Goal: Task Accomplishment & Management: Manage account settings

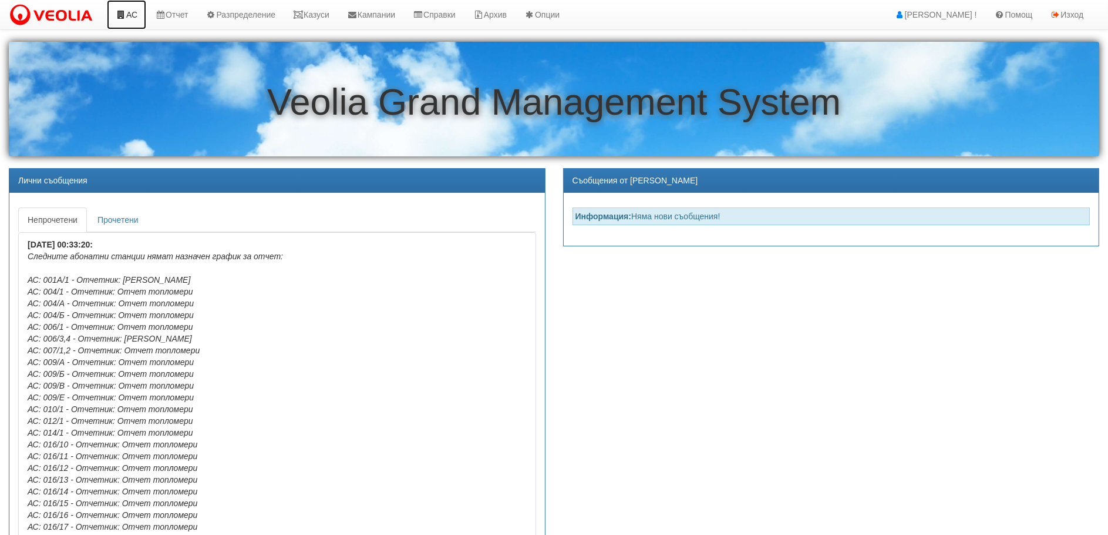
click at [125, 13] on icon at bounding box center [121, 15] width 11 height 8
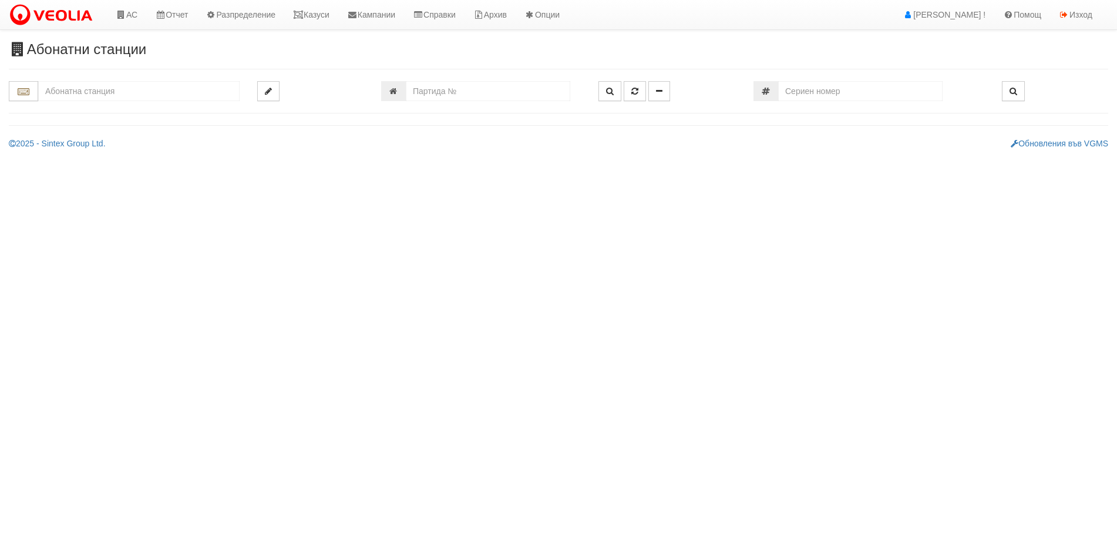
click at [117, 85] on input "text" at bounding box center [138, 91] width 201 height 20
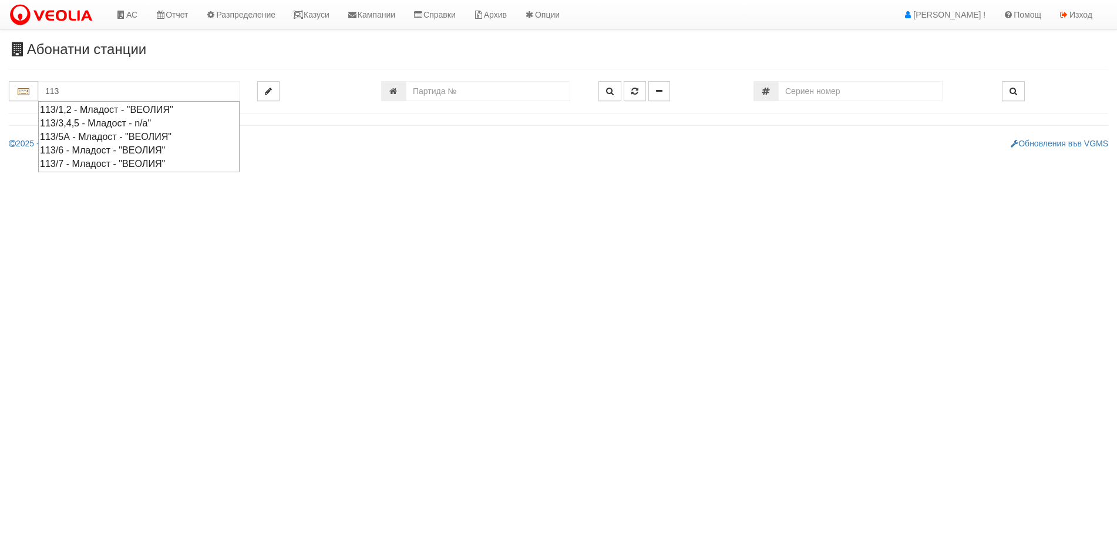
click at [140, 108] on div "113/1,2 - Младост - "ВЕОЛИЯ"" at bounding box center [139, 110] width 198 height 14
type input "113/1,2 - Младост - "ВЕОЛИЯ""
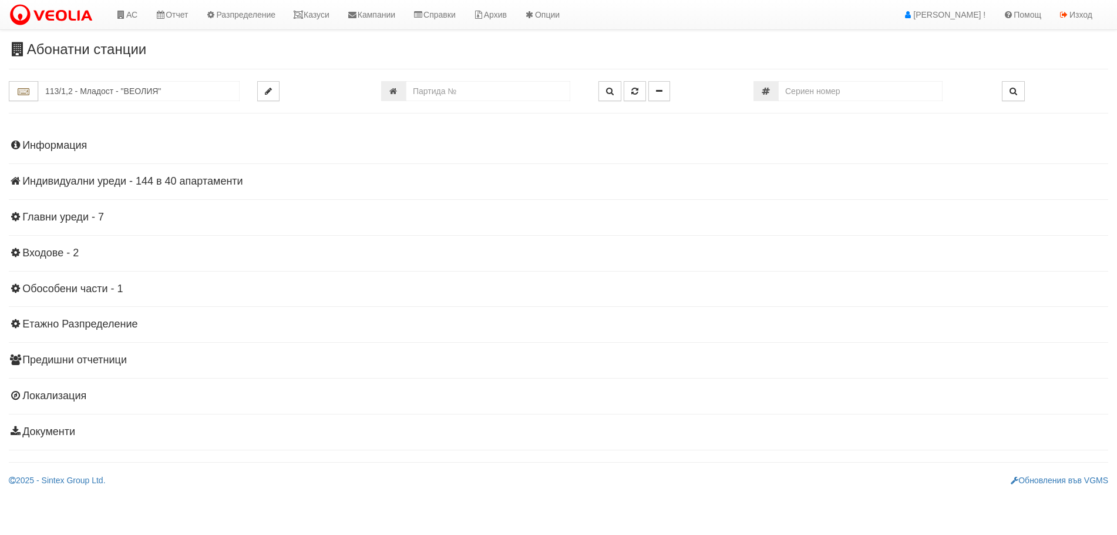
click at [59, 182] on h4 "Индивидуални уреди - 144 в 40 апартаменти" at bounding box center [559, 182] width 1100 height 12
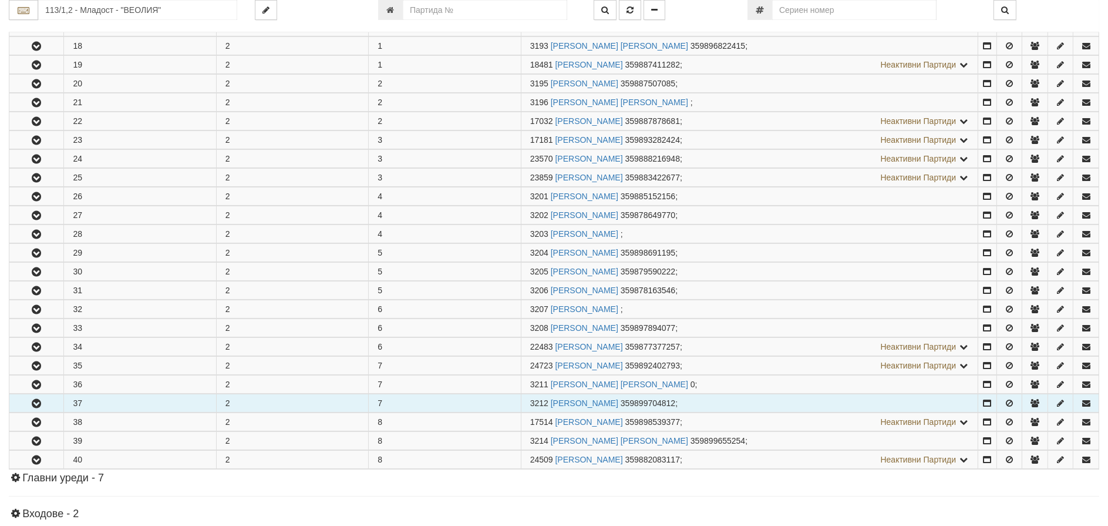
scroll to position [587, 0]
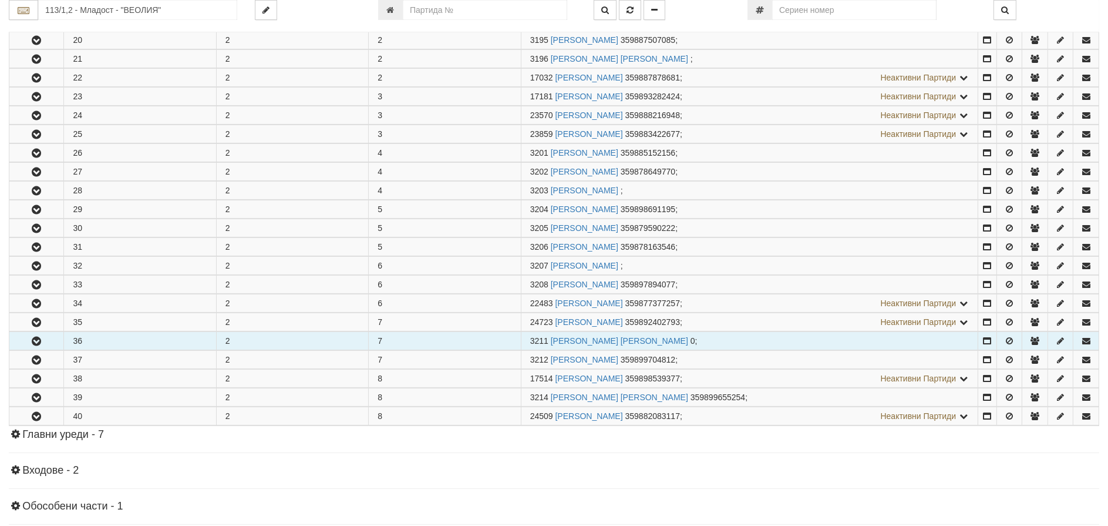
click at [42, 338] on icon "button" at bounding box center [36, 341] width 14 height 8
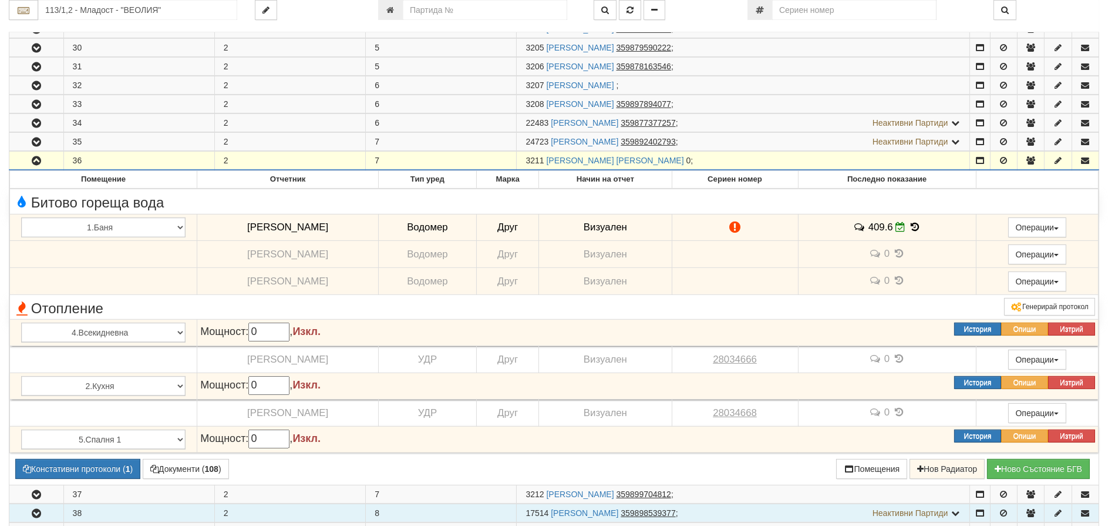
scroll to position [822, 0]
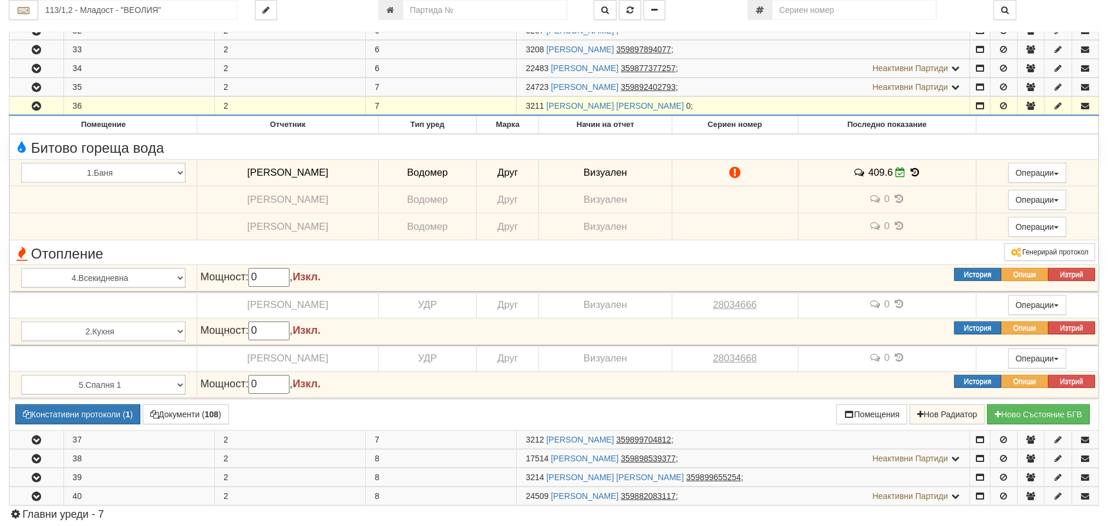
click at [488, 21] on div "113/1,2 - Младост - "ВЕОЛИЯ"" at bounding box center [554, 16] width 1091 height 32
click at [490, 15] on input "number" at bounding box center [485, 10] width 164 height 20
type input "8536"
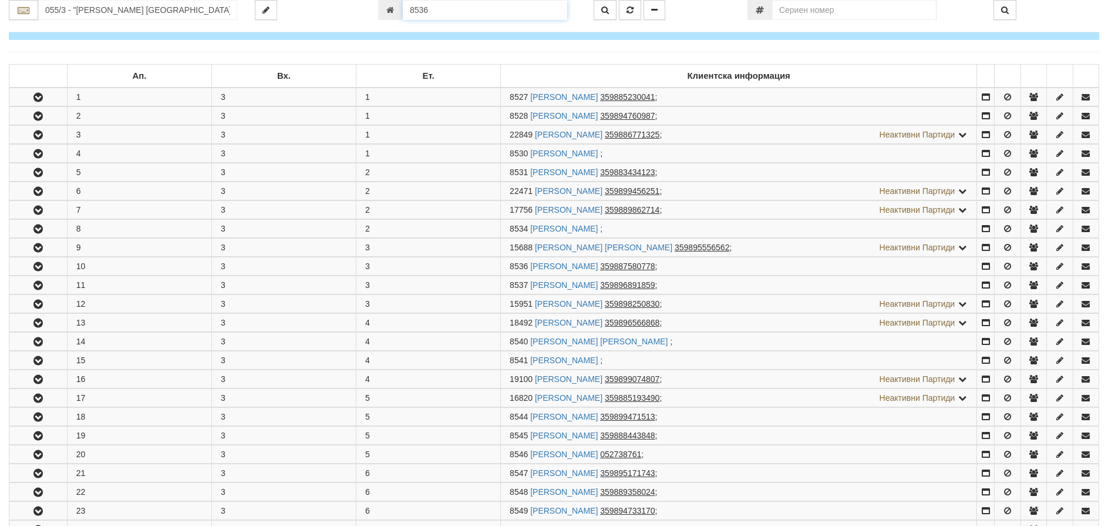
scroll to position [401, 0]
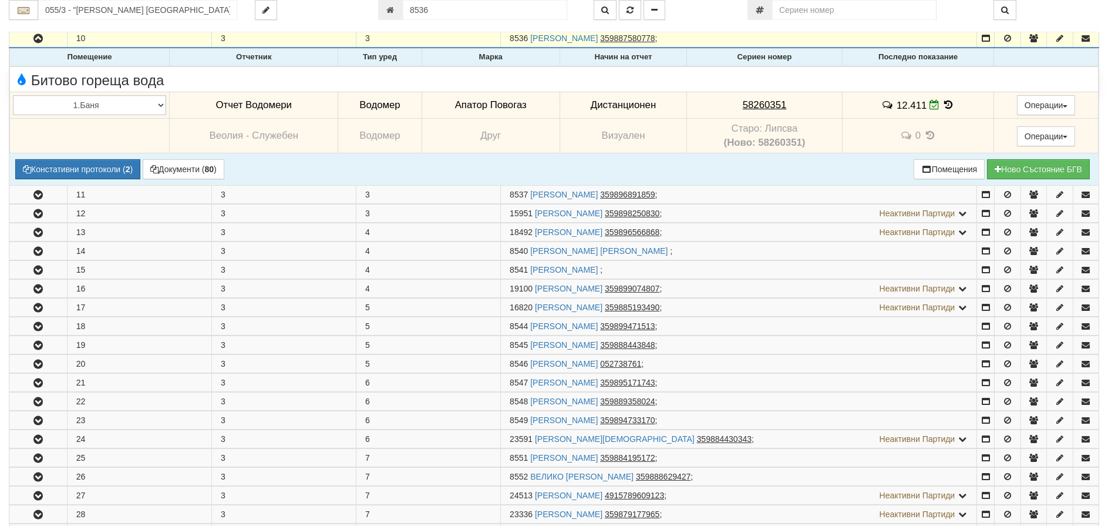
click at [948, 102] on icon at bounding box center [949, 105] width 13 height 10
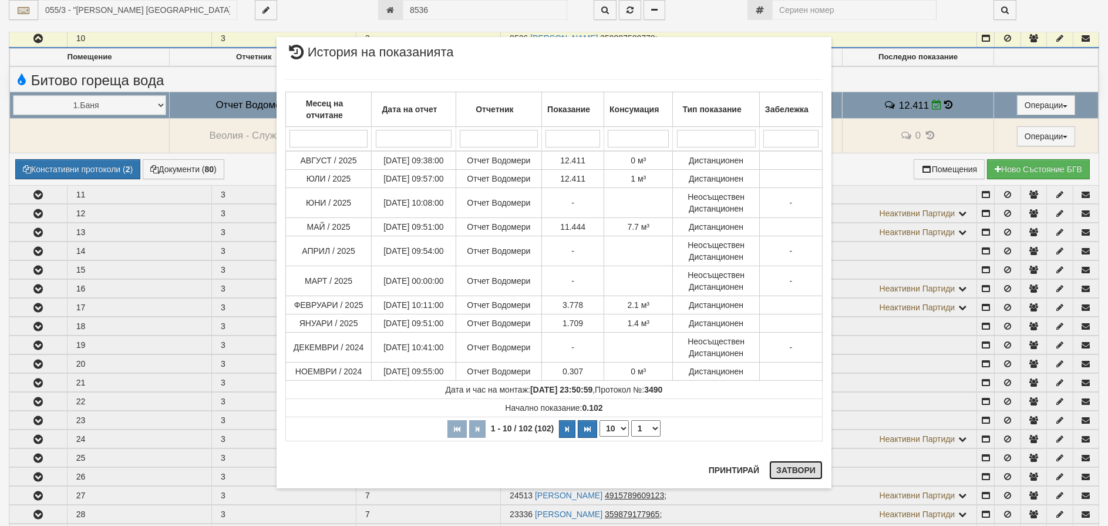
drag, startPoint x: 805, startPoint y: 469, endPoint x: 802, endPoint y: 452, distance: 17.4
click at [812, 461] on button "Затвори" at bounding box center [796, 470] width 53 height 19
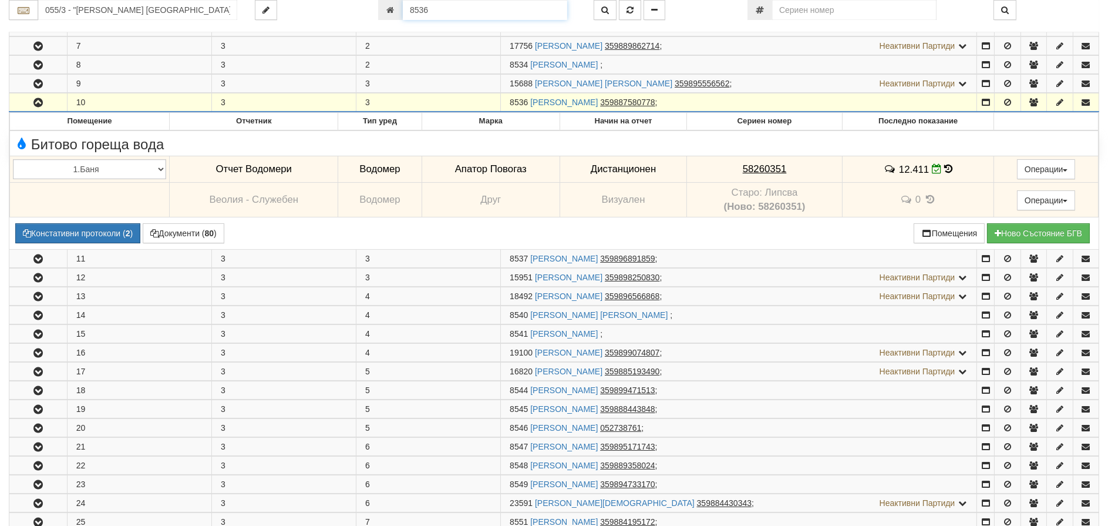
drag, startPoint x: 435, startPoint y: 5, endPoint x: 392, endPoint y: 2, distance: 43.0
click at [392, 0] on html "АС Отчет Настройки Период Глобални Параметри Сваляне Отчетни Карти Нулиране УДР" at bounding box center [554, 306] width 1108 height 1286
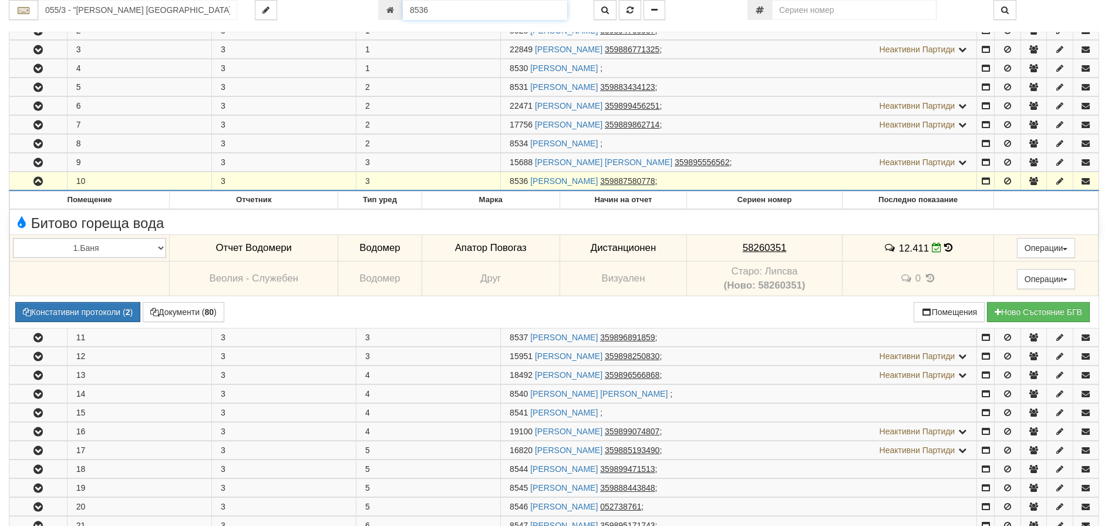
drag, startPoint x: 442, startPoint y: 11, endPoint x: 423, endPoint y: 13, distance: 19.5
click at [423, 13] on input "8536" at bounding box center [485, 10] width 164 height 20
click at [139, 6] on input "055/3 - "ВЕОЛИЯ ЕНЕРДЖИ ВАРНА " ЕАД" at bounding box center [137, 10] width 199 height 20
type input "113/7"
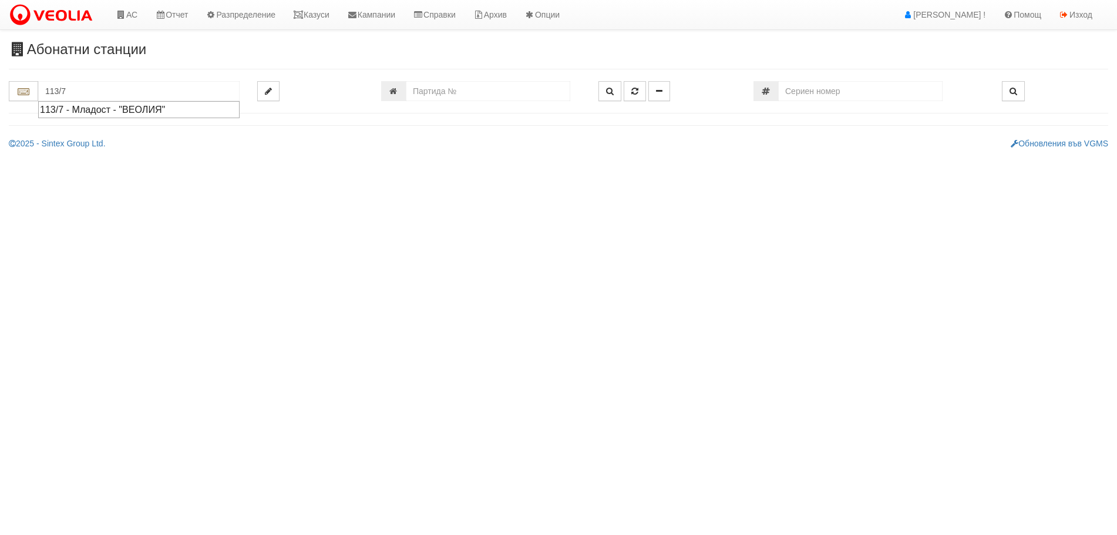
click at [143, 107] on div "113/7 - Младост - "ВЕОЛИЯ"" at bounding box center [139, 110] width 198 height 14
type input "113/7 - Младост - "ВЕОЛИЯ""
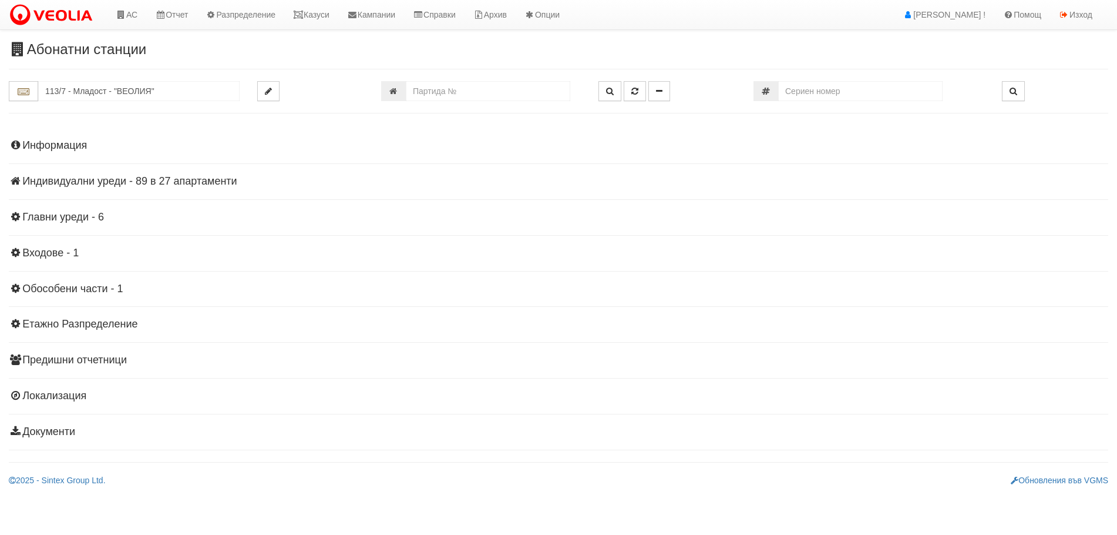
click at [104, 176] on h4 "Индивидуални уреди - 89 в 27 апартаменти" at bounding box center [559, 182] width 1100 height 12
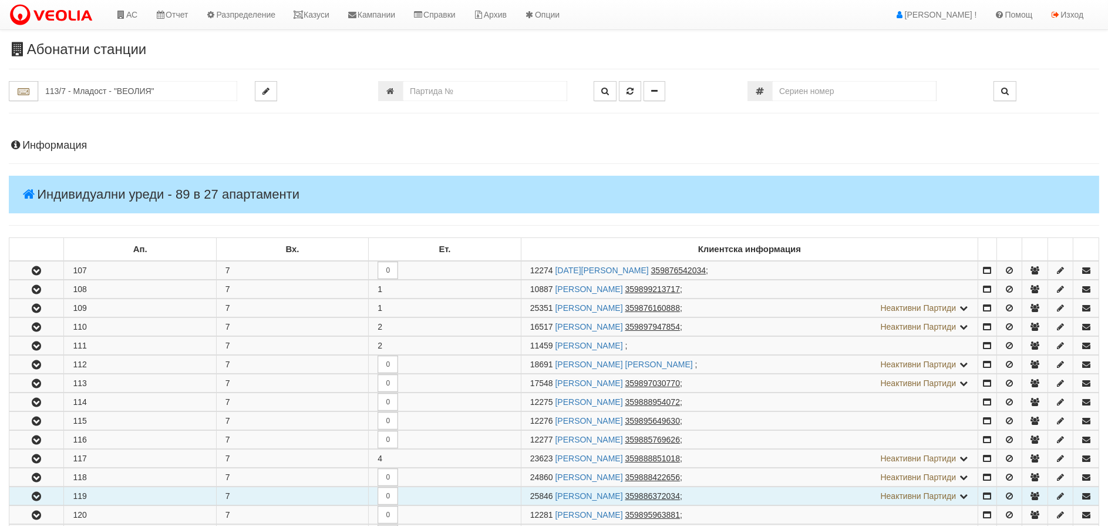
click at [32, 496] on icon "button" at bounding box center [36, 496] width 14 height 8
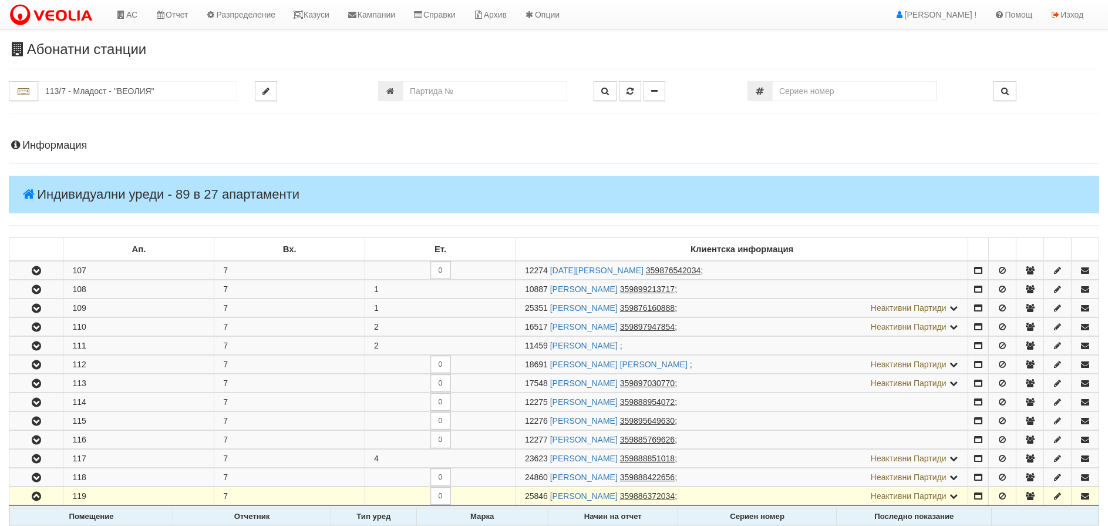
scroll to position [176, 0]
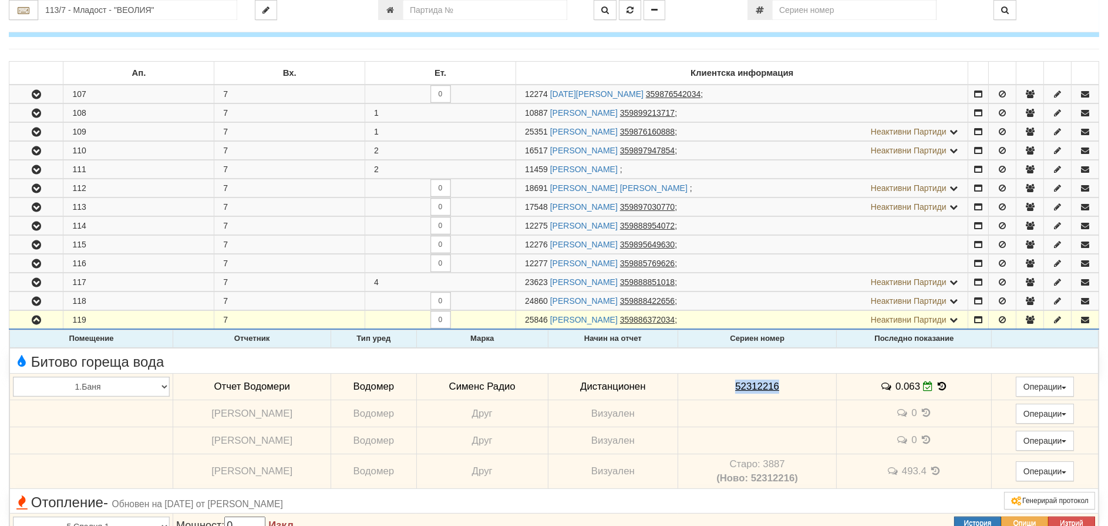
drag, startPoint x: 784, startPoint y: 388, endPoint x: 725, endPoint y: 386, distance: 58.8
click at [725, 386] on td "52312216" at bounding box center [757, 386] width 159 height 27
copy tcxspan "52312216"
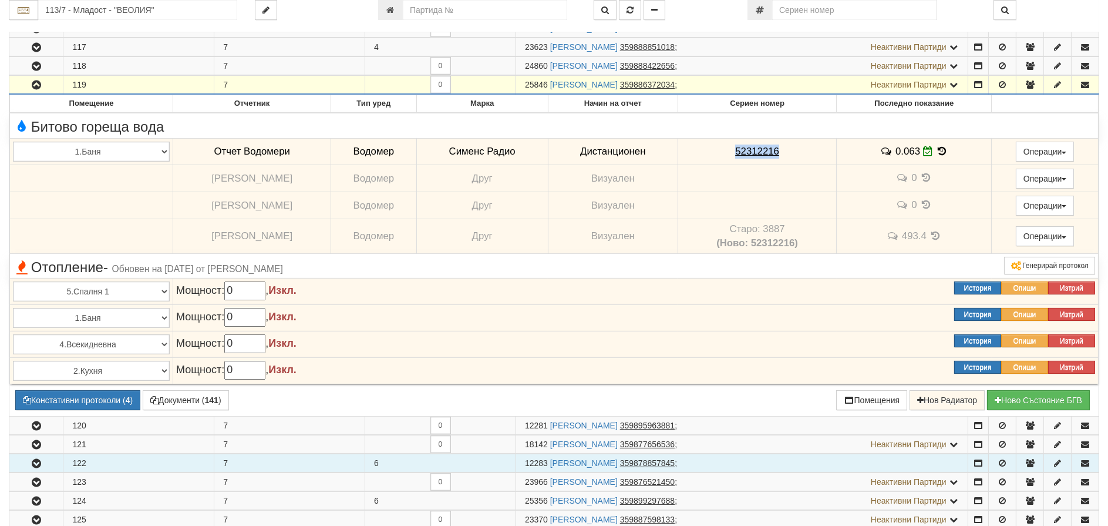
scroll to position [587, 0]
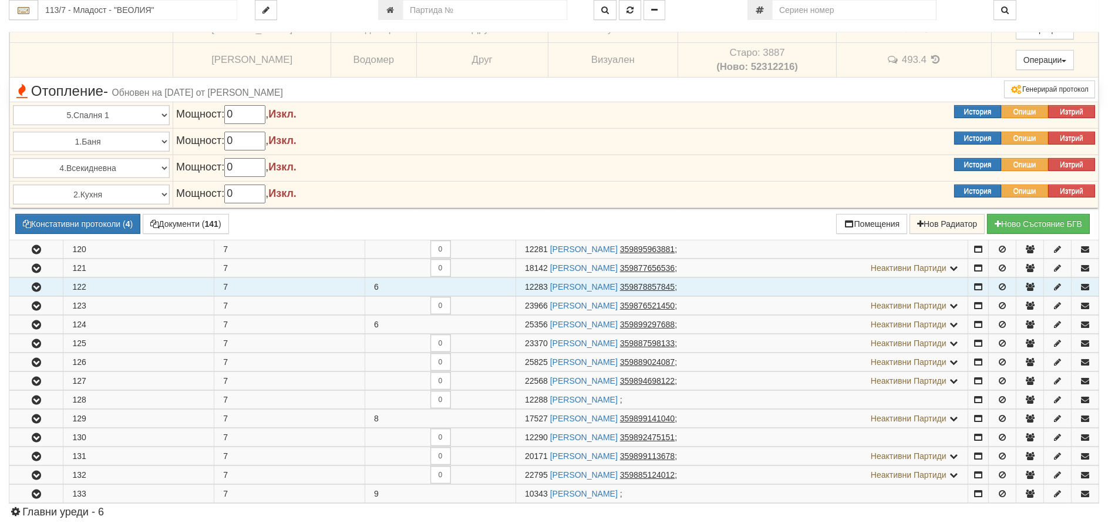
click at [36, 289] on icon "button" at bounding box center [36, 287] width 14 height 8
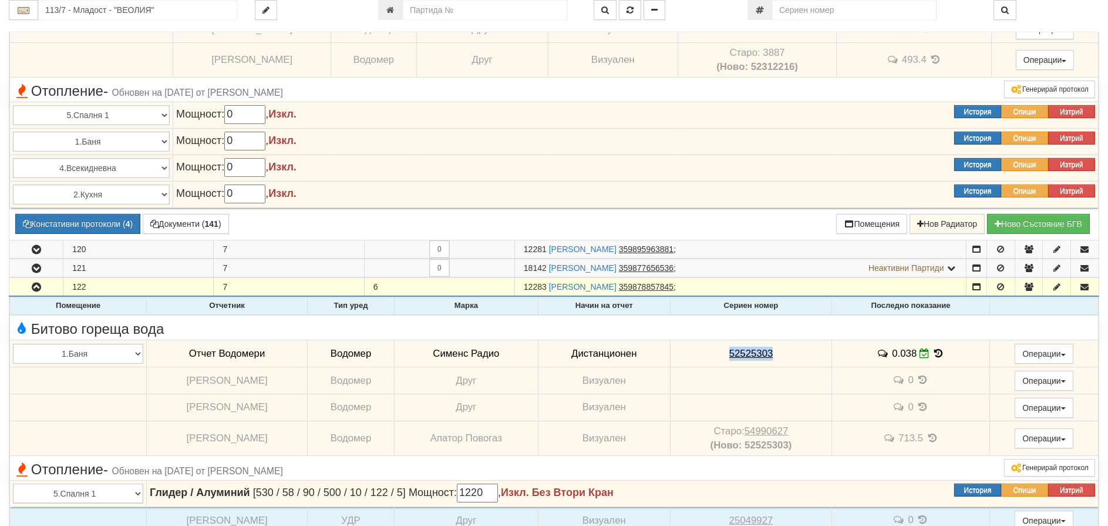
drag, startPoint x: 771, startPoint y: 352, endPoint x: 715, endPoint y: 354, distance: 55.3
click at [715, 354] on td "52525303" at bounding box center [751, 353] width 162 height 27
copy tcxspan "52525303"
click at [935, 356] on icon at bounding box center [939, 353] width 13 height 10
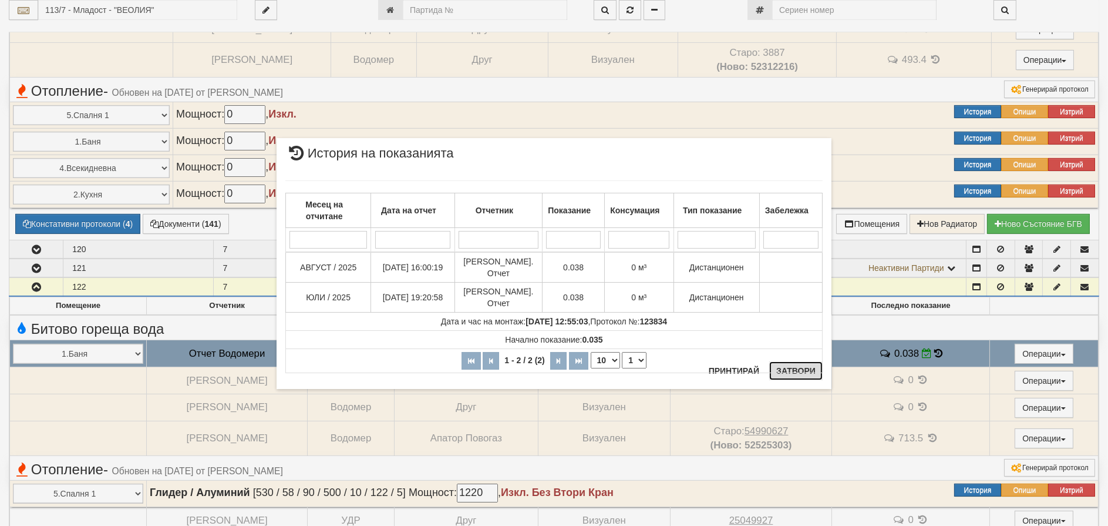
click at [771, 362] on button "Затвори" at bounding box center [796, 370] width 53 height 19
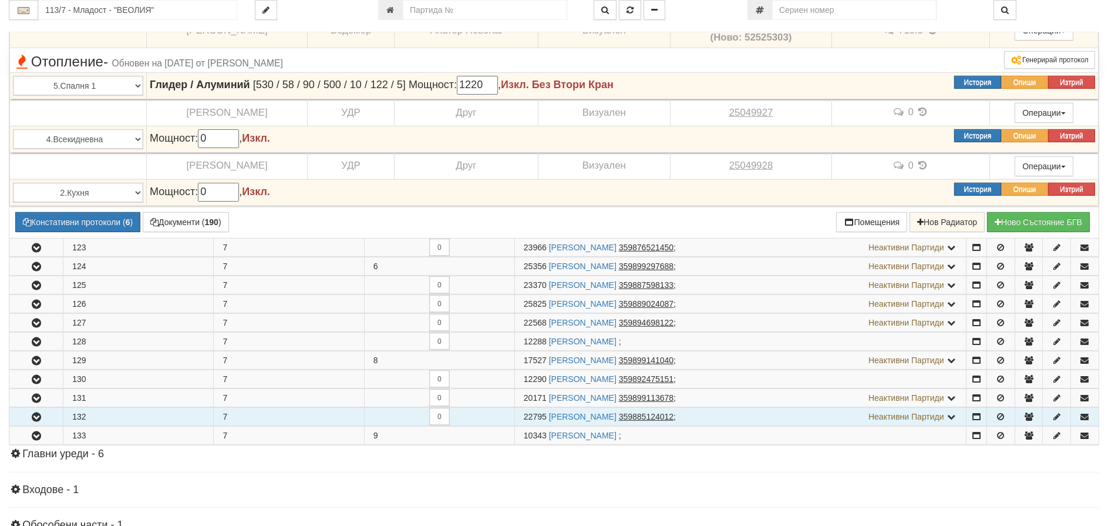
scroll to position [999, 0]
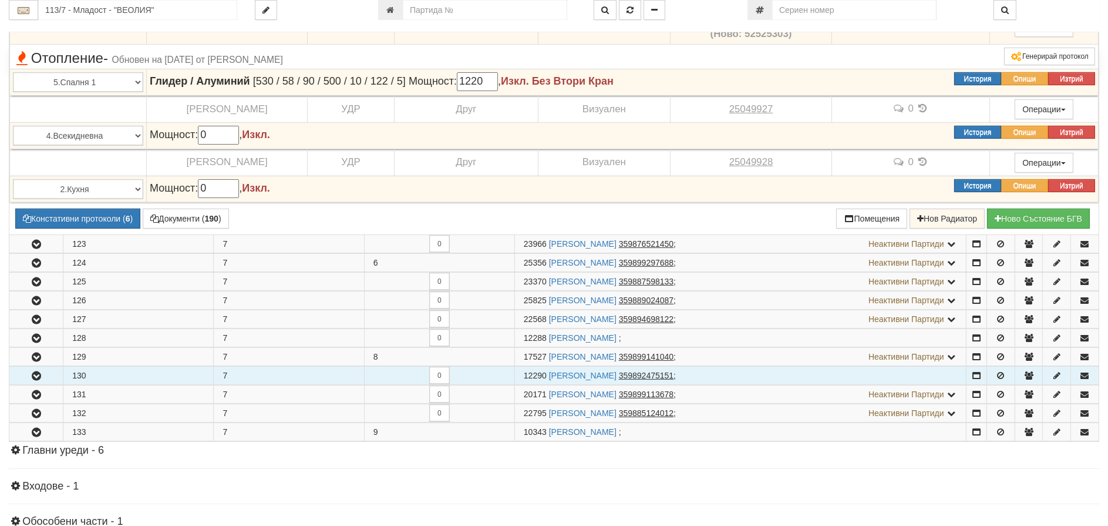
click at [35, 376] on icon "button" at bounding box center [36, 376] width 14 height 8
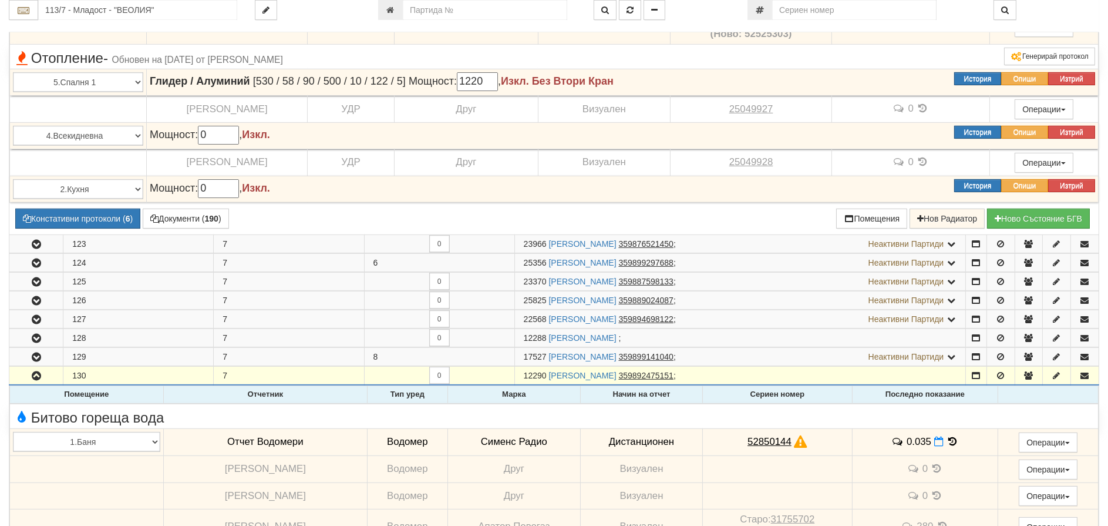
click at [946, 443] on icon at bounding box center [952, 441] width 13 height 10
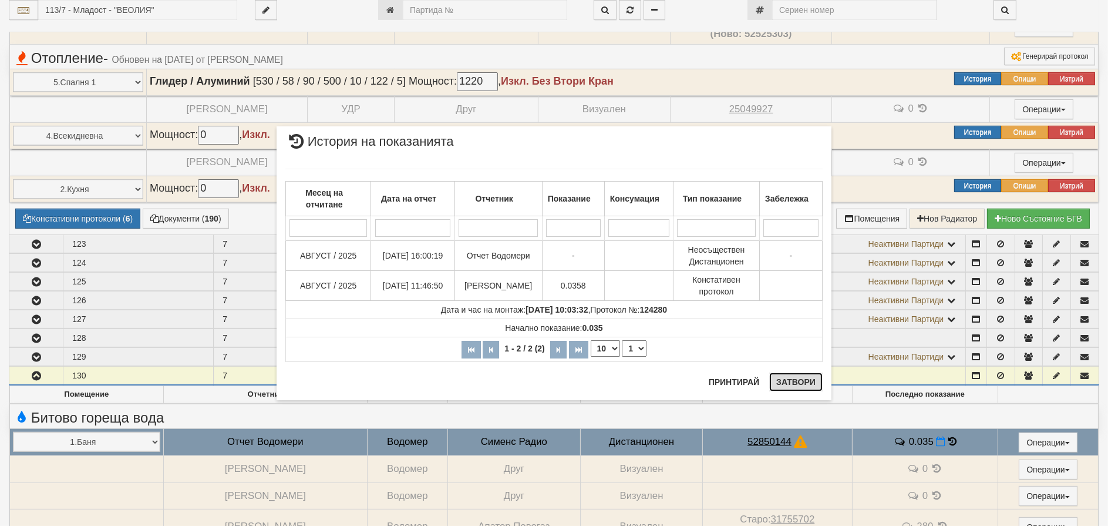
click at [794, 382] on button "Затвори" at bounding box center [796, 381] width 53 height 19
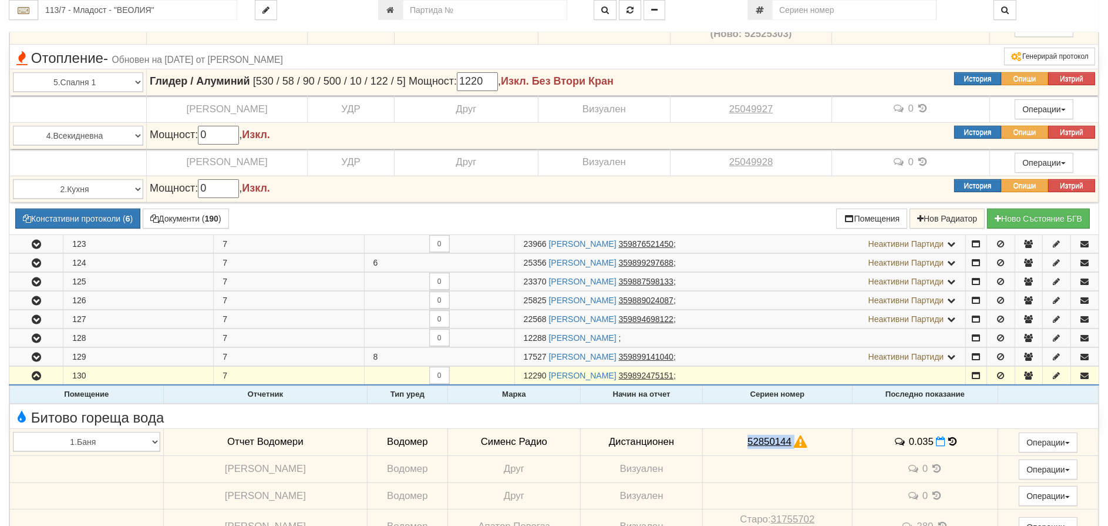
drag, startPoint x: 780, startPoint y: 443, endPoint x: 724, endPoint y: 439, distance: 55.3
click at [724, 439] on td "52850144" at bounding box center [778, 441] width 150 height 27
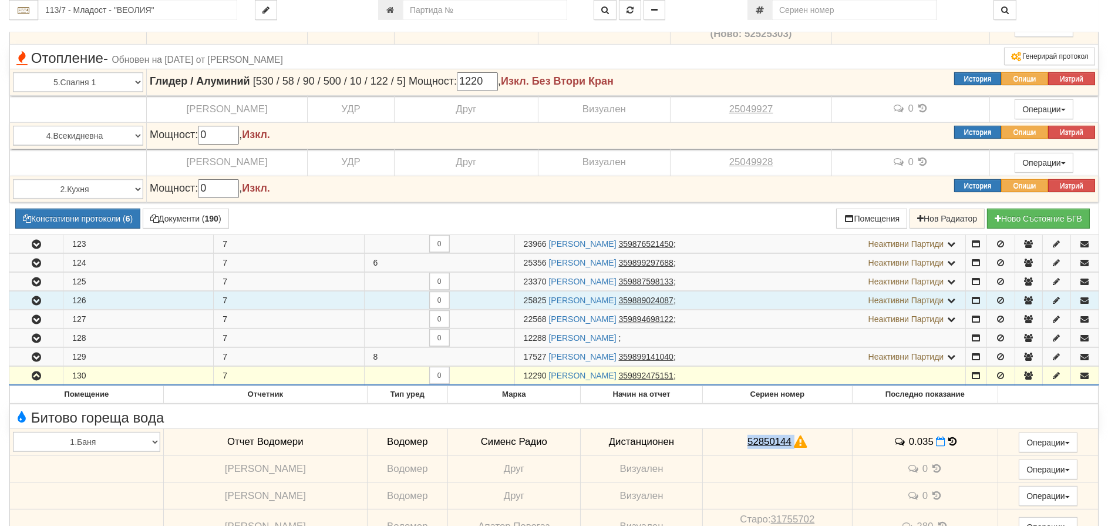
click at [33, 303] on icon "button" at bounding box center [36, 301] width 14 height 8
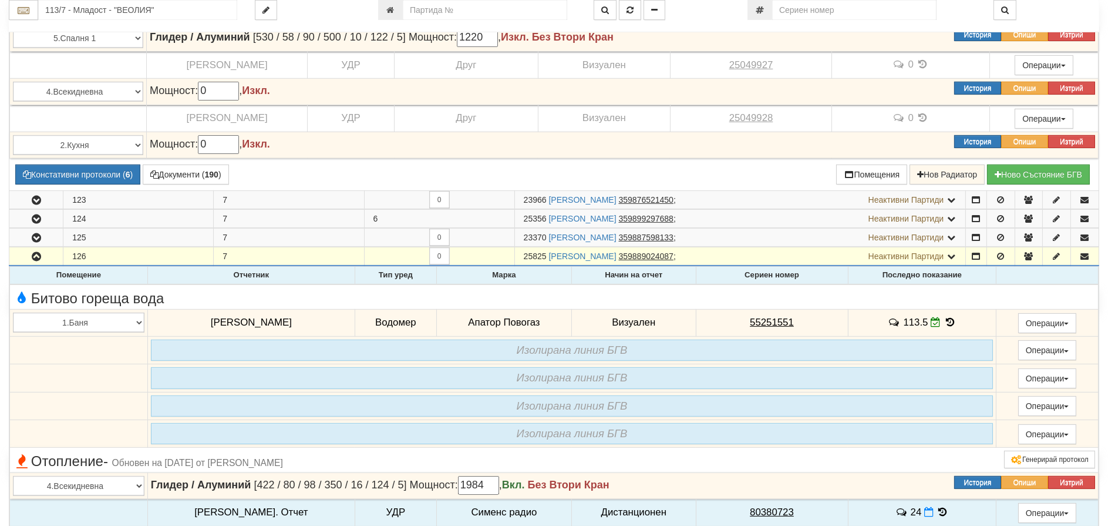
scroll to position [1175, 0]
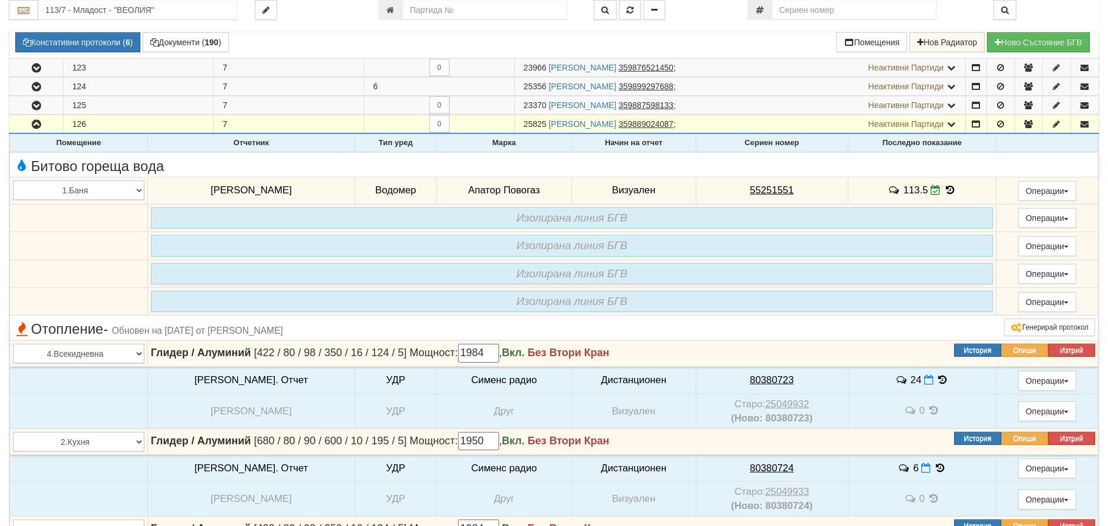
click at [944, 192] on icon at bounding box center [950, 190] width 13 height 10
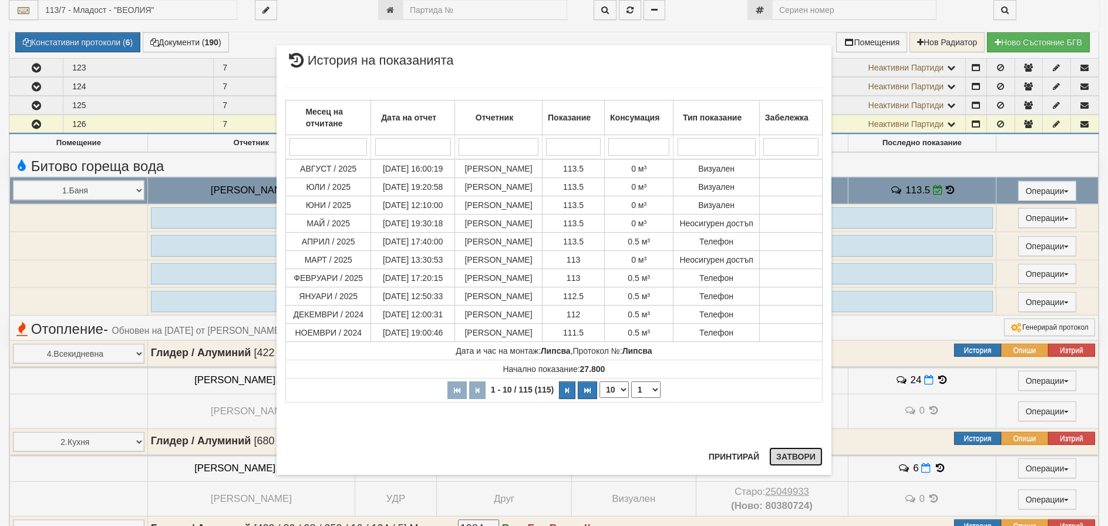
click at [802, 458] on button "Затвори" at bounding box center [796, 456] width 53 height 19
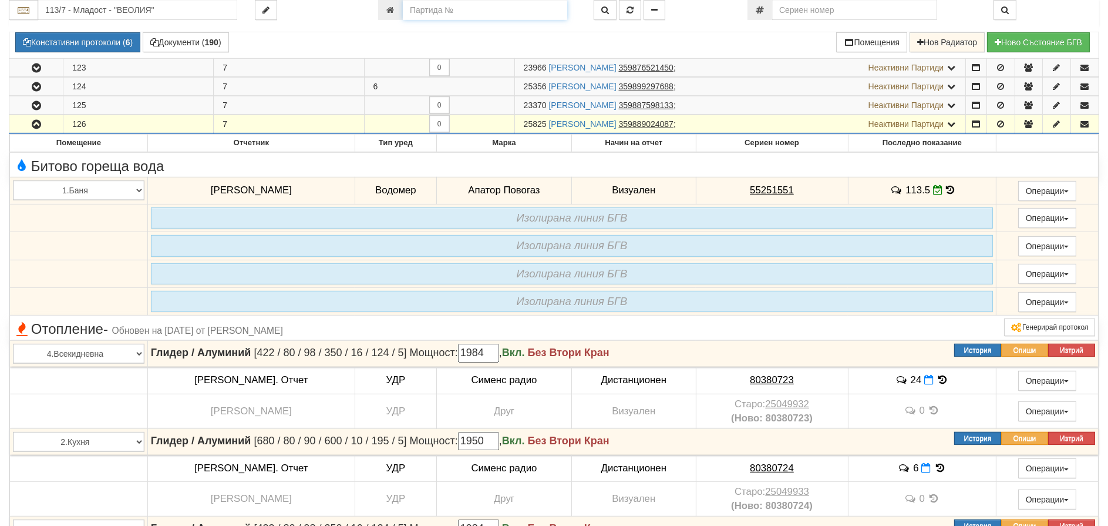
click at [438, 15] on input "number" at bounding box center [485, 10] width 164 height 20
type input "16792"
type input "115/4 - "[PERSON_NAME] [GEOGRAPHIC_DATA] " ЕАД"
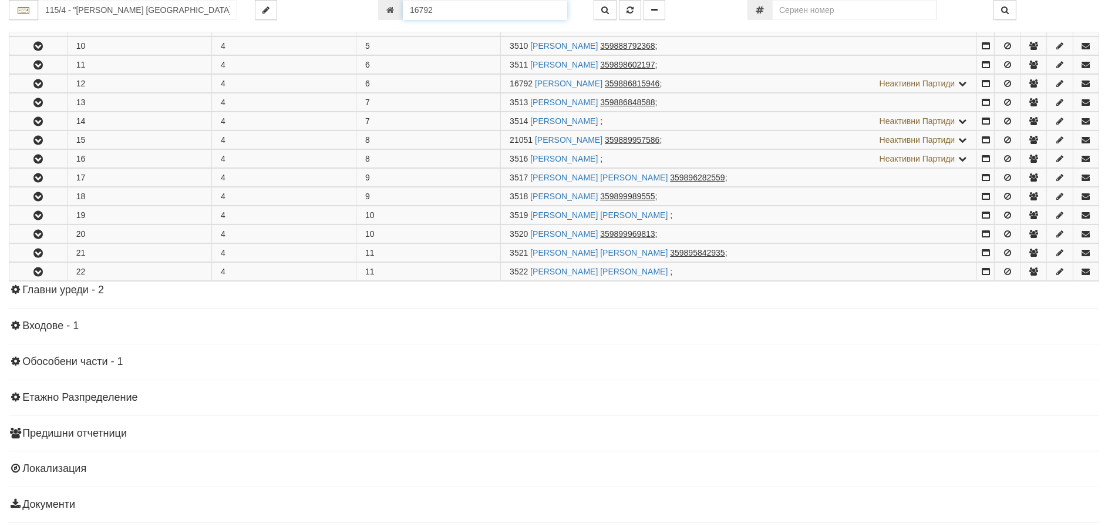
scroll to position [434, 0]
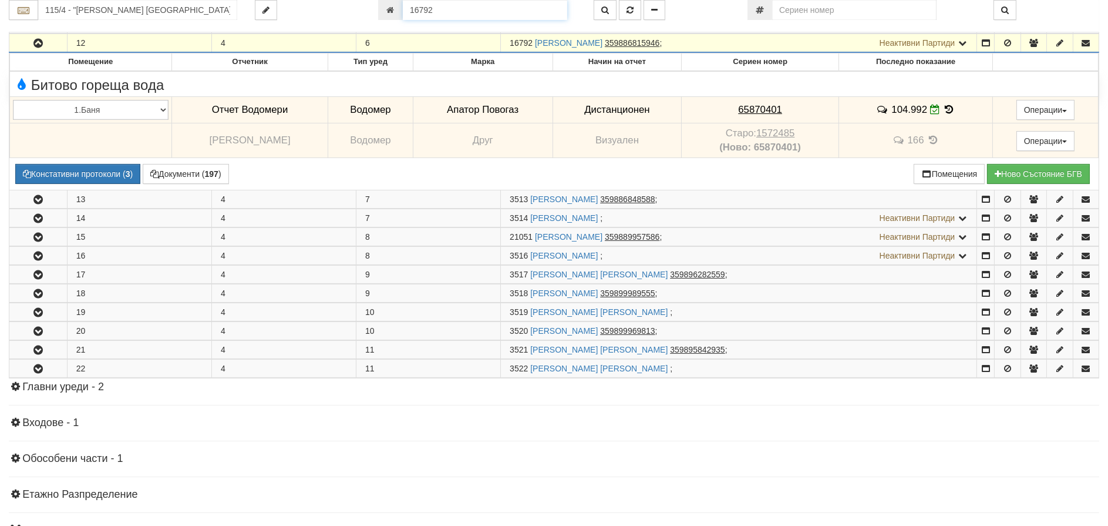
click at [455, 2] on input "16792" at bounding box center [485, 10] width 164 height 20
type input "19377"
type input "035/Д - "ВЕОЛИЯ ЕНЕРДЖИ ВАРНА " ЕАД"
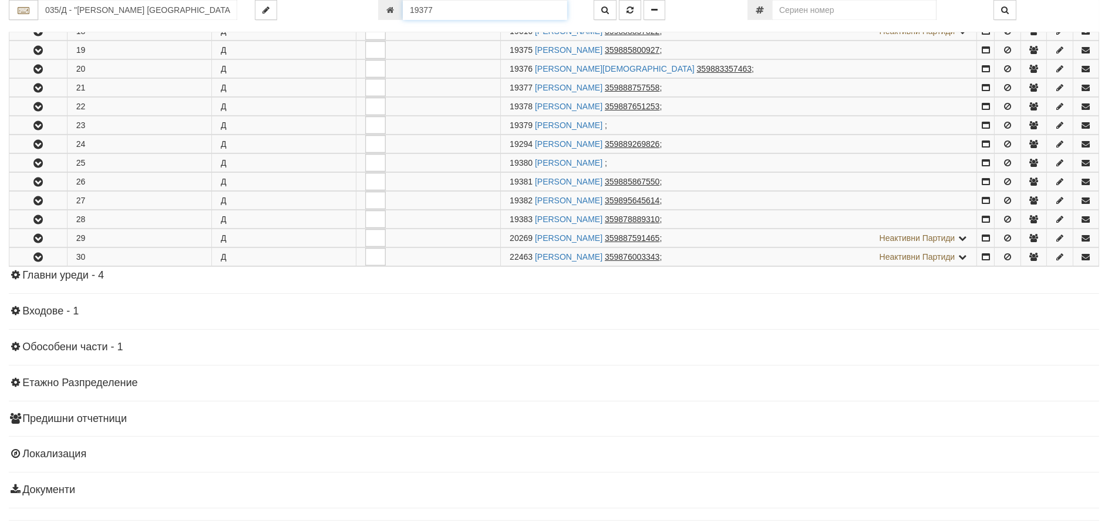
scroll to position [585, 0]
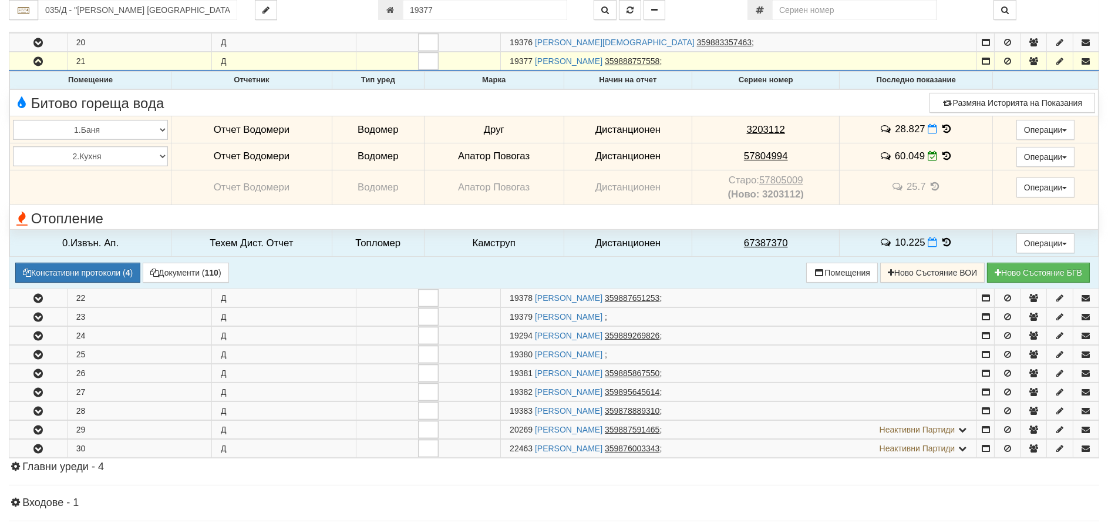
click at [944, 156] on icon at bounding box center [947, 156] width 13 height 10
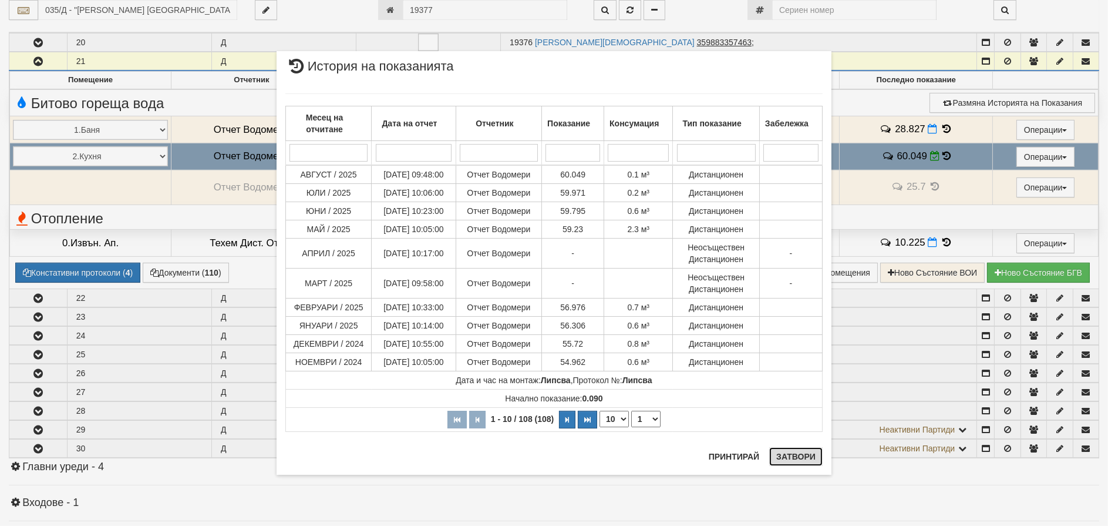
click at [788, 458] on button "Затвори" at bounding box center [796, 456] width 53 height 19
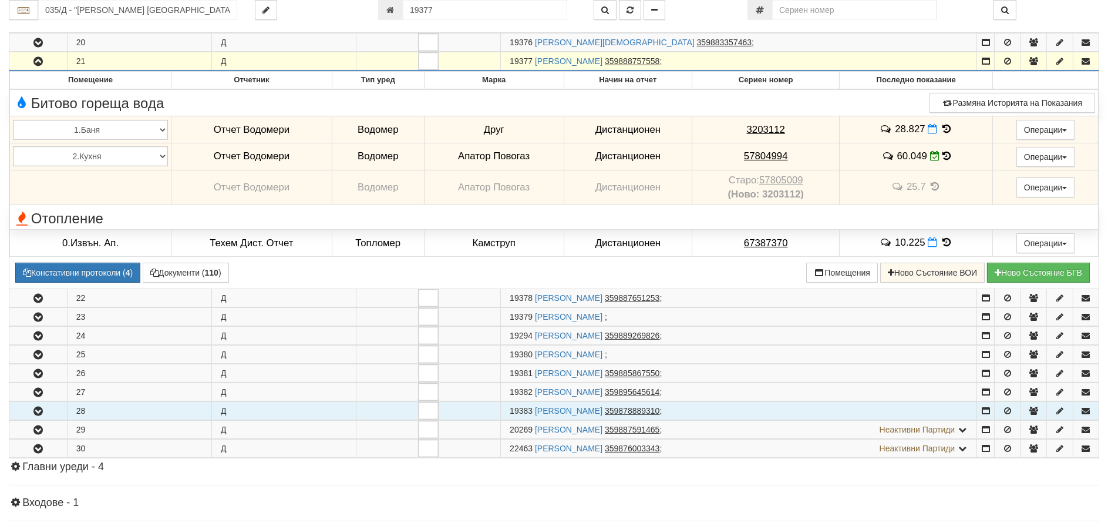
click at [42, 409] on icon "button" at bounding box center [38, 411] width 14 height 8
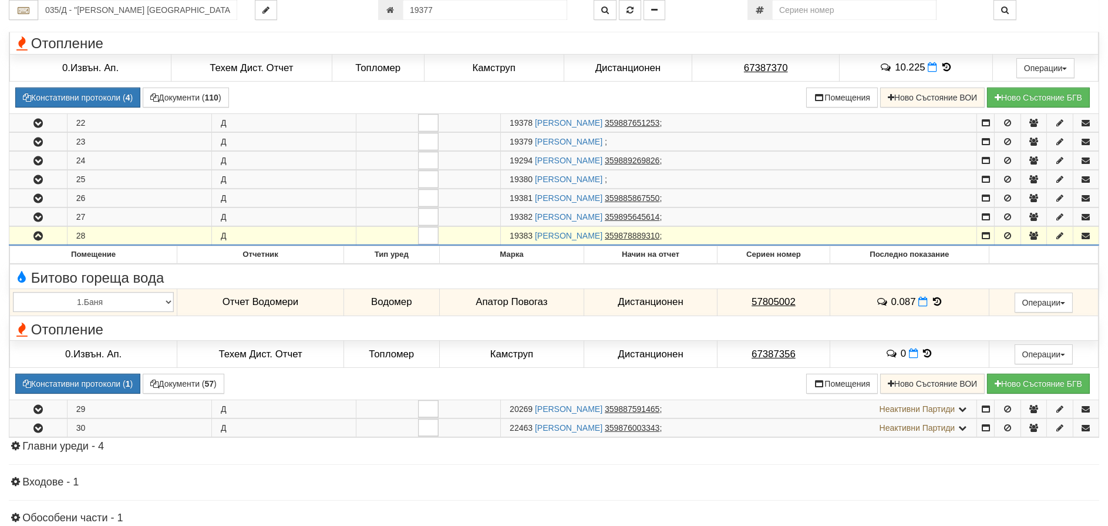
scroll to position [761, 0]
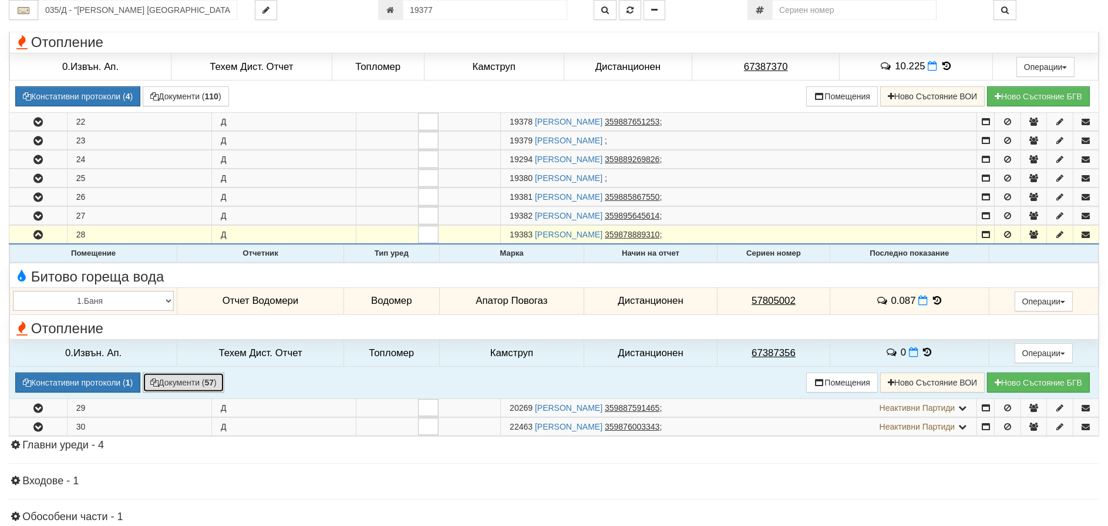
click at [181, 383] on button "Документи ( 57 )" at bounding box center [184, 382] width 82 height 20
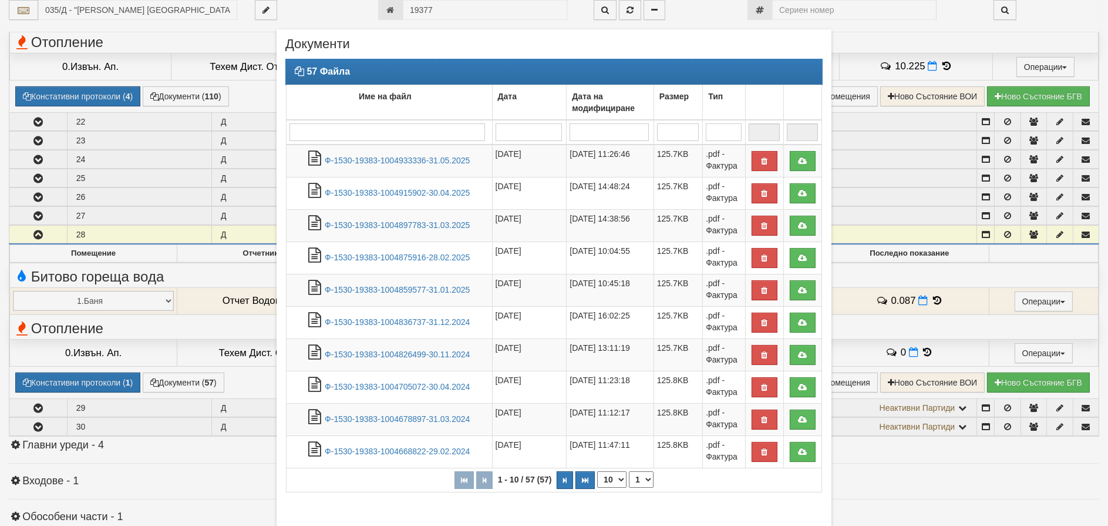
click at [784, 492] on div "57 Файла Име на файл Дата Дата на модифициране Размер Тип 1 - 10 / 57 (57) 10 2…" at bounding box center [553, 281] width 537 height 445
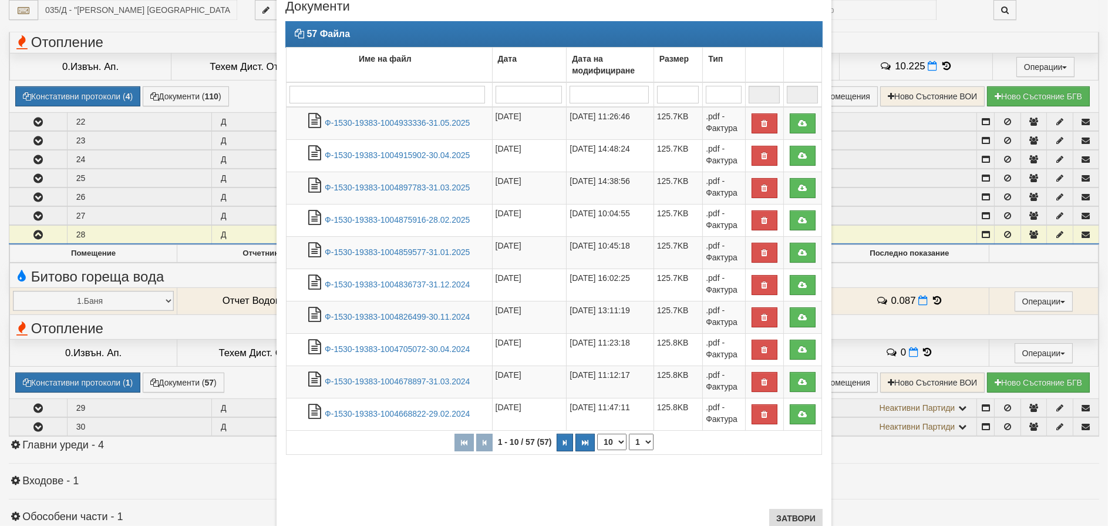
scroll to position [77, 0]
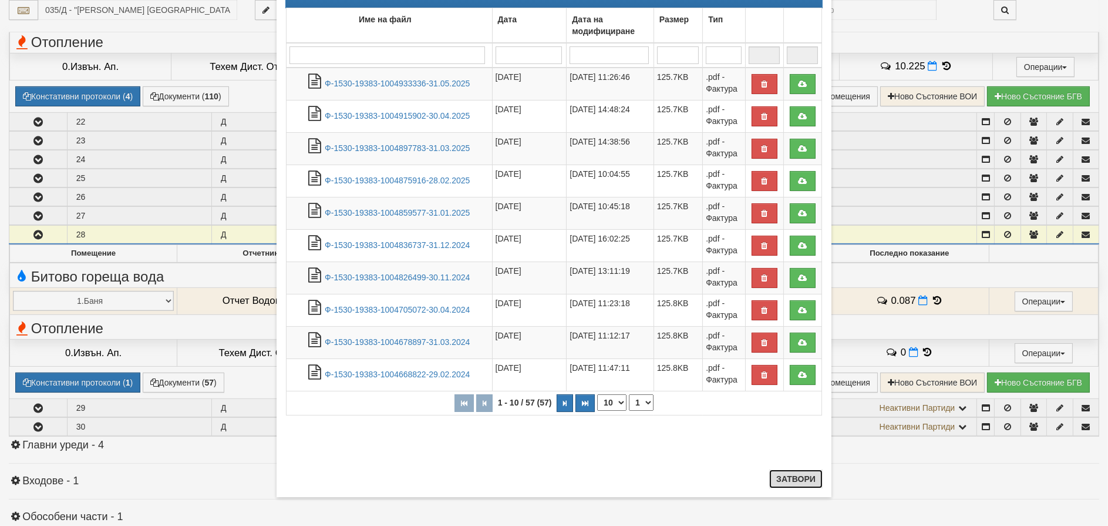
click at [801, 481] on button "Затвори" at bounding box center [796, 478] width 53 height 19
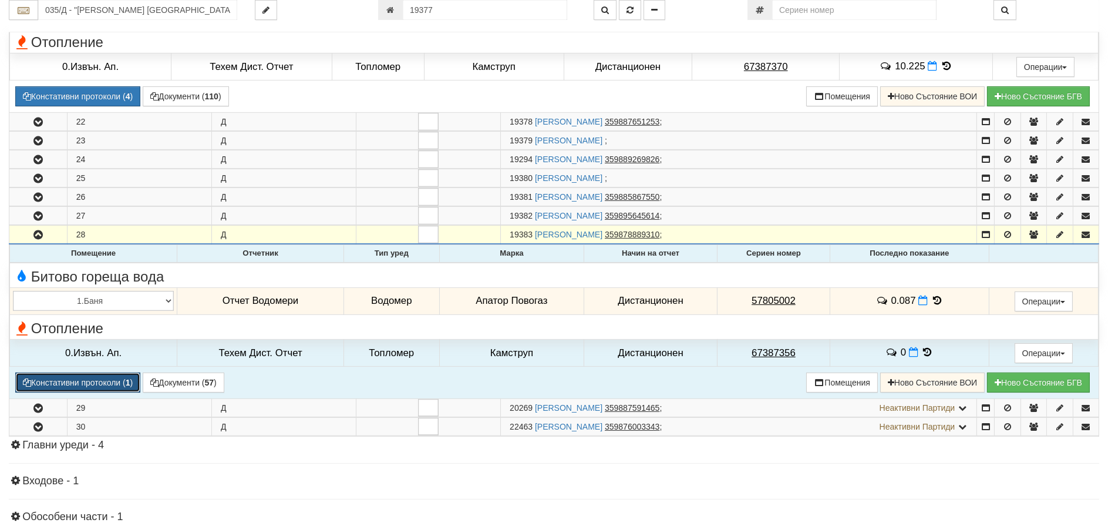
click at [79, 378] on button "Констативни протоколи ( 1 )" at bounding box center [77, 382] width 125 height 20
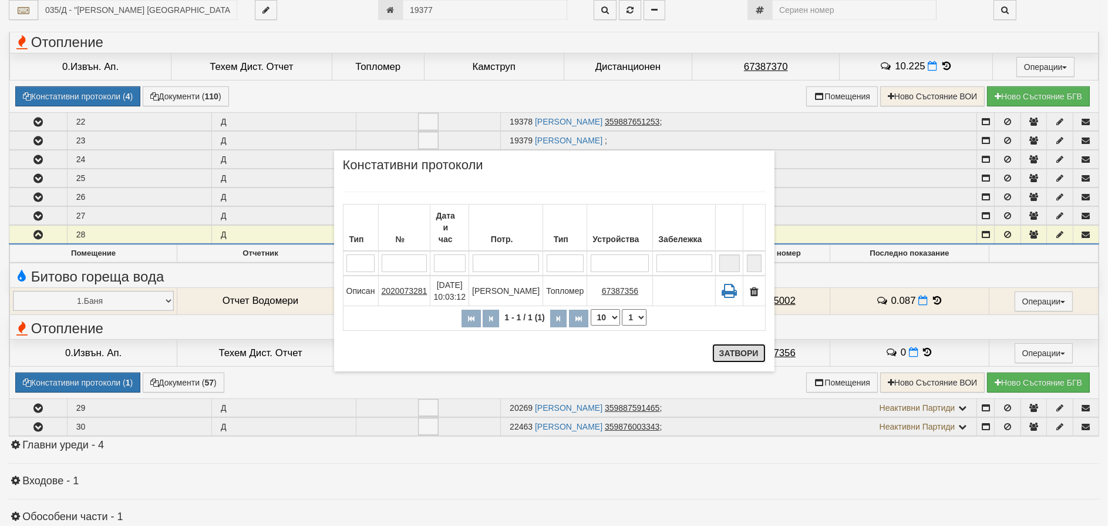
click at [740, 358] on button "Затвори" at bounding box center [739, 353] width 53 height 19
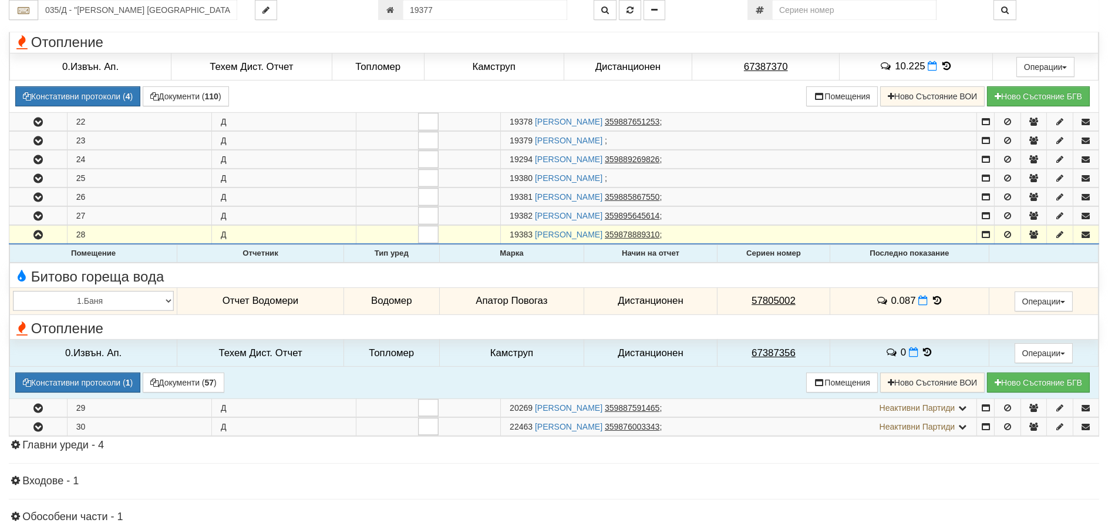
click at [938, 300] on icon at bounding box center [937, 300] width 13 height 10
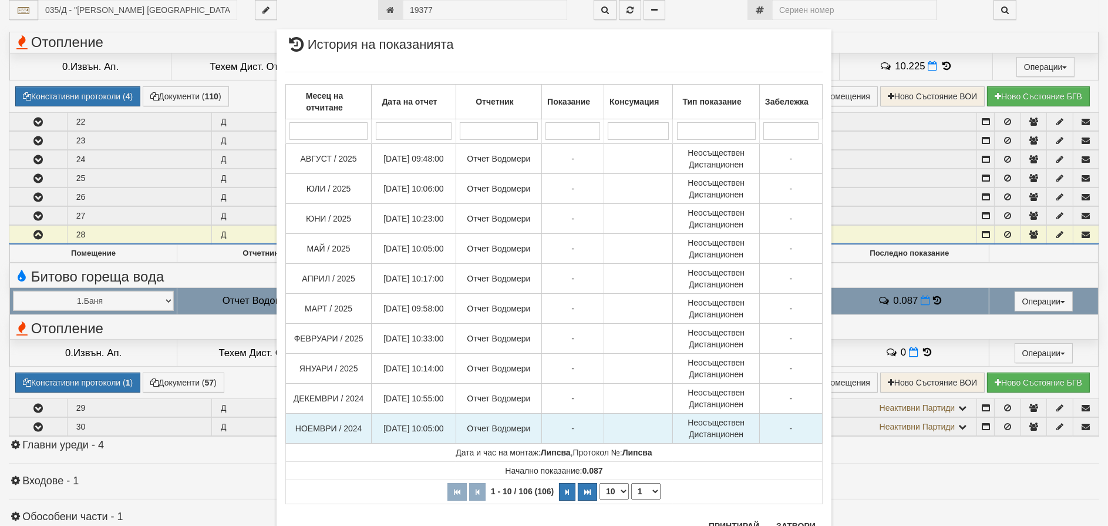
scroll to position [48, 0]
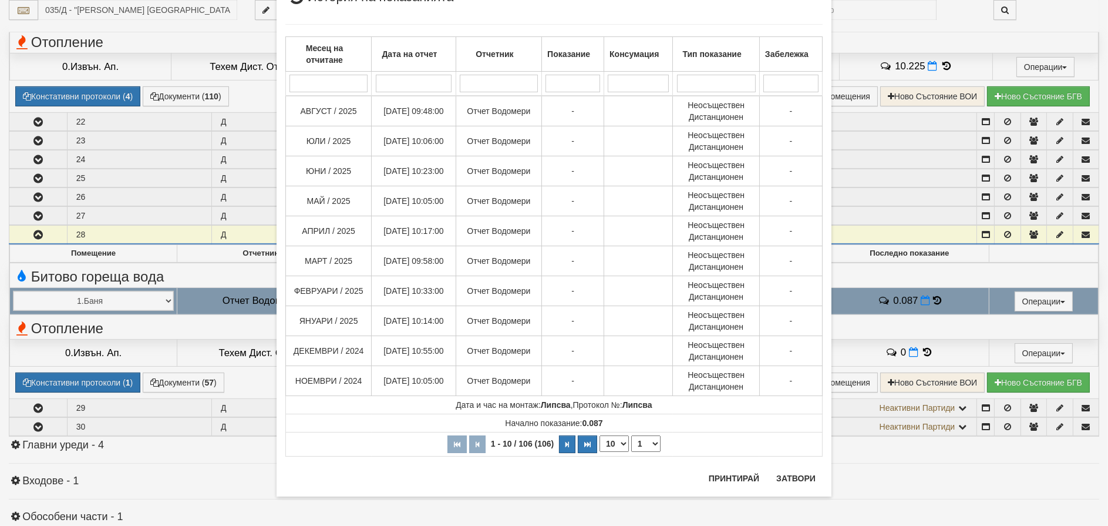
click at [613, 446] on select "10 20 30 40" at bounding box center [614, 443] width 29 height 16
select select "40"
click at [600, 452] on select "10 20 30 40" at bounding box center [614, 443] width 29 height 16
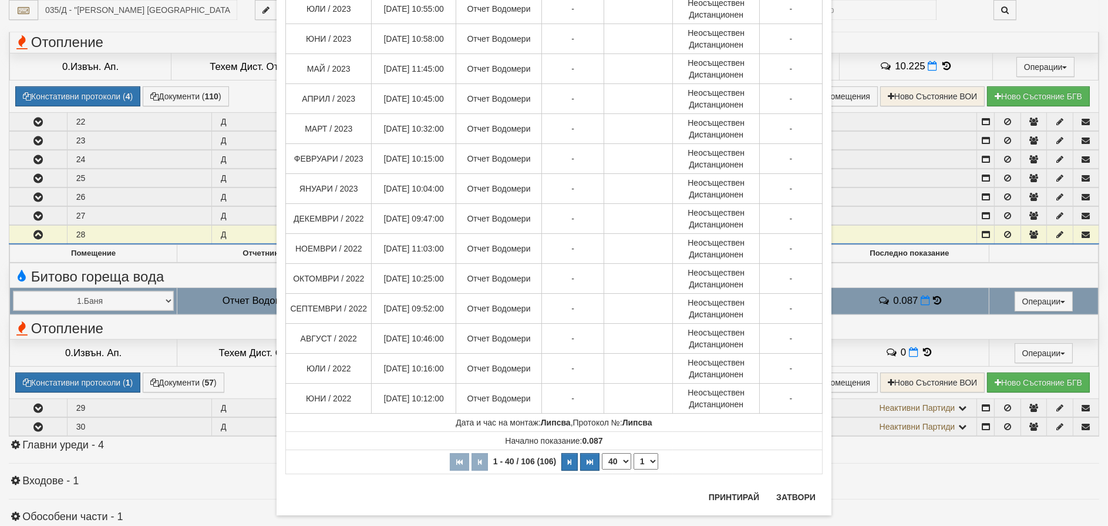
scroll to position [947, 0]
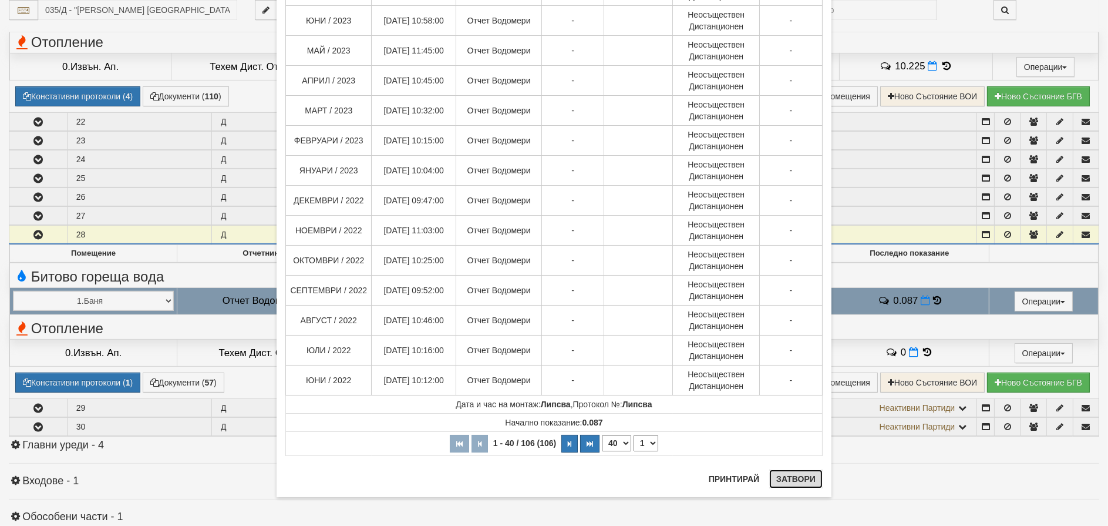
click at [788, 484] on button "Затвори" at bounding box center [796, 478] width 53 height 19
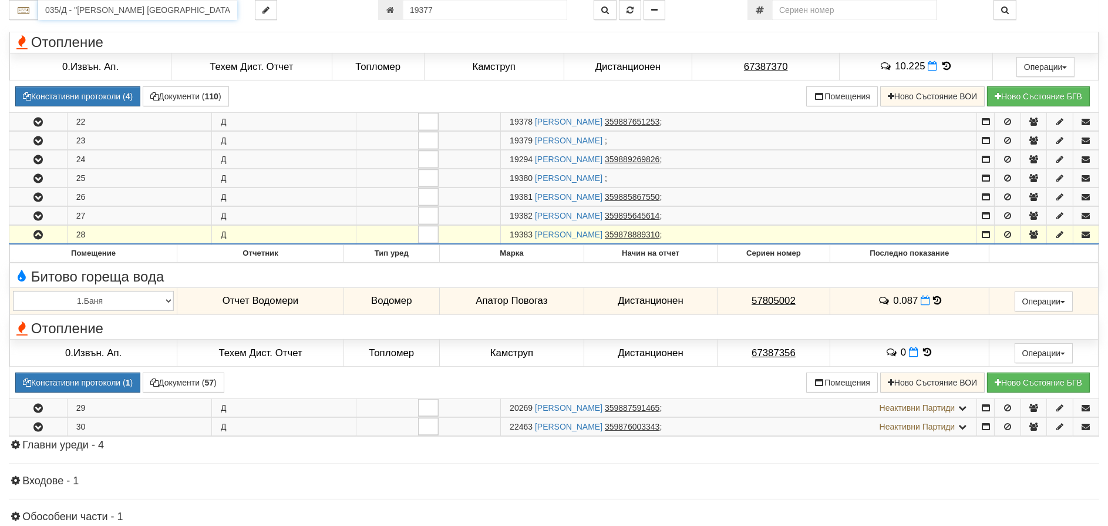
click at [104, 6] on input "035/Д - "ВЕОЛИЯ ЕНЕРДЖИ ВАРНА " ЕАД" at bounding box center [137, 10] width 199 height 20
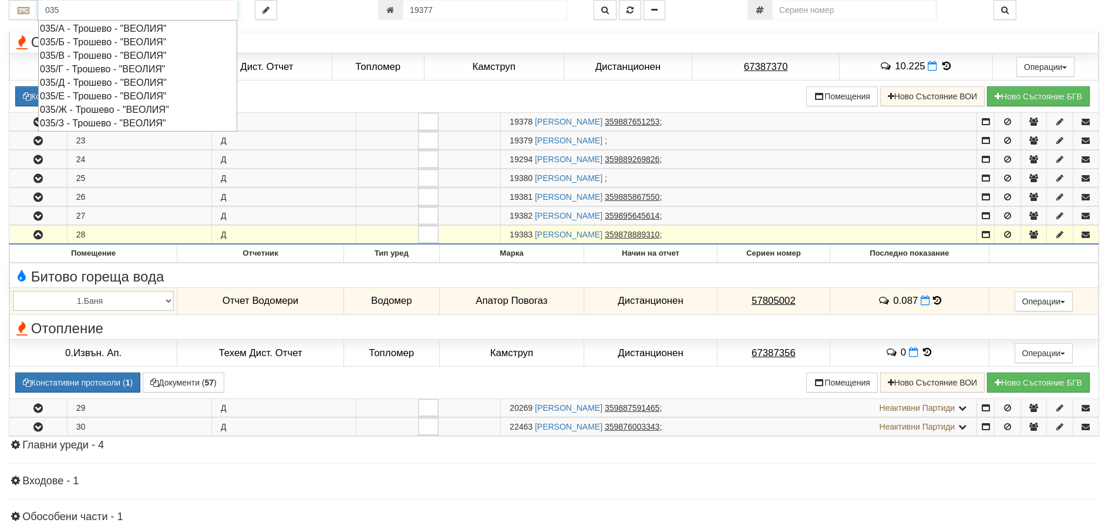
click at [76, 95] on div "035/Е - Трошево - "ВЕОЛИЯ"" at bounding box center [138, 96] width 196 height 14
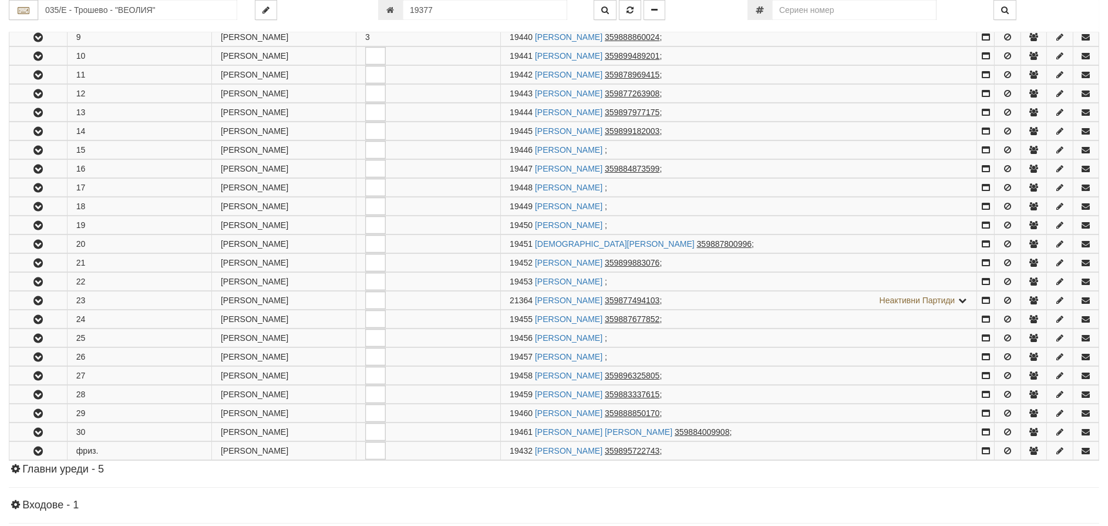
scroll to position [529, 0]
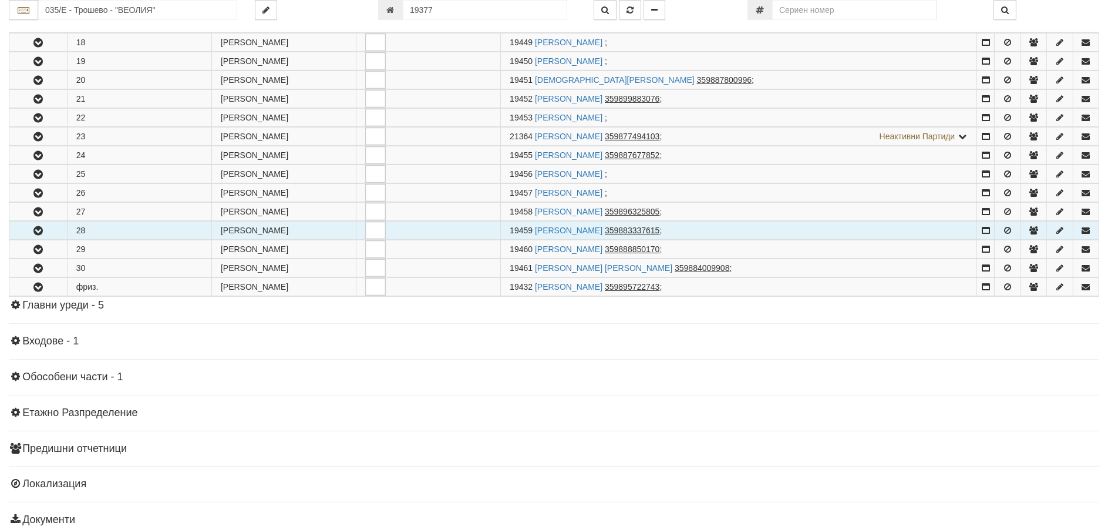
click at [34, 230] on icon "button" at bounding box center [38, 231] width 14 height 8
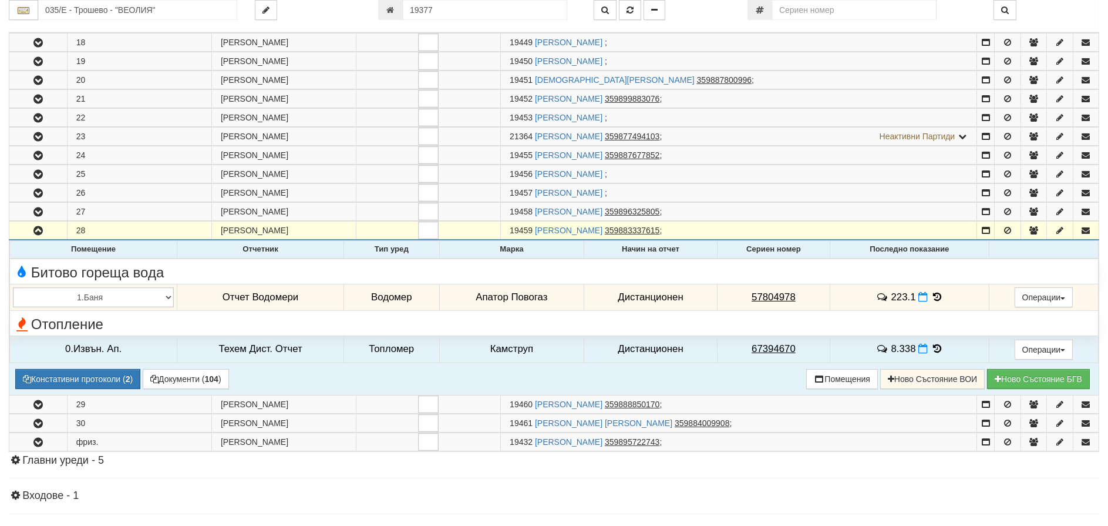
click at [934, 294] on icon at bounding box center [937, 297] width 13 height 10
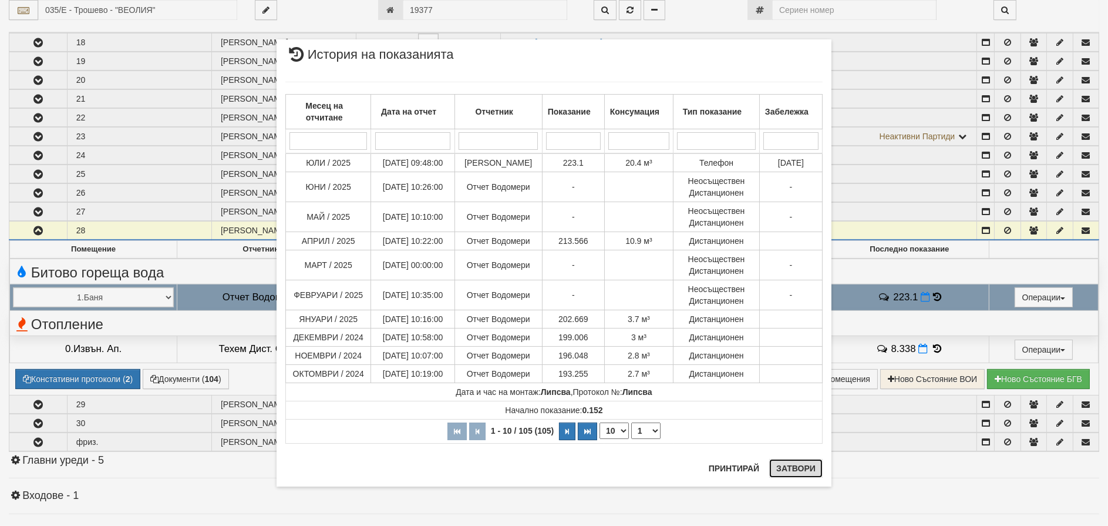
click at [799, 468] on button "Затвори" at bounding box center [796, 468] width 53 height 19
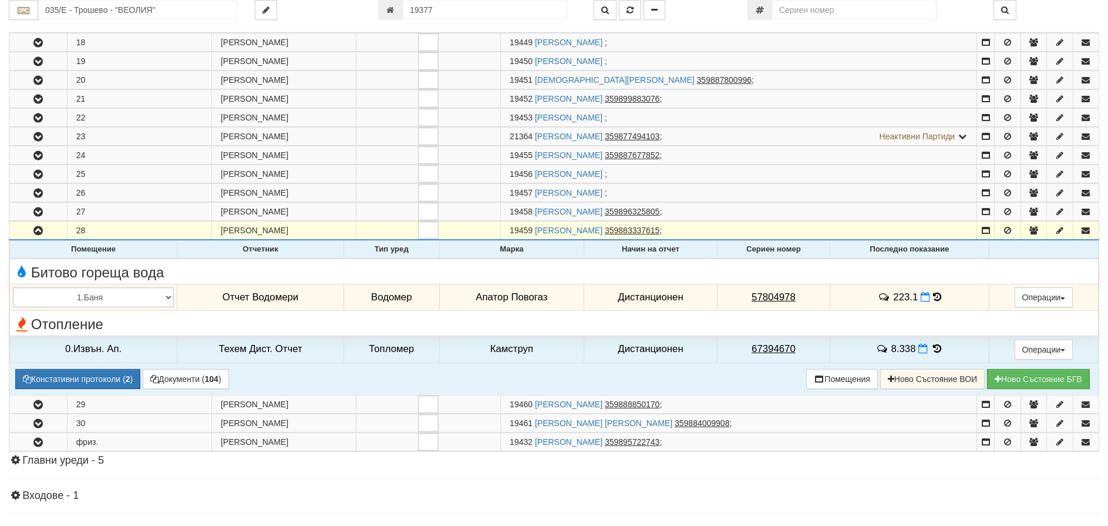
click at [939, 294] on td "223.1" at bounding box center [910, 297] width 159 height 27
click at [933, 293] on icon at bounding box center [937, 297] width 8 height 10
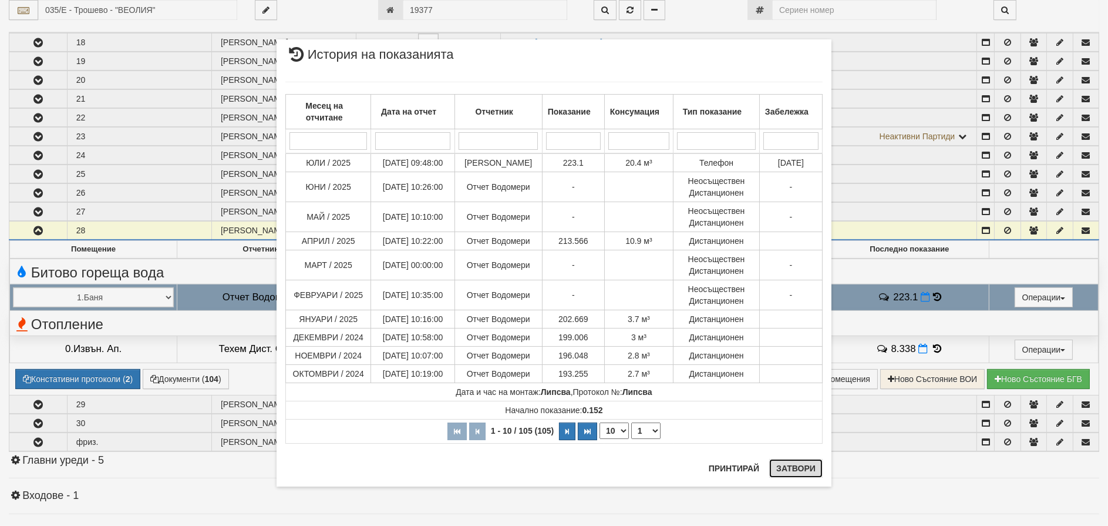
click at [795, 471] on button "Затвори" at bounding box center [796, 468] width 53 height 19
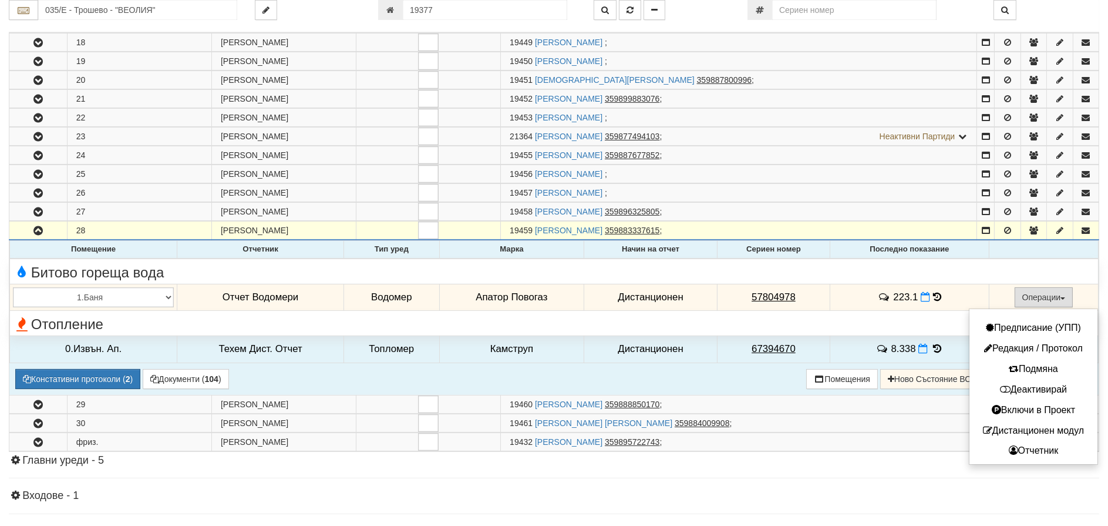
click at [1033, 298] on button "Операции" at bounding box center [1044, 297] width 59 height 20
click at [1036, 391] on button "Деактивирай" at bounding box center [1034, 389] width 122 height 15
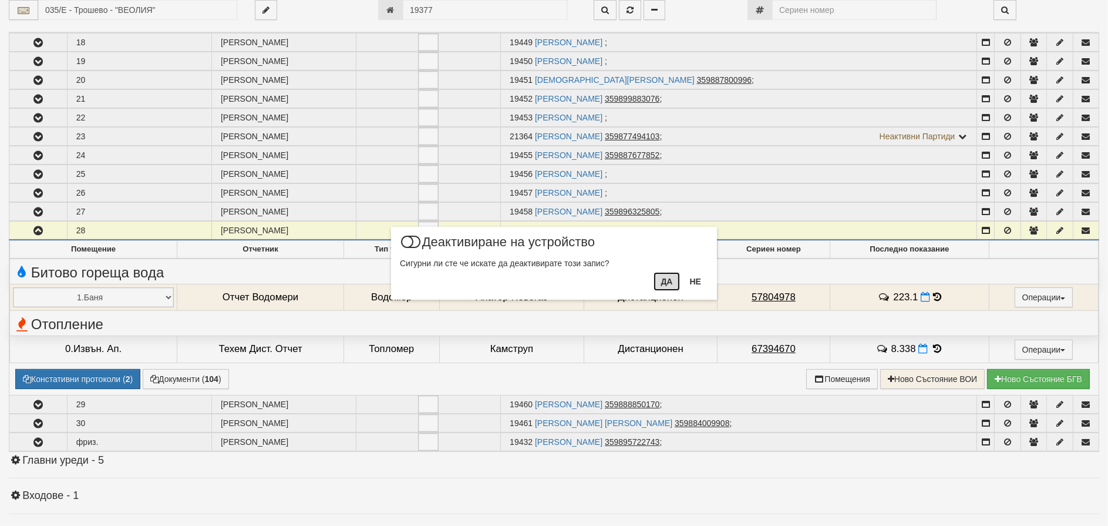
click at [666, 281] on button "Да" at bounding box center [667, 281] width 26 height 19
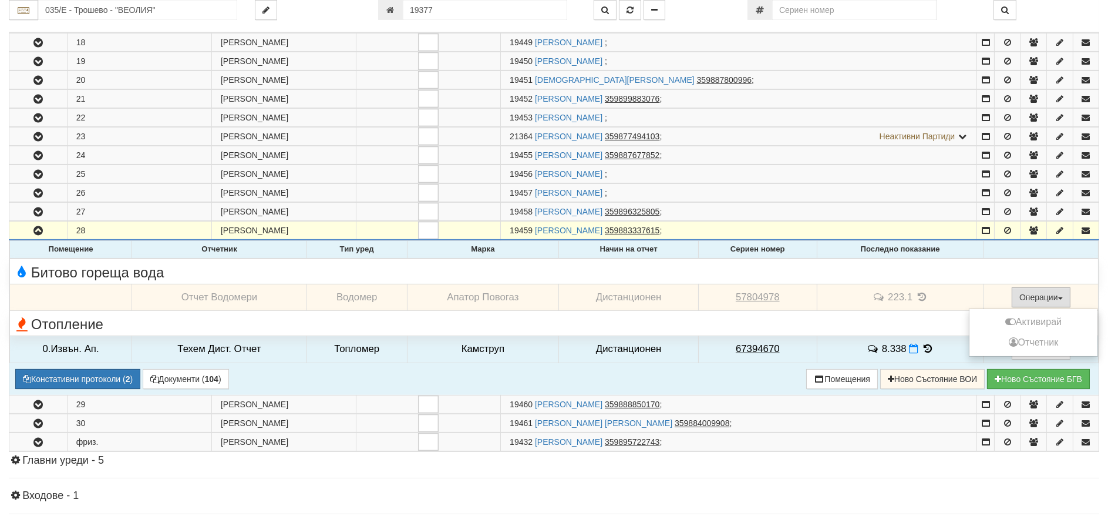
click at [1022, 295] on button "Операции" at bounding box center [1041, 297] width 59 height 20
click at [1024, 322] on button "Активирай" at bounding box center [1034, 322] width 122 height 15
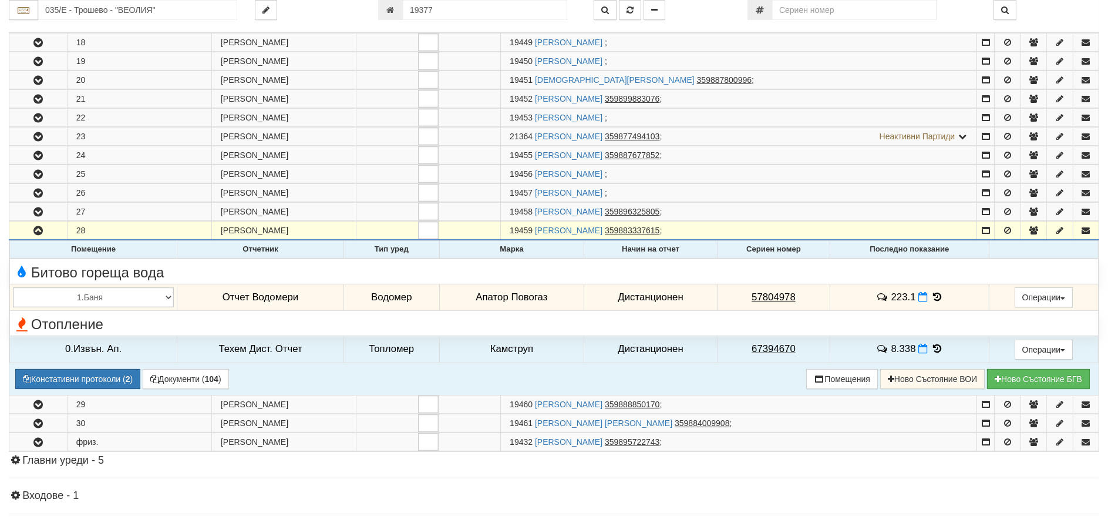
click at [935, 297] on icon at bounding box center [937, 297] width 13 height 10
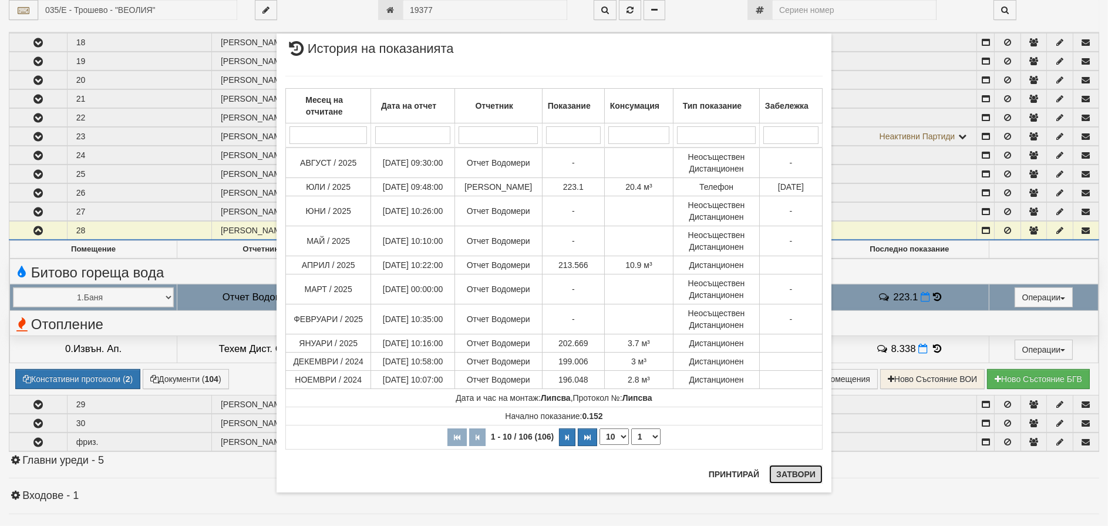
click at [798, 473] on button "Затвори" at bounding box center [796, 474] width 53 height 19
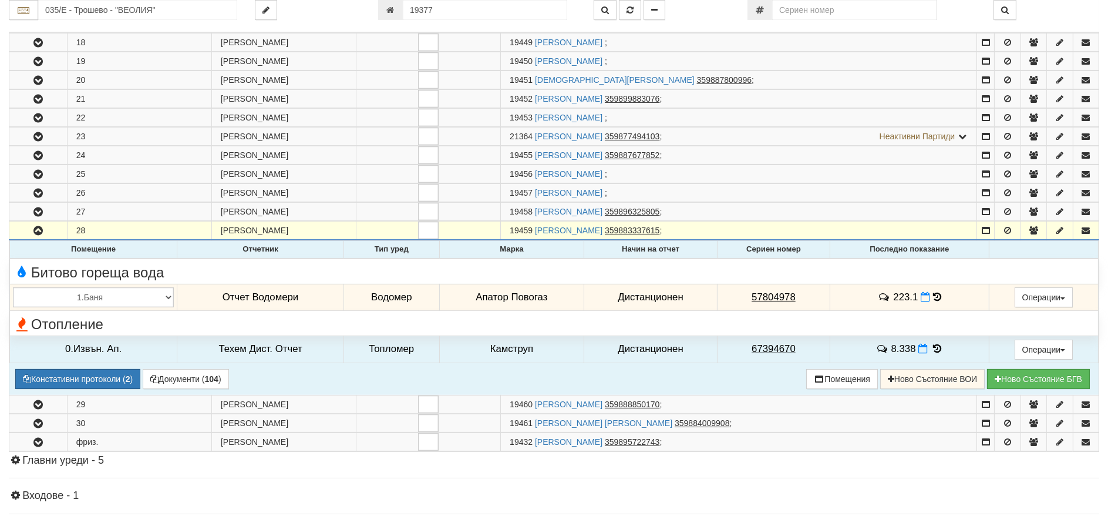
drag, startPoint x: 803, startPoint y: 292, endPoint x: 656, endPoint y: 297, distance: 147.0
click at [657, 297] on tr "1.Баня 2.Кухня 3.Тоалетна 4.Всекидневна 5.Спалня 1 6.Спалня 2 7.Коридор 8.Терас…" at bounding box center [554, 297] width 1089 height 27
click at [787, 295] on tcxspan "57804978" at bounding box center [774, 296] width 44 height 11
drag, startPoint x: 800, startPoint y: 296, endPoint x: 733, endPoint y: 299, distance: 67.0
click at [733, 299] on td "57804978" at bounding box center [773, 297] width 113 height 27
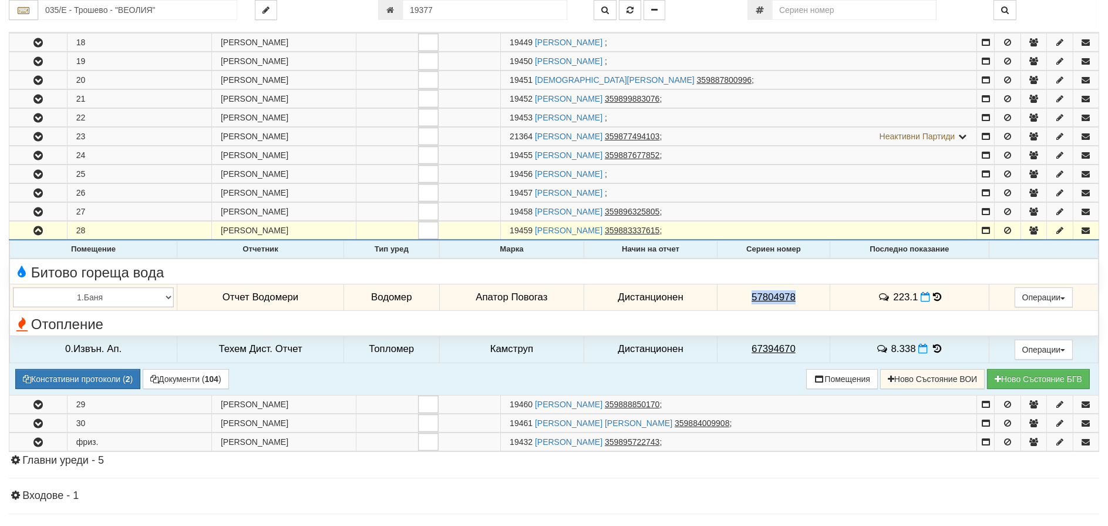
copy tcxspan "57804978"
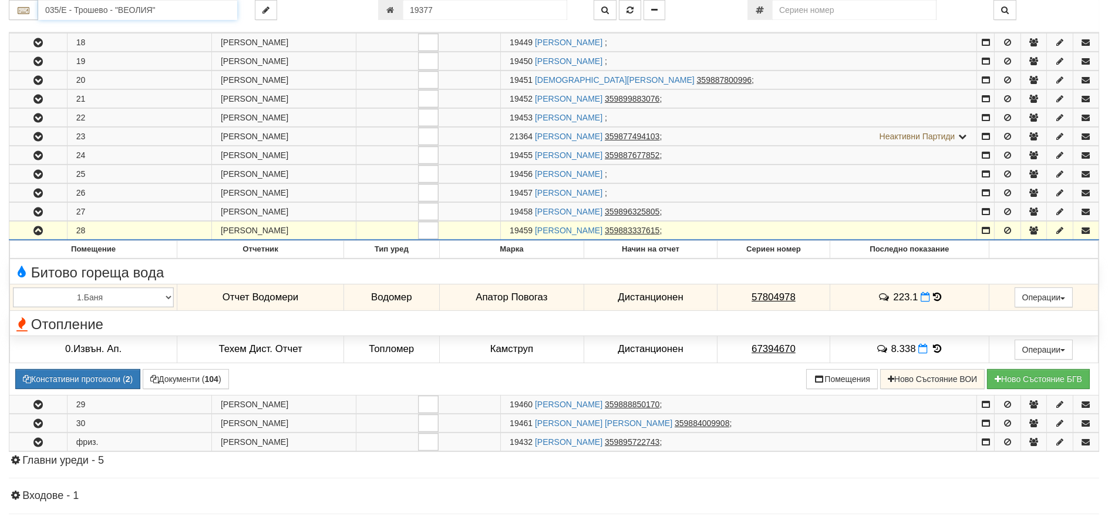
click at [85, 8] on input "035/Е - Трошево - "ВЕОЛИЯ"" at bounding box center [137, 10] width 199 height 20
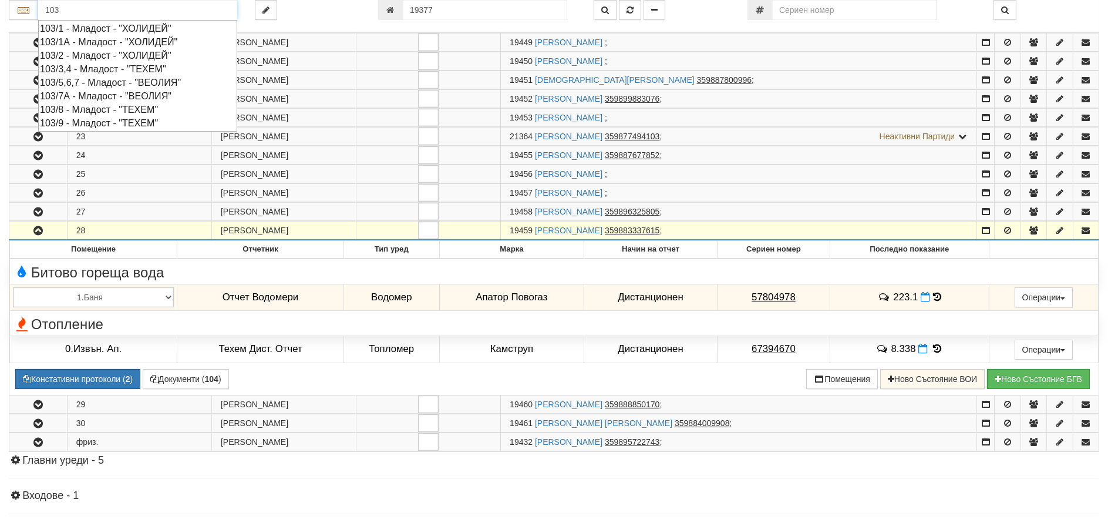
click at [104, 98] on div "103/7А - Младост - "ВЕОЛИЯ"" at bounding box center [138, 96] width 196 height 14
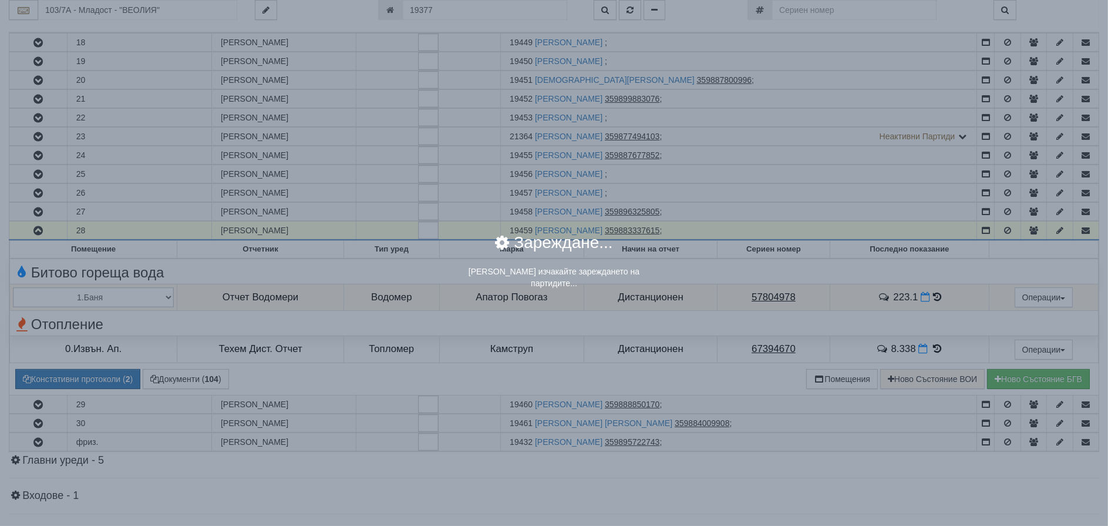
scroll to position [0, 0]
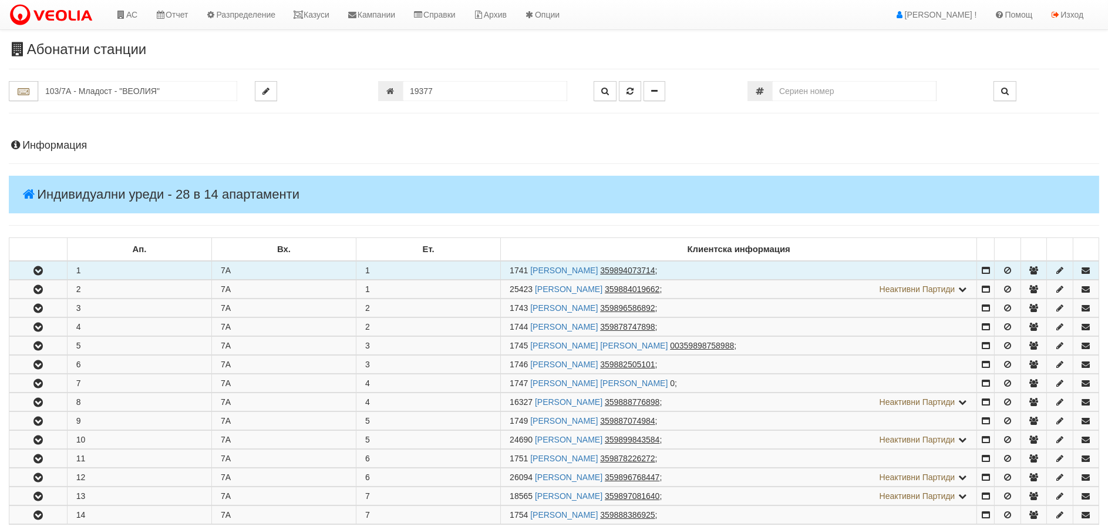
click at [36, 267] on icon "button" at bounding box center [38, 271] width 14 height 8
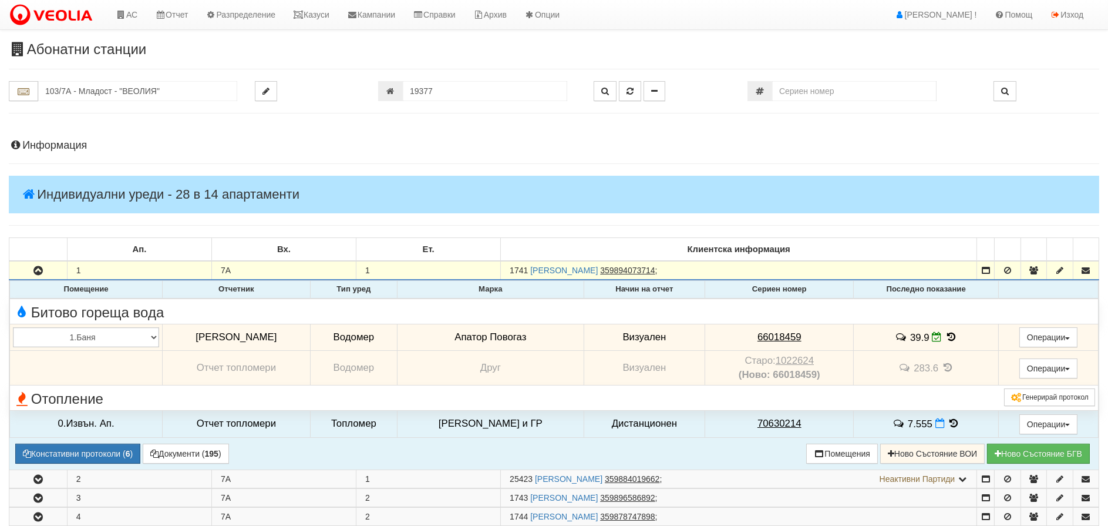
click at [945, 336] on icon at bounding box center [951, 337] width 13 height 10
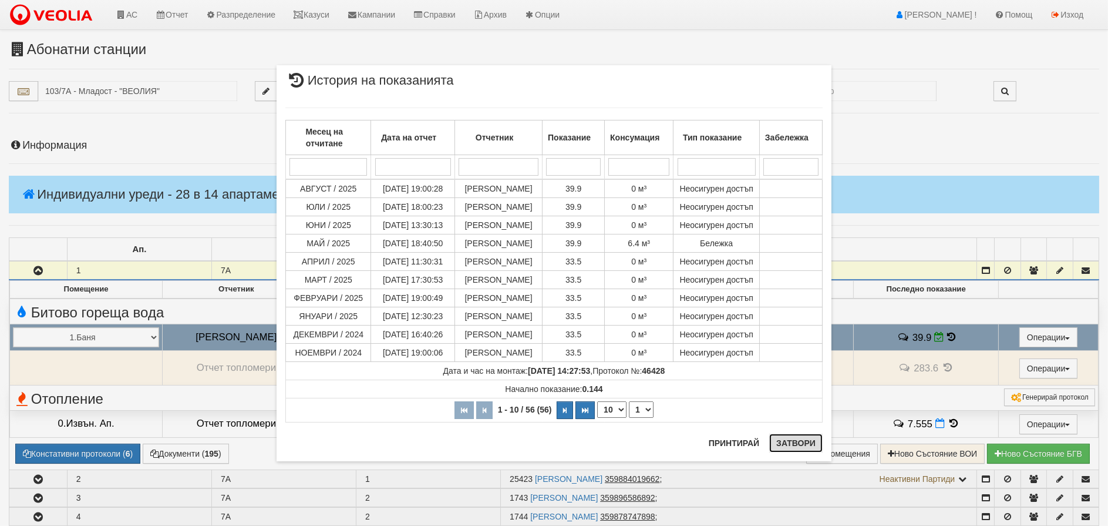
click at [801, 444] on button "Затвори" at bounding box center [796, 443] width 53 height 19
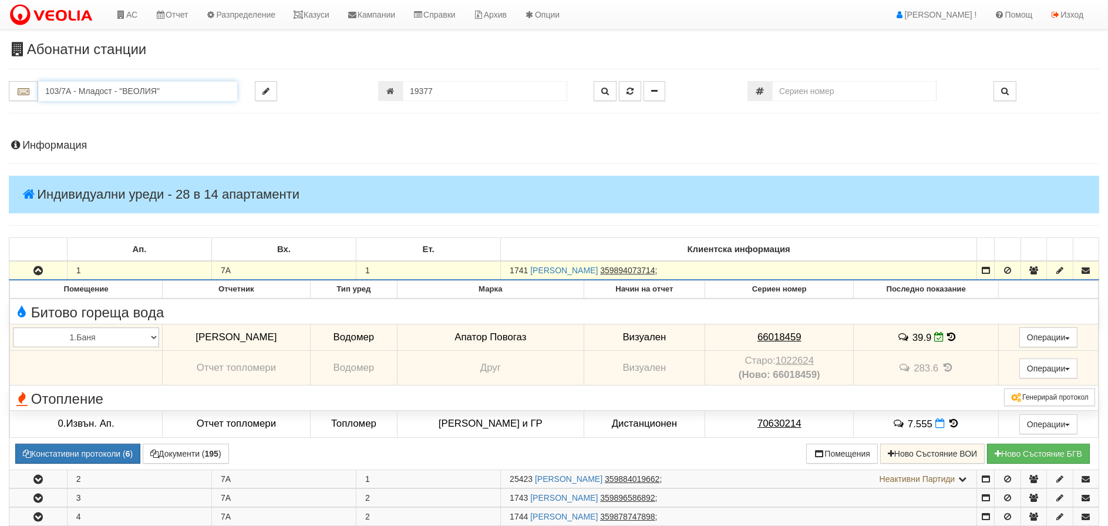
click at [66, 85] on input "103/7А - Младост - "ВЕОЛИЯ"" at bounding box center [137, 91] width 199 height 20
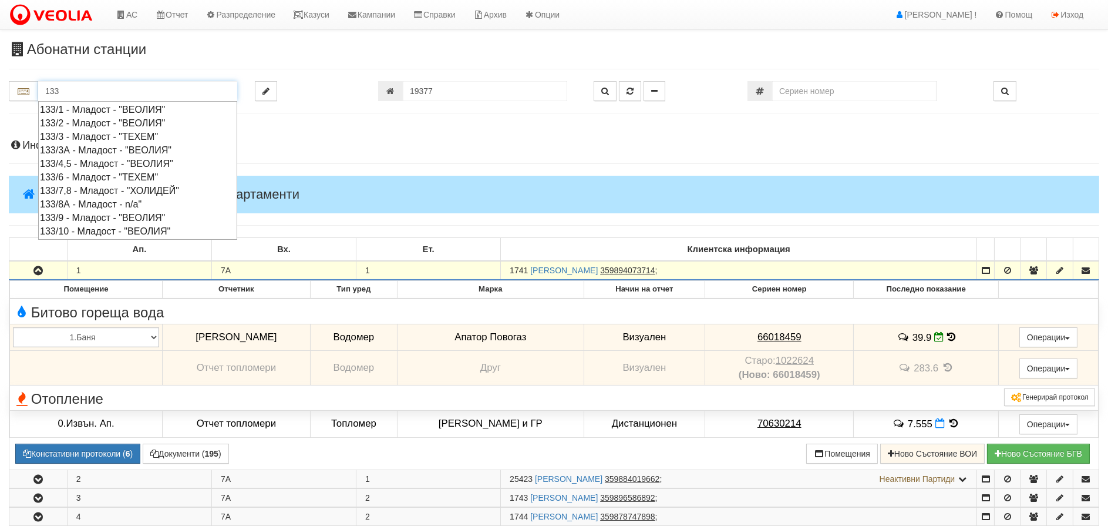
click at [60, 145] on div "133/3А - Младост - "ВЕОЛИЯ"" at bounding box center [138, 150] width 196 height 14
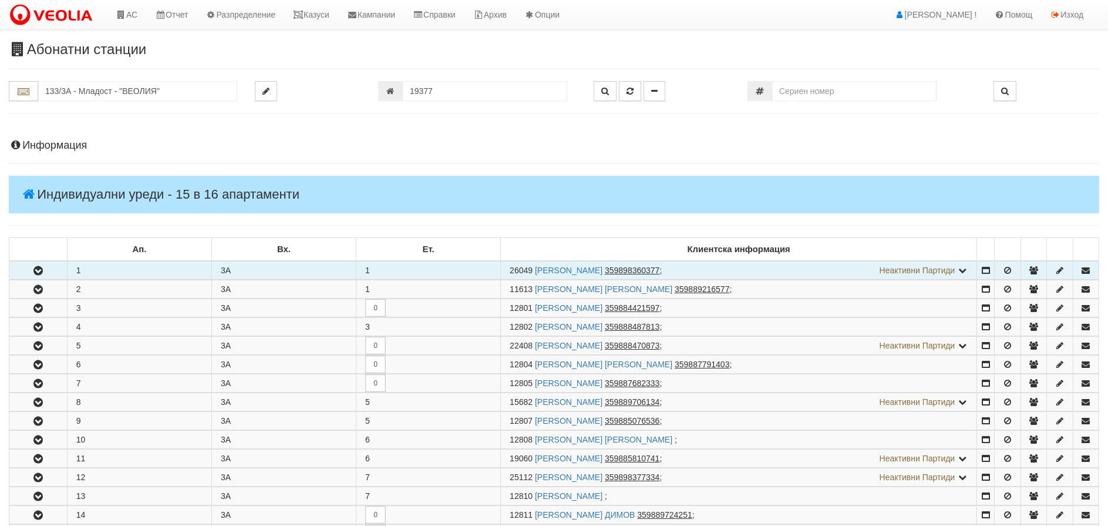
click at [38, 271] on icon "button" at bounding box center [38, 271] width 14 height 8
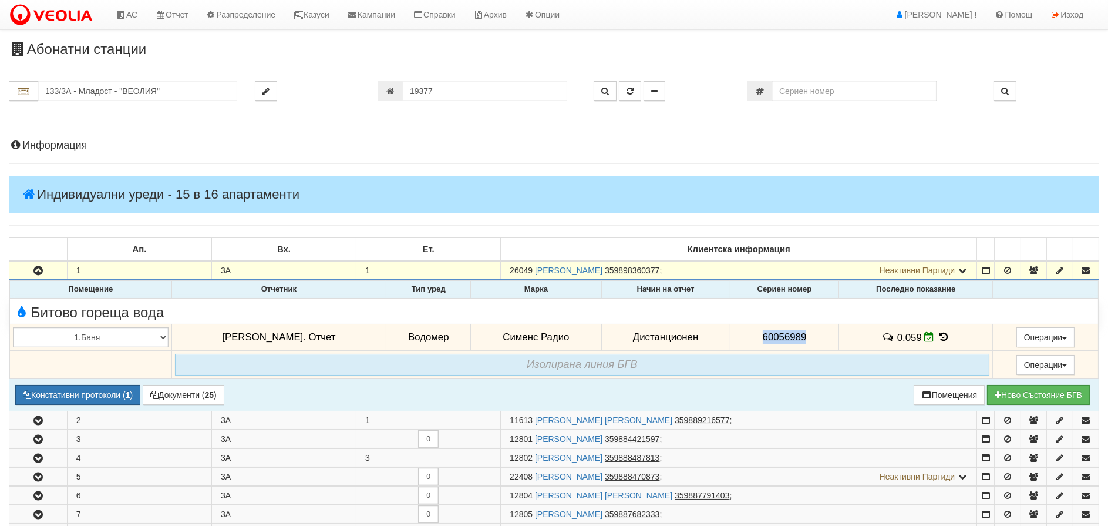
drag, startPoint x: 804, startPoint y: 338, endPoint x: 732, endPoint y: 335, distance: 72.3
click at [732, 334] on td "60056989" at bounding box center [784, 337] width 109 height 27
copy tcxspan "60056989"
click at [87, 398] on button "Констативни протоколи ( 1 )" at bounding box center [77, 395] width 125 height 20
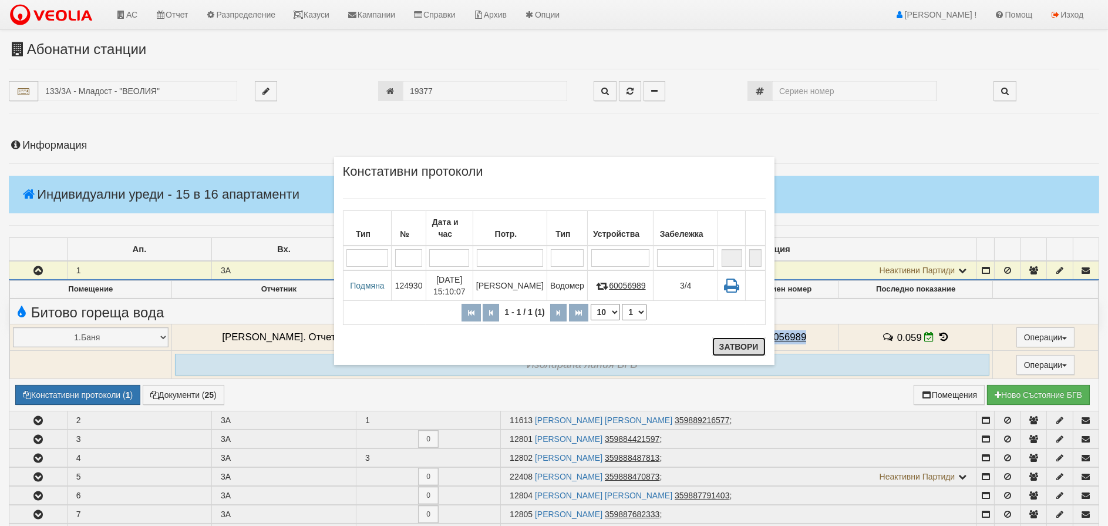
click at [734, 348] on button "Затвори" at bounding box center [739, 346] width 53 height 19
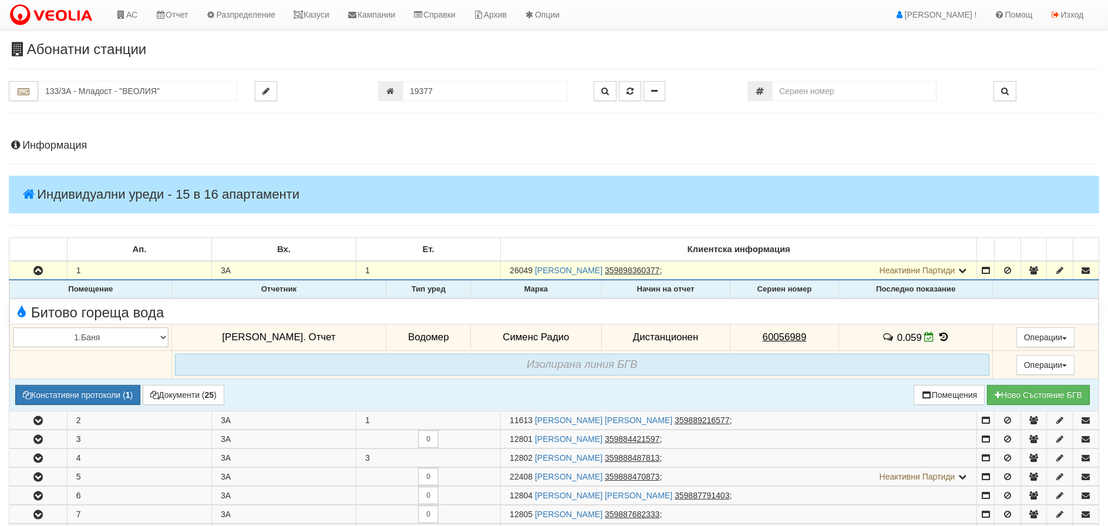
click at [938, 336] on icon at bounding box center [944, 337] width 13 height 10
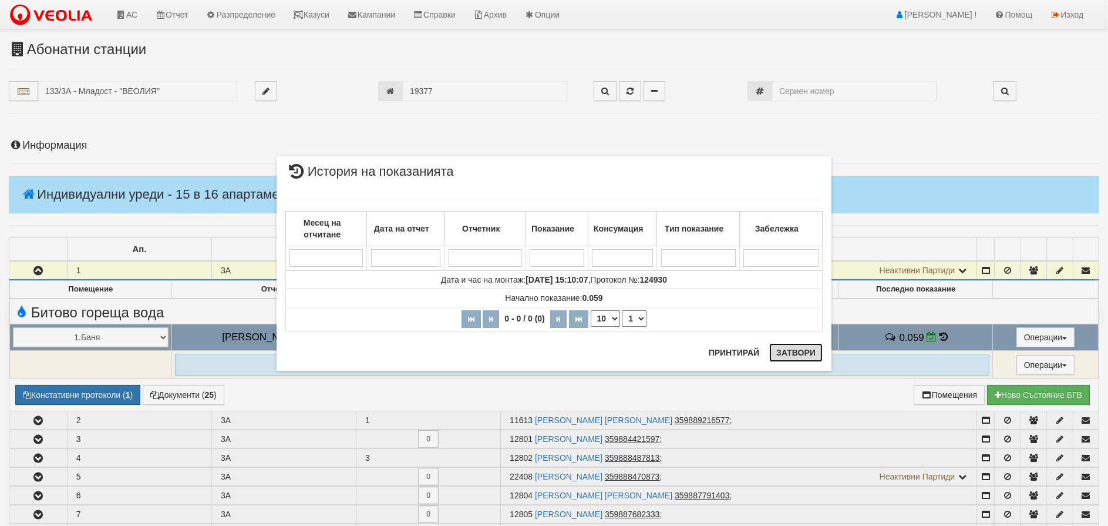
click at [812, 358] on button "Затвори" at bounding box center [796, 352] width 53 height 19
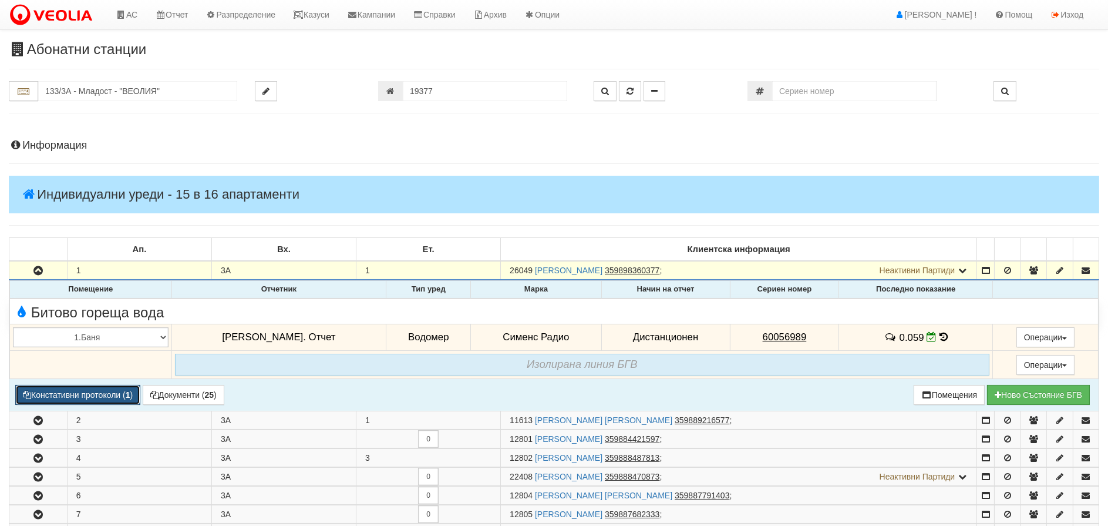
click at [104, 388] on button "Констативни протоколи ( 1 )" at bounding box center [77, 395] width 125 height 20
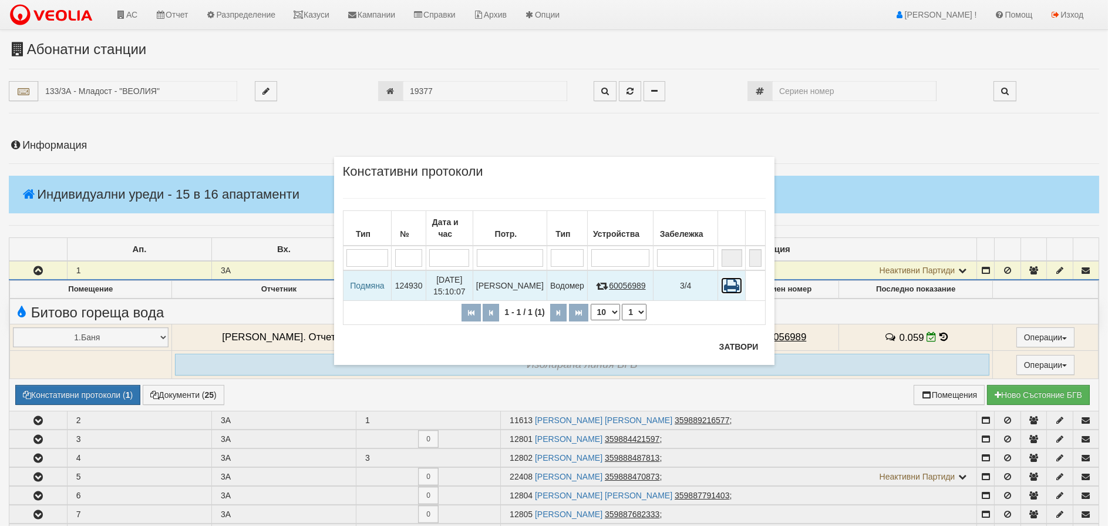
click at [721, 277] on icon at bounding box center [731, 285] width 21 height 16
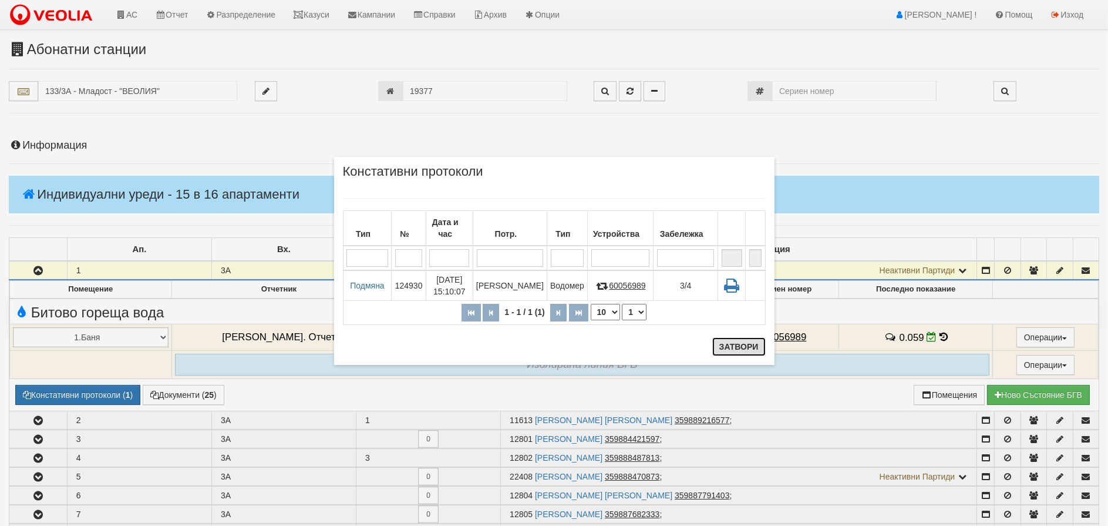
drag, startPoint x: 748, startPoint y: 347, endPoint x: 767, endPoint y: 342, distance: 19.4
click at [752, 344] on button "Затвори" at bounding box center [739, 346] width 53 height 19
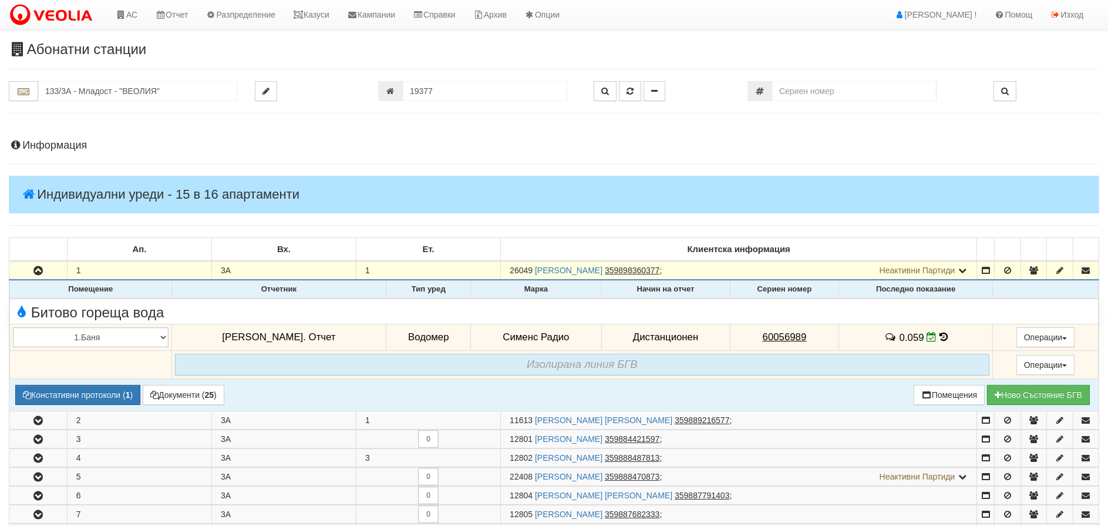
click at [940, 335] on icon at bounding box center [944, 337] width 8 height 10
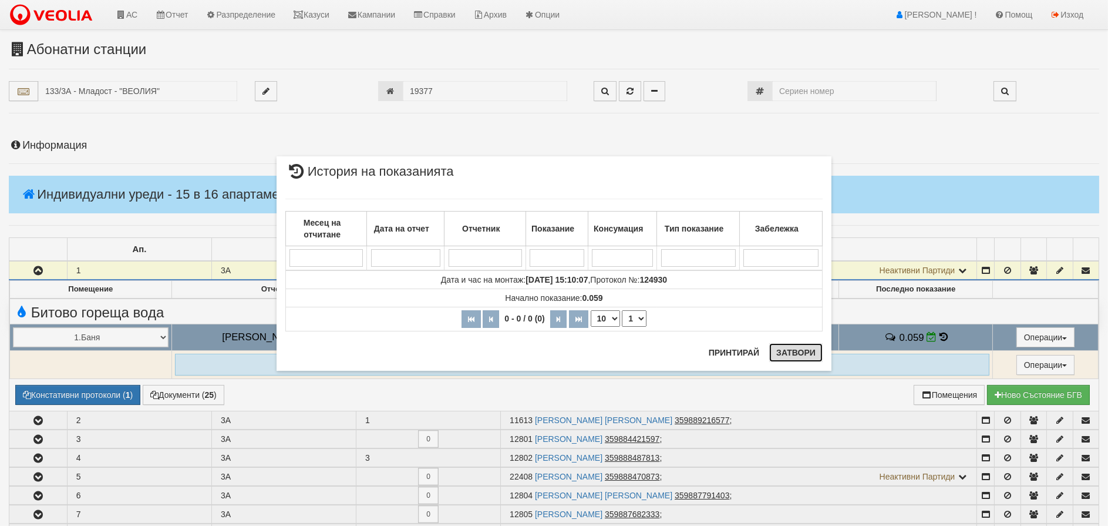
click at [789, 350] on button "Затвори" at bounding box center [796, 352] width 53 height 19
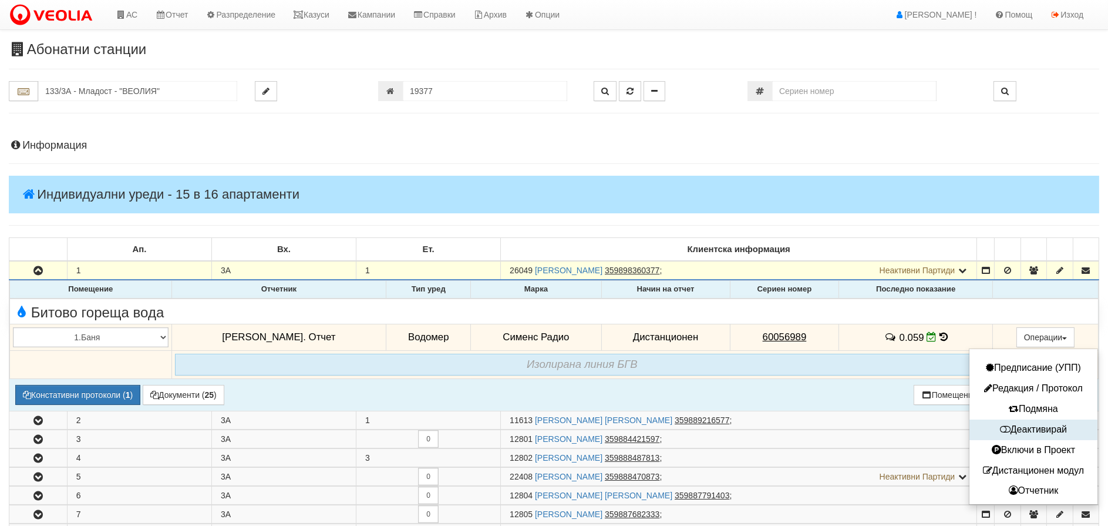
click at [1037, 426] on button "Деактивирай" at bounding box center [1034, 429] width 122 height 15
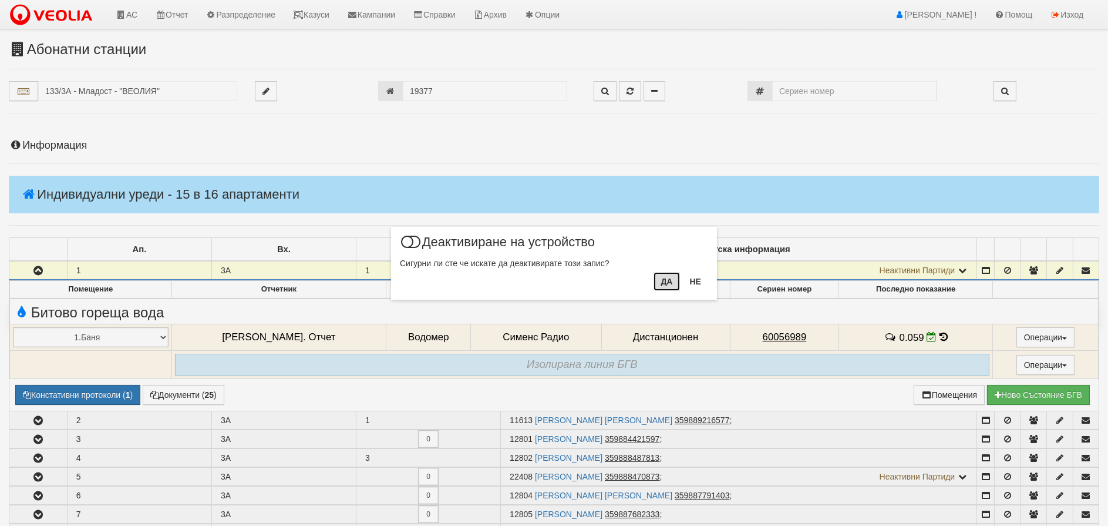
click at [674, 285] on button "Да" at bounding box center [667, 281] width 26 height 19
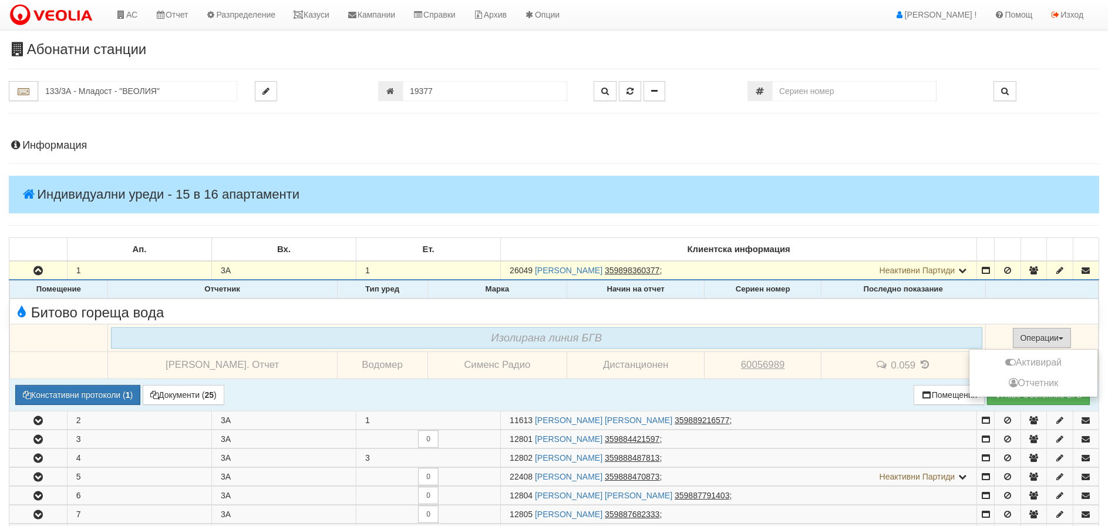
click at [1024, 340] on button "Операции" at bounding box center [1042, 338] width 59 height 20
click at [1020, 360] on button "Активирай" at bounding box center [1034, 362] width 122 height 15
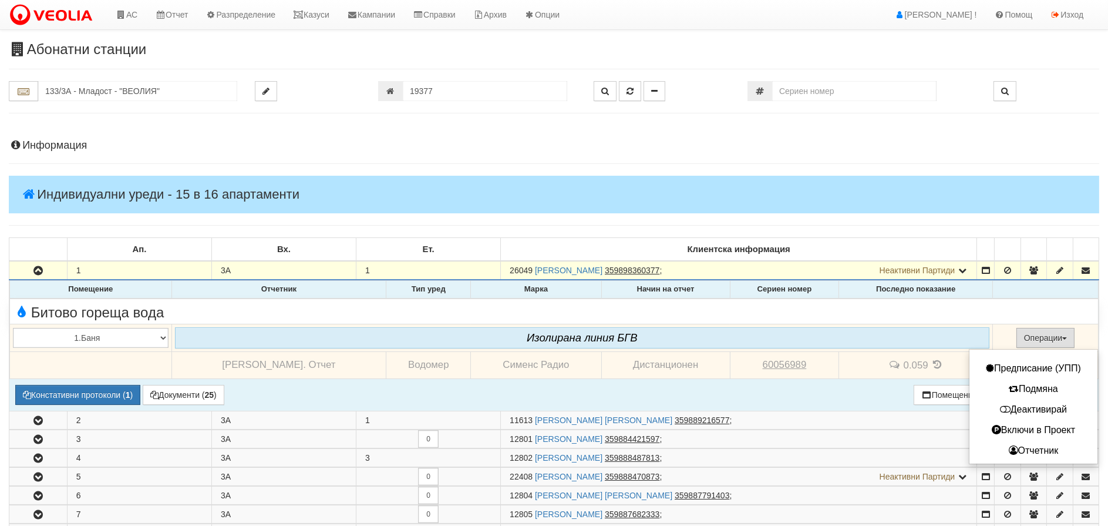
click at [1022, 337] on button "Операции" at bounding box center [1046, 338] width 59 height 20
click at [1044, 411] on button "Деактивирай" at bounding box center [1034, 409] width 122 height 15
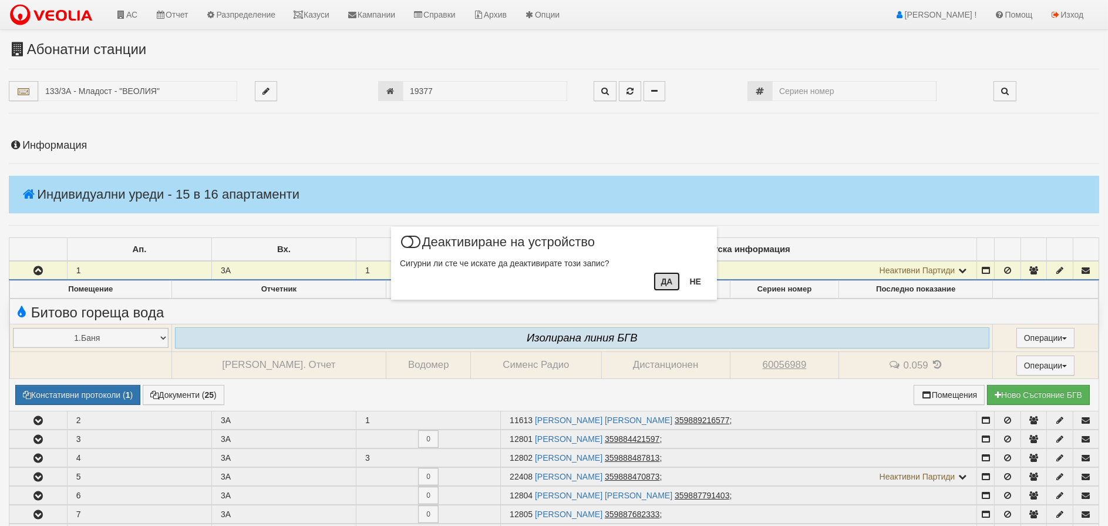
click at [680, 285] on button "Да" at bounding box center [667, 281] width 26 height 19
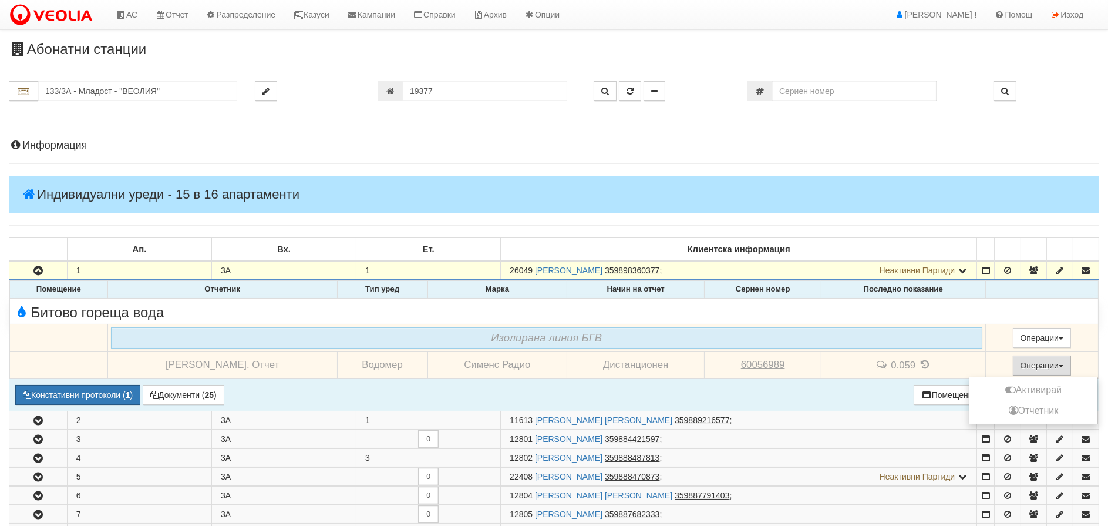
click at [1043, 365] on button "Операции" at bounding box center [1042, 365] width 59 height 20
click at [1040, 390] on button "Активирай" at bounding box center [1034, 390] width 122 height 15
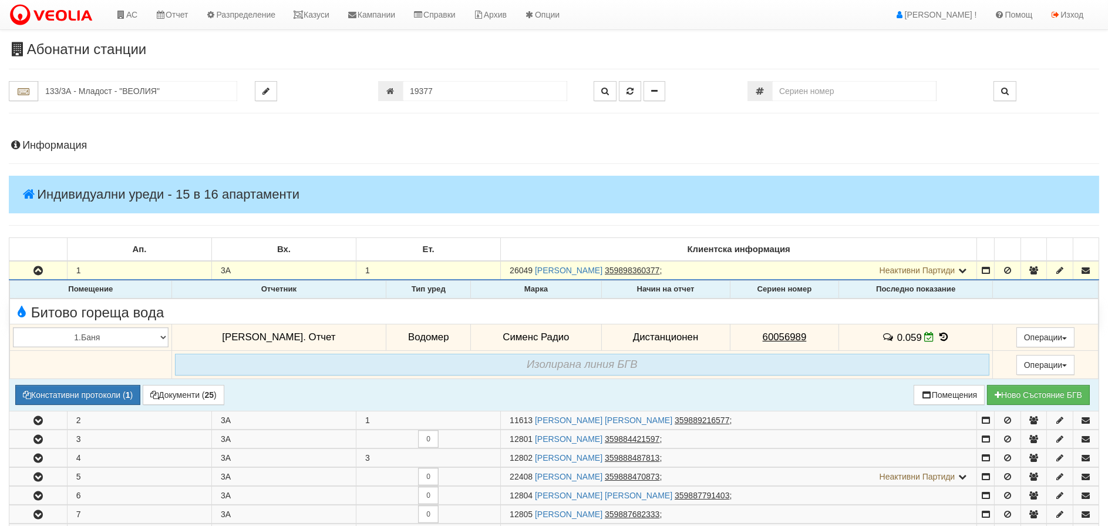
click at [938, 332] on icon at bounding box center [944, 337] width 13 height 10
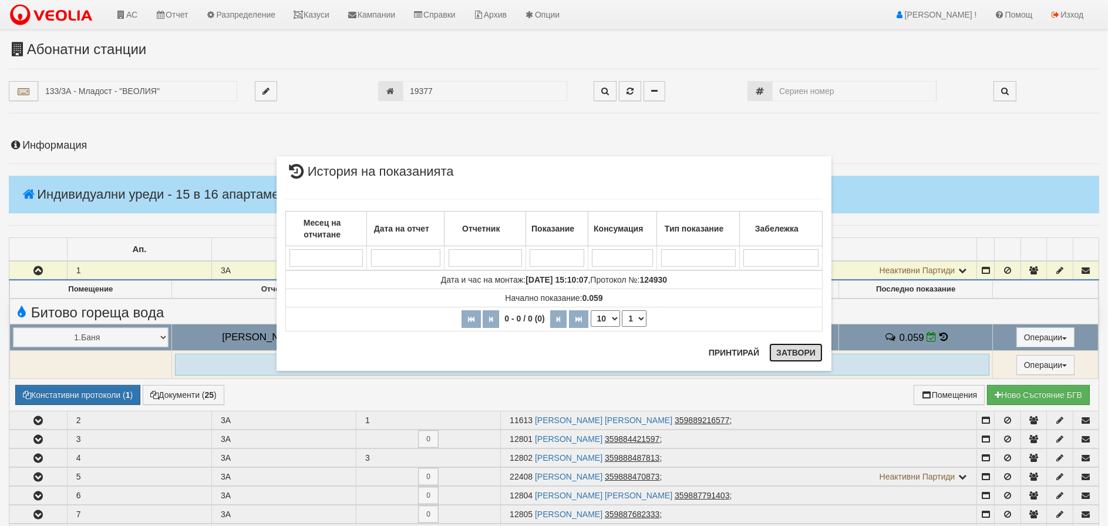
click at [809, 354] on button "Затвори" at bounding box center [796, 352] width 53 height 19
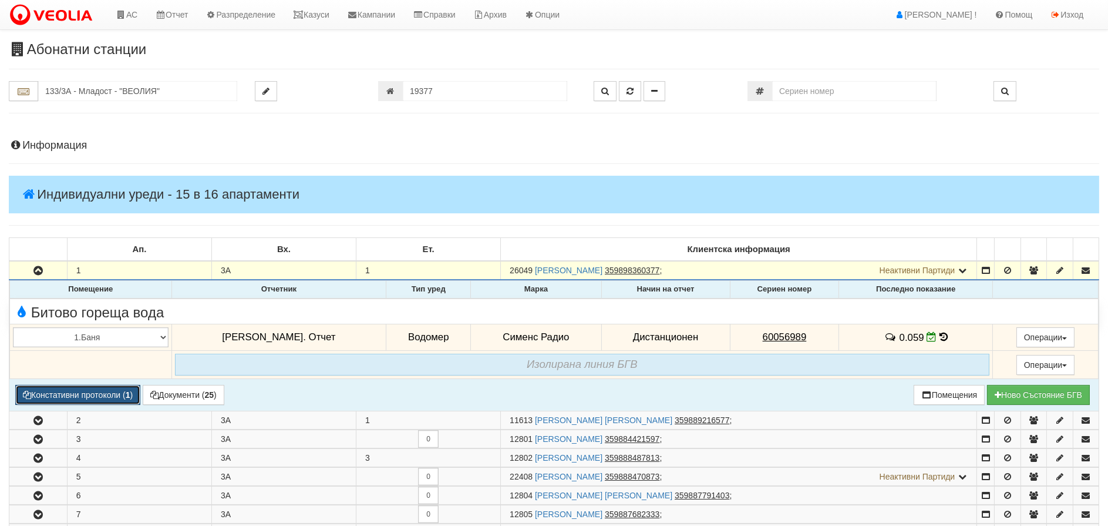
click at [67, 396] on button "Констативни протоколи ( 1 )" at bounding box center [77, 395] width 125 height 20
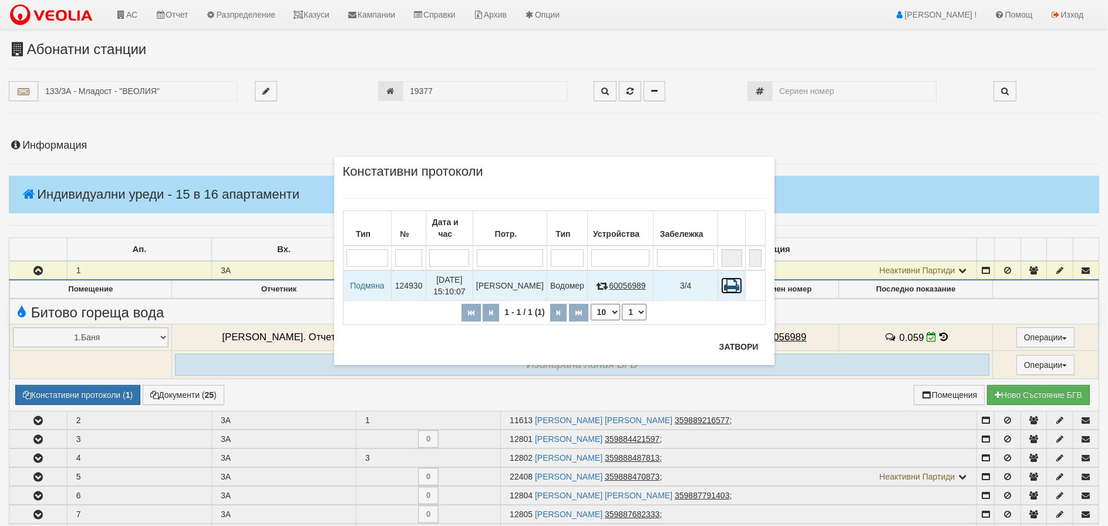
click at [732, 277] on icon at bounding box center [731, 285] width 21 height 16
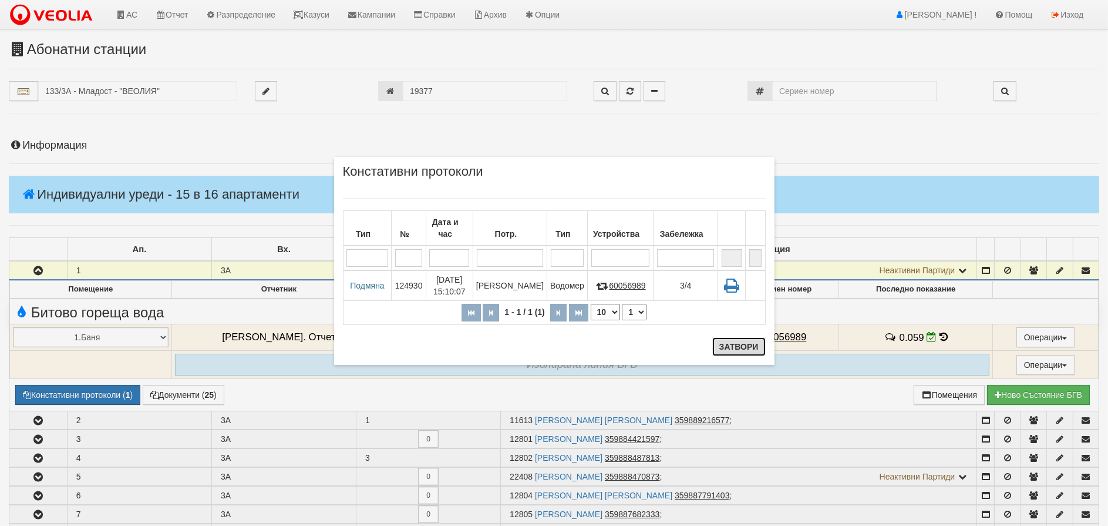
click at [717, 344] on button "Затвори" at bounding box center [739, 346] width 53 height 19
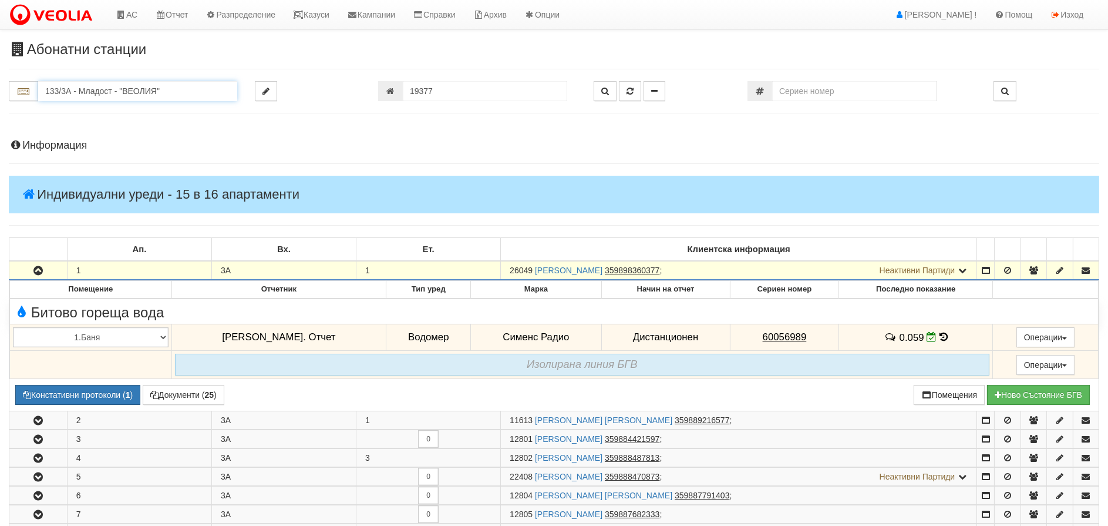
click at [62, 90] on input "133/3А - Младост - "ВЕОЛИЯ"" at bounding box center [137, 91] width 199 height 20
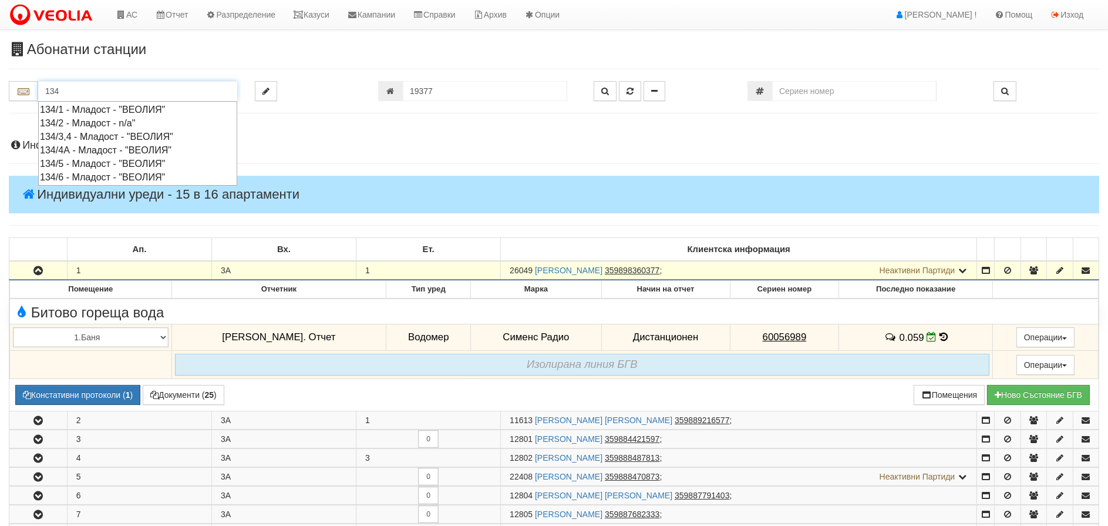
click at [68, 147] on div "134/4А - Младост - "ВЕОЛИЯ"" at bounding box center [138, 150] width 196 height 14
type input "134/4А - Младост - "ВЕОЛИЯ""
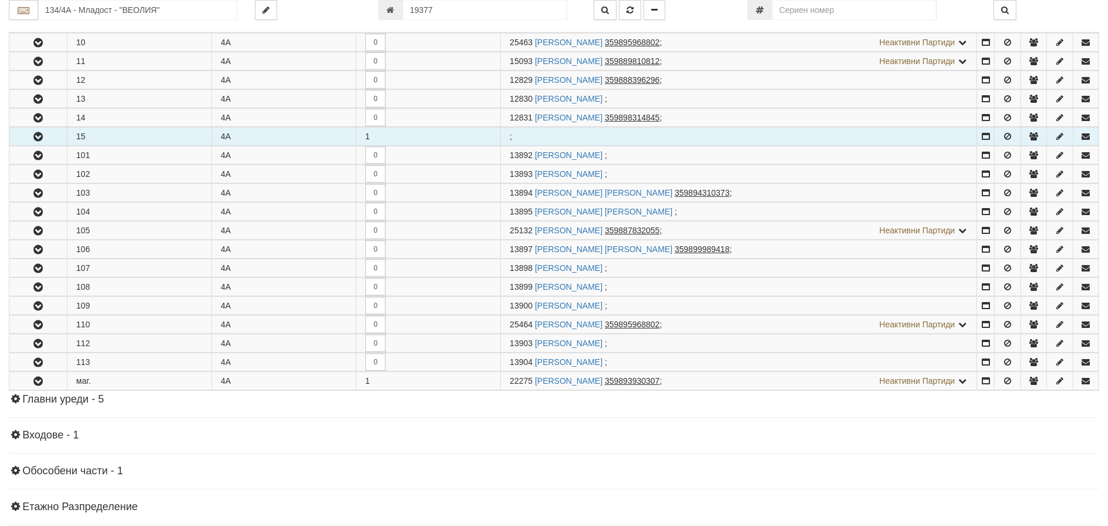
scroll to position [411, 0]
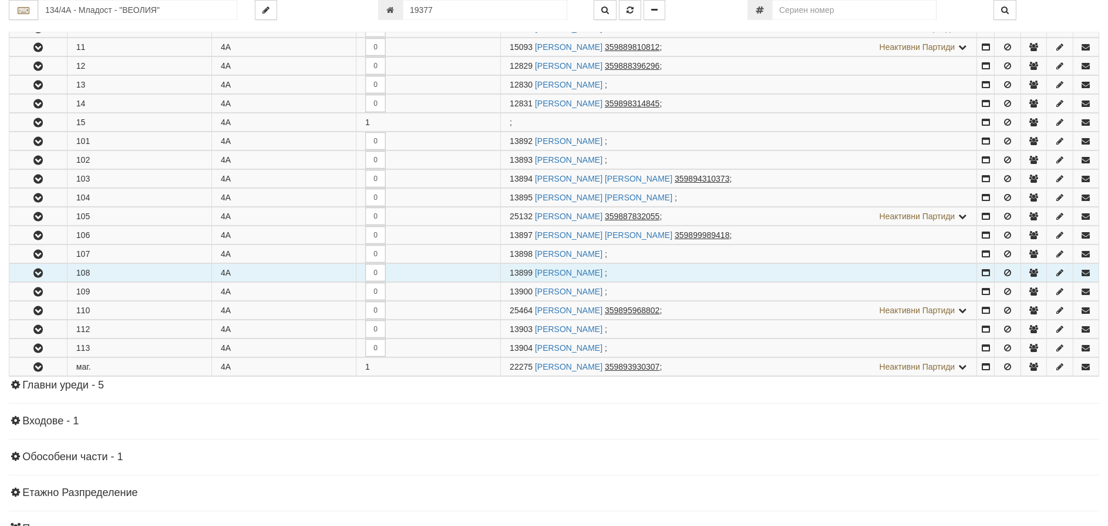
click at [41, 274] on icon "button" at bounding box center [38, 273] width 14 height 8
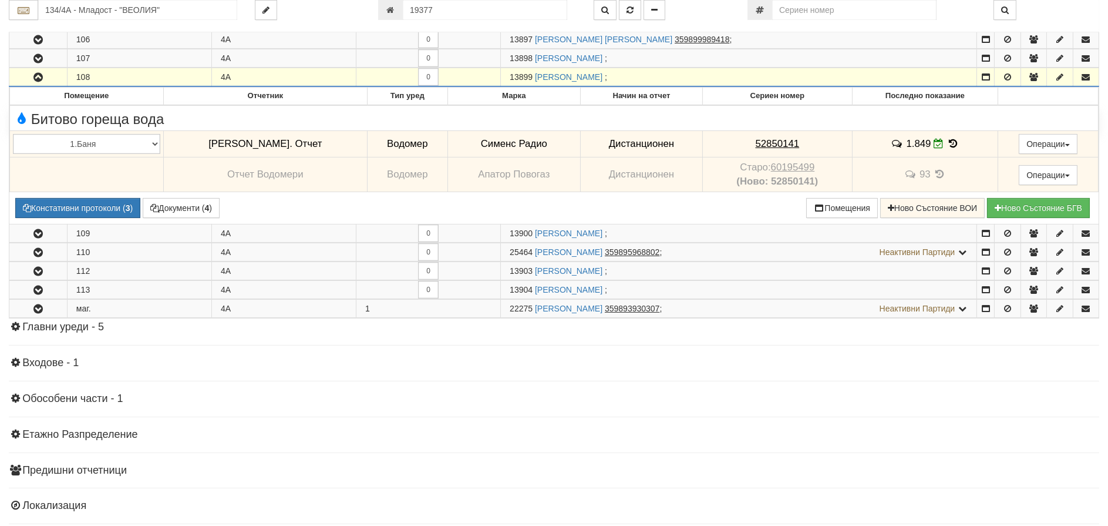
scroll to position [685, 0]
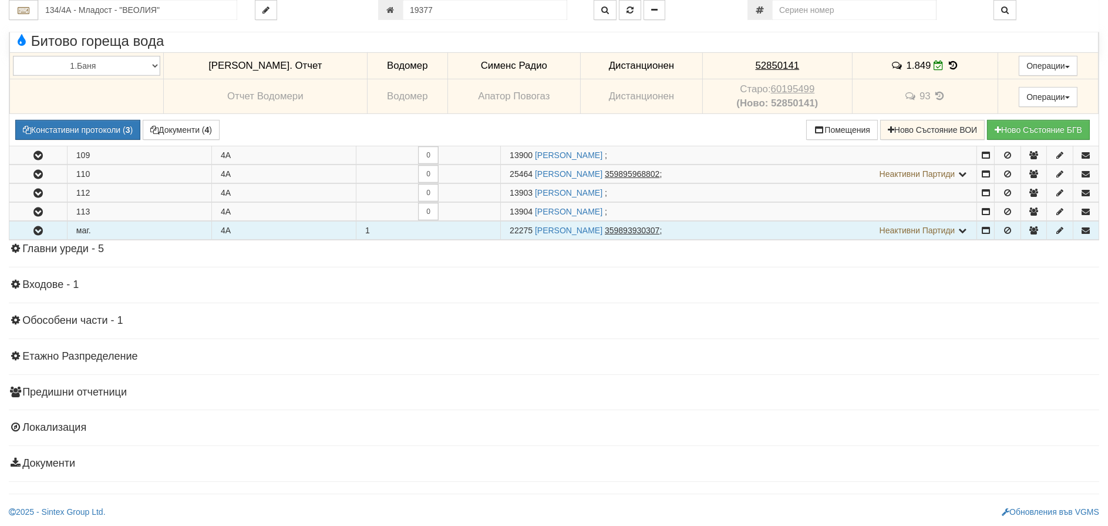
click at [43, 229] on icon "button" at bounding box center [38, 231] width 14 height 8
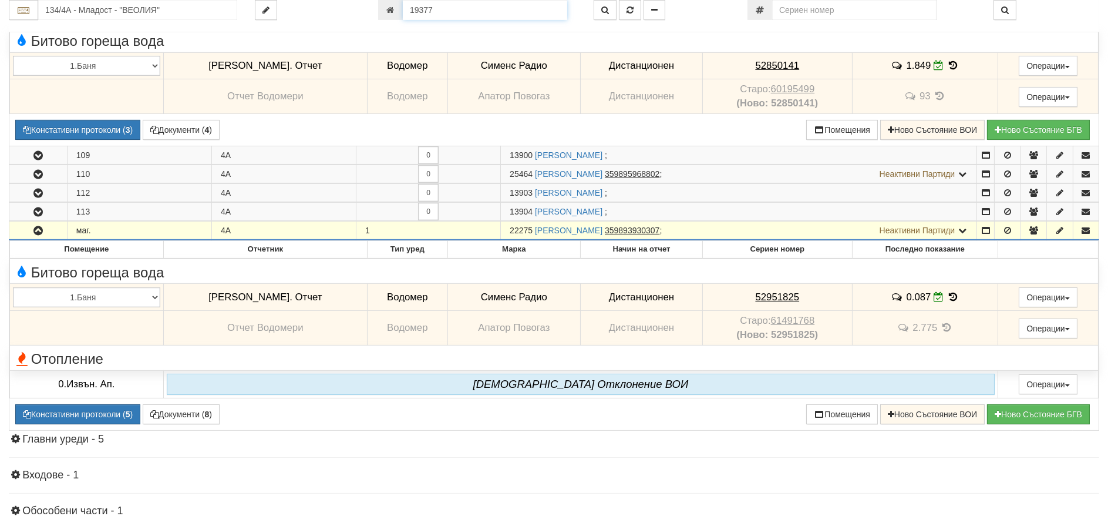
click at [419, 5] on input "19377" at bounding box center [485, 10] width 164 height 20
type input "6770"
type input "138/6 - "ВЕОЛИЯ ЕНЕРДЖИ ВАРНА " ЕАД"
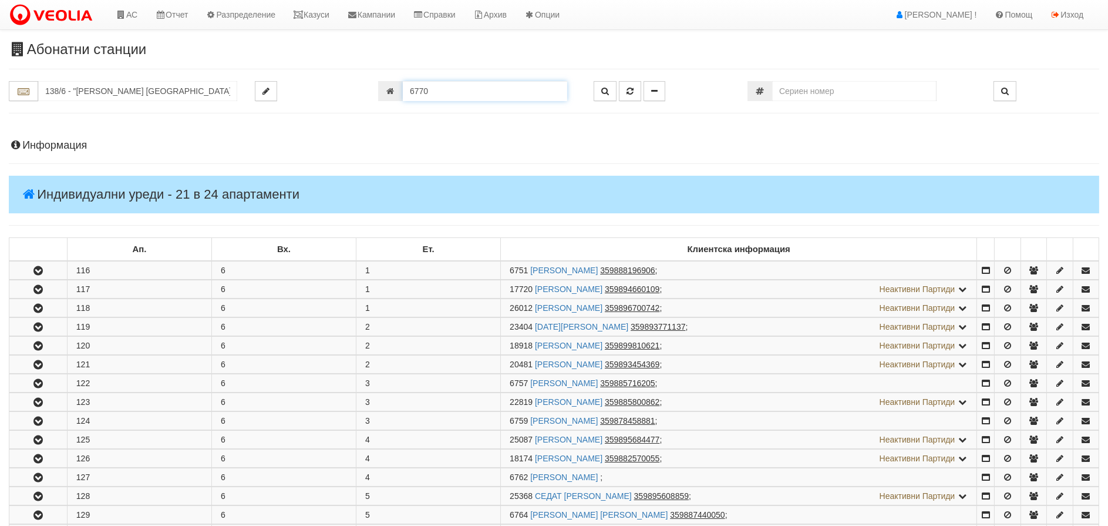
scroll to position [472, 0]
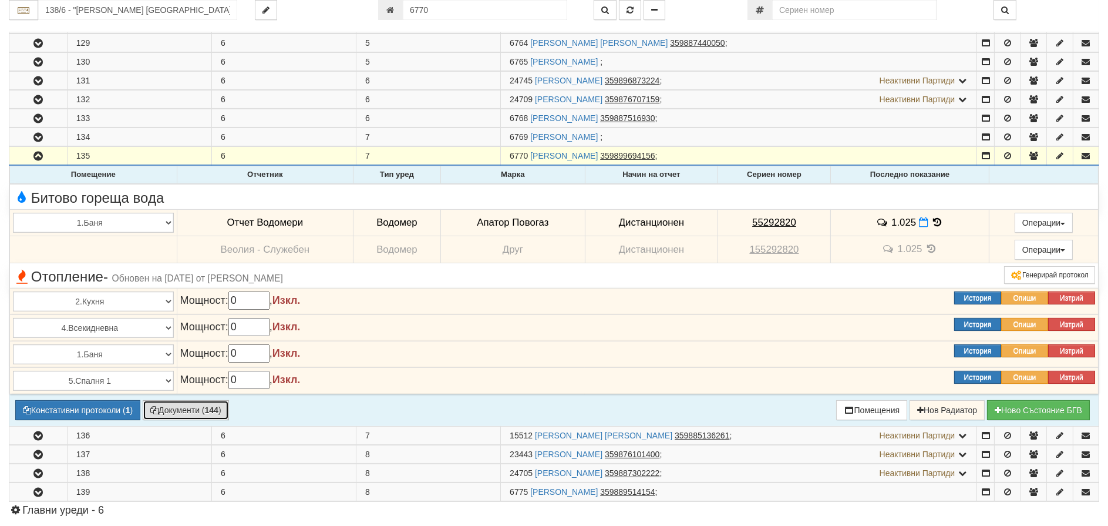
click at [173, 408] on button "Документи ( 144 )" at bounding box center [186, 410] width 86 height 20
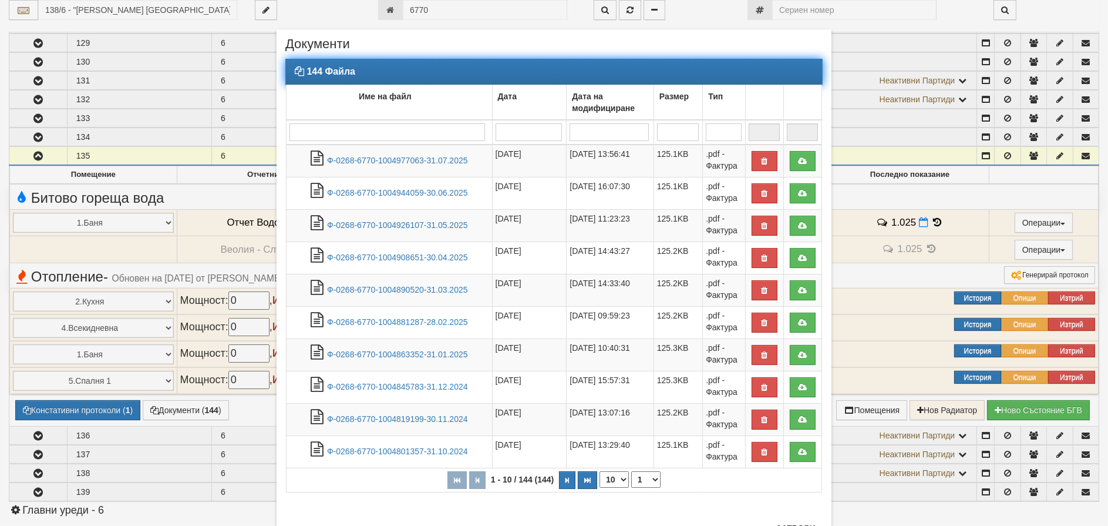
click at [312, 133] on input "search" at bounding box center [388, 132] width 196 height 18
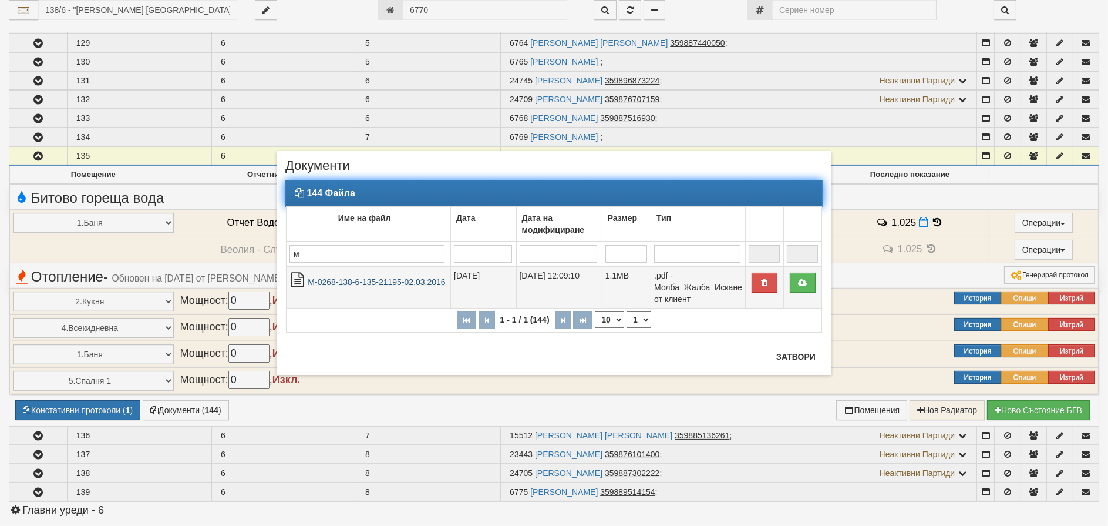
click at [367, 284] on link "М-0268-138-6-135-21195-02.03.2016" at bounding box center [376, 281] width 137 height 9
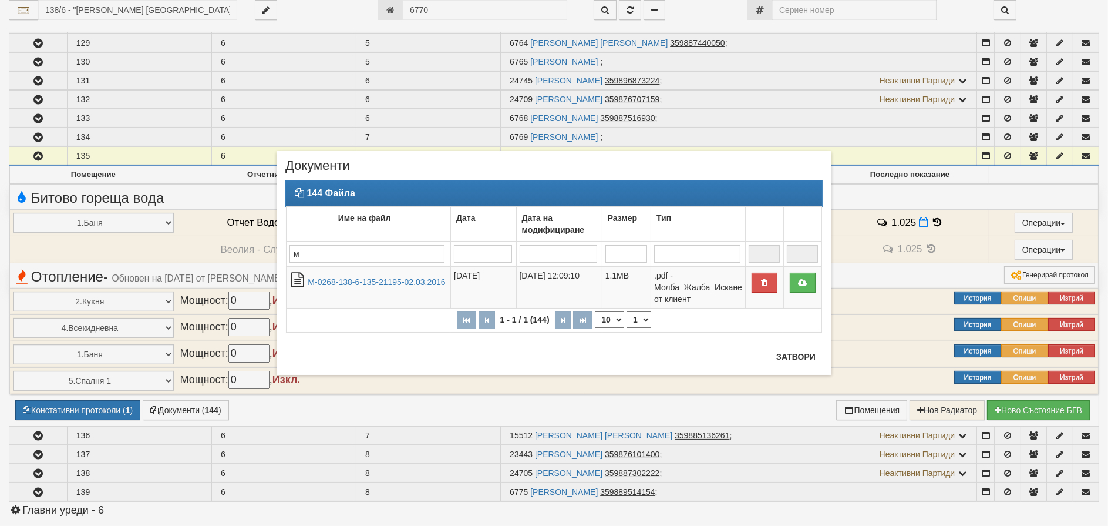
drag, startPoint x: 315, startPoint y: 251, endPoint x: 216, endPoint y: 250, distance: 99.9
click at [218, 250] on div "× Документи 144 Файла Име на файл Дата Дата на модифициране Размер Тип м 1 - 1 …" at bounding box center [554, 202] width 687 height 404
type input "д"
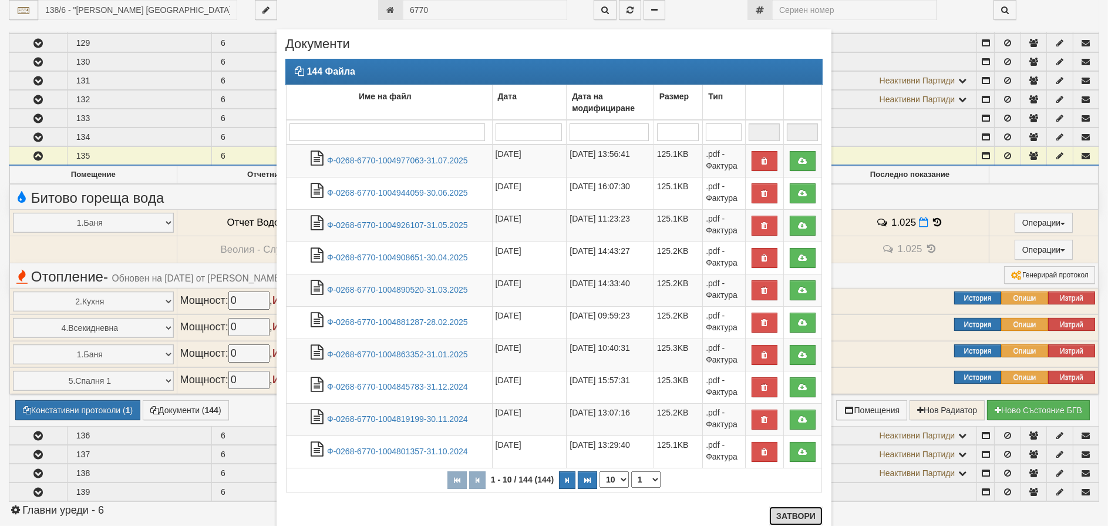
click at [799, 515] on button "Затвори" at bounding box center [796, 515] width 53 height 19
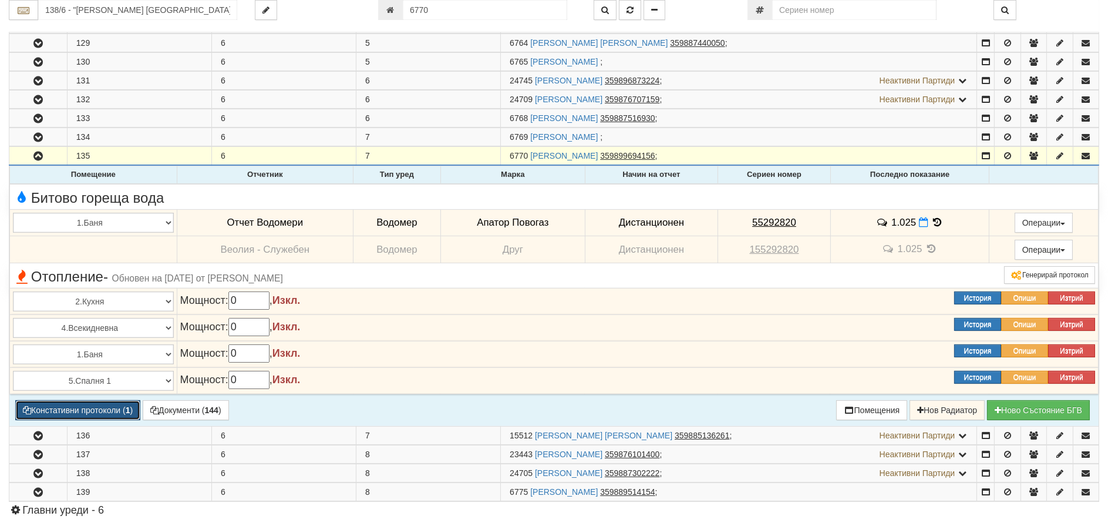
click at [75, 402] on button "Констативни протоколи ( 1 )" at bounding box center [77, 410] width 125 height 20
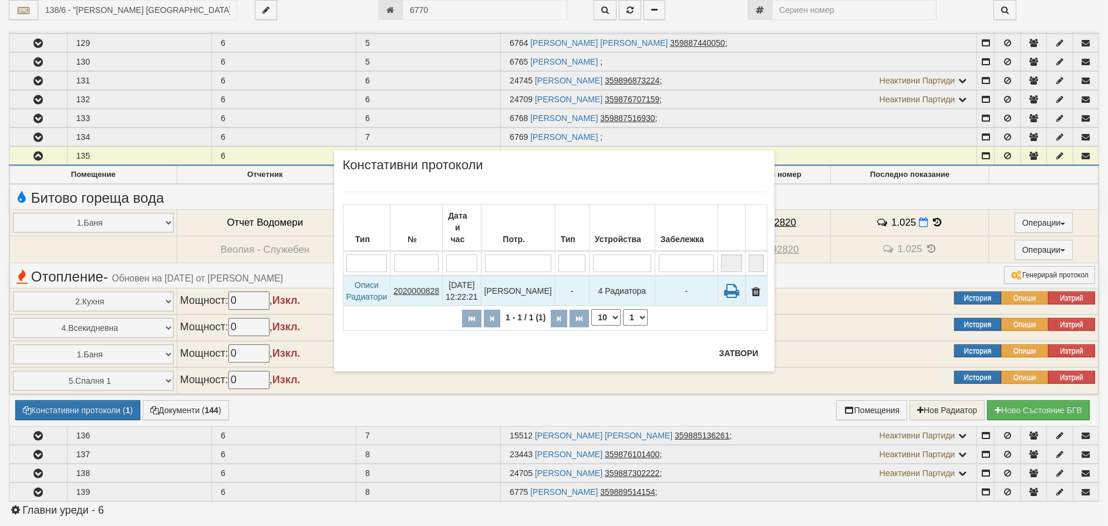
click at [431, 286] on tcxspan "2020000828" at bounding box center [417, 290] width 46 height 9
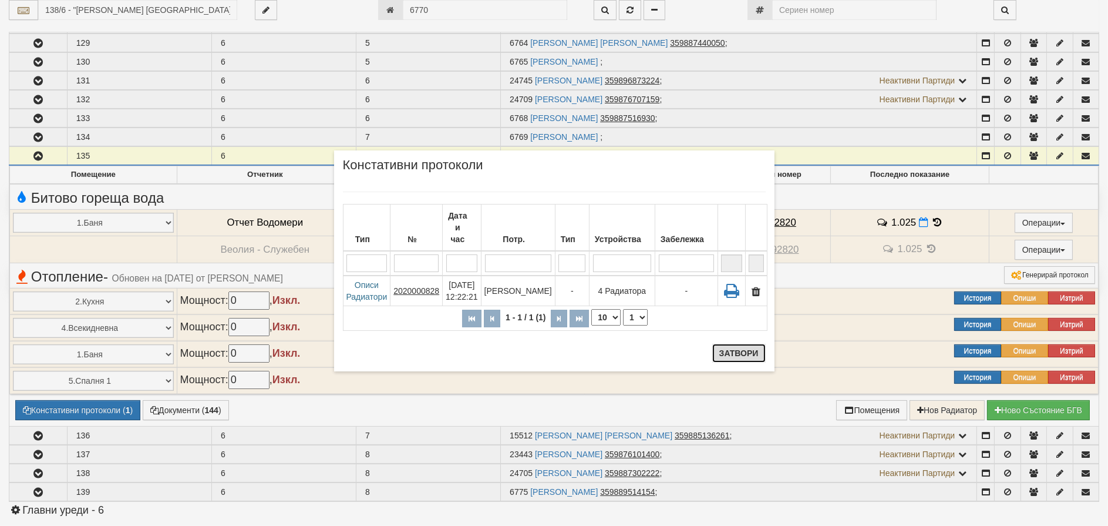
click at [748, 358] on button "Затвори" at bounding box center [739, 353] width 53 height 19
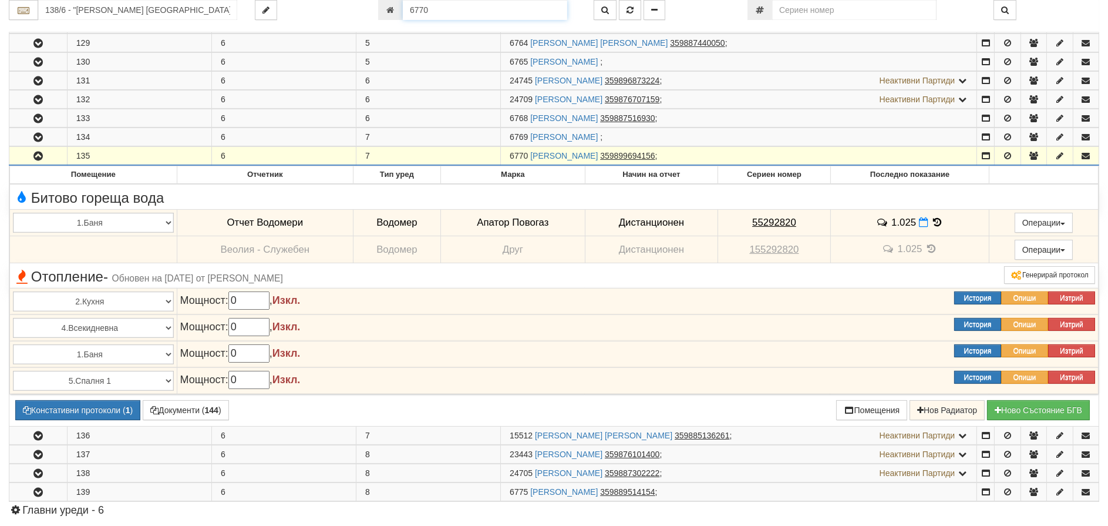
click at [432, 8] on input "6770" at bounding box center [485, 10] width 164 height 20
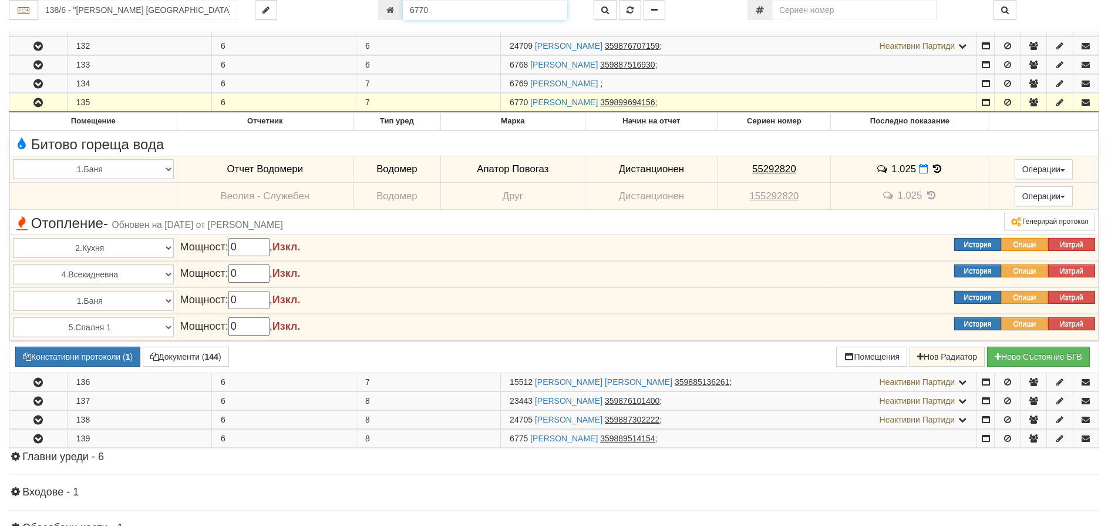
scroll to position [707, 0]
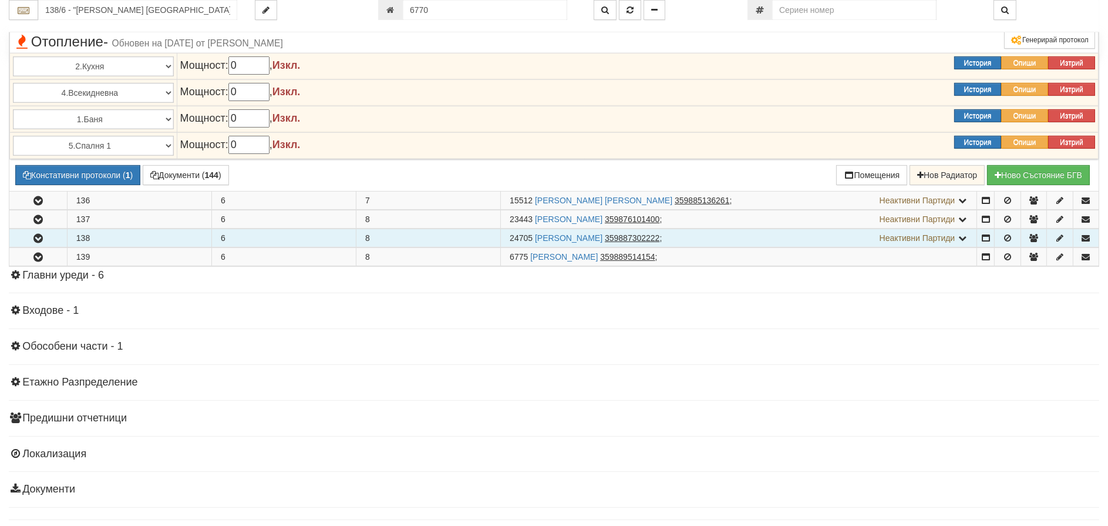
click at [38, 234] on icon "button" at bounding box center [38, 238] width 14 height 8
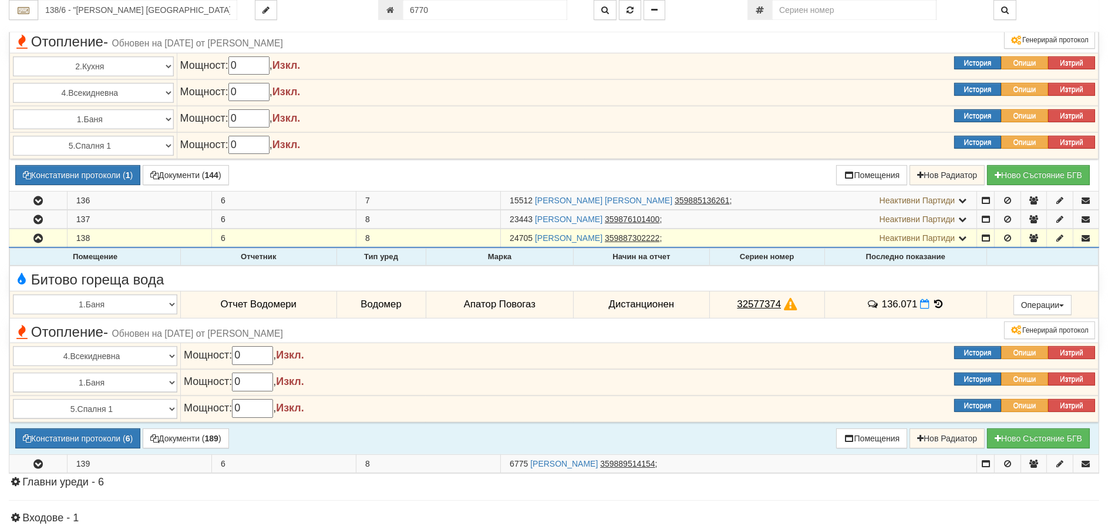
click at [939, 303] on icon at bounding box center [939, 304] width 13 height 10
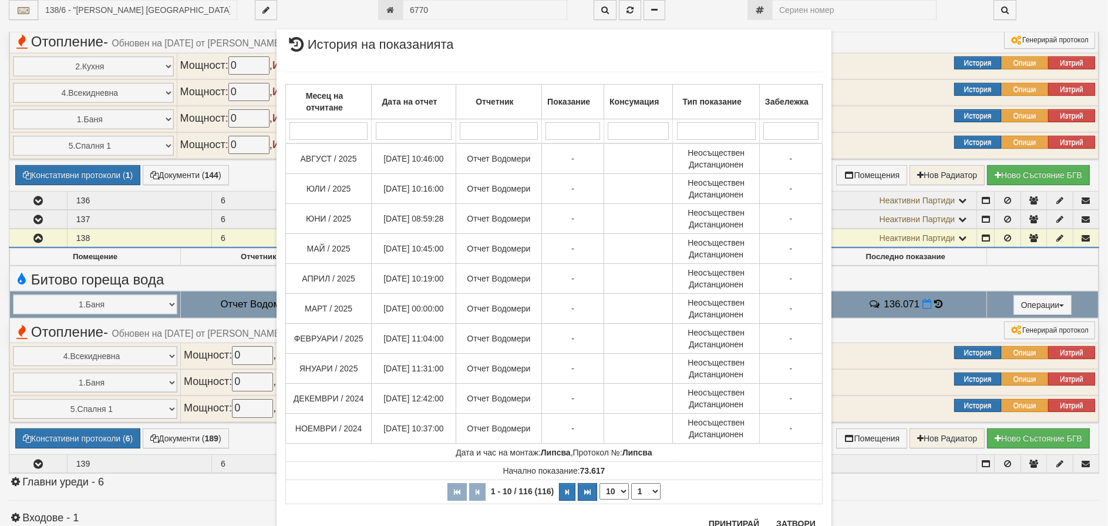
click at [613, 510] on div "Месец на отчитане Дата на отчет Отчетник Показание Консумация Тип показание Заб…" at bounding box center [553, 288] width 537 height 456
select select "40"
click at [600, 499] on select "10 20 30 40" at bounding box center [614, 491] width 29 height 16
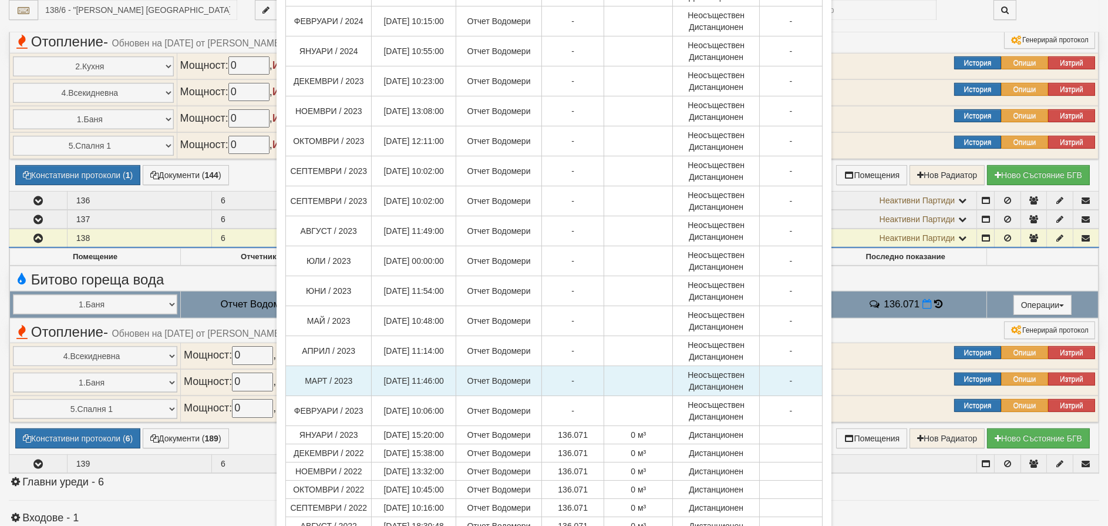
scroll to position [854, 0]
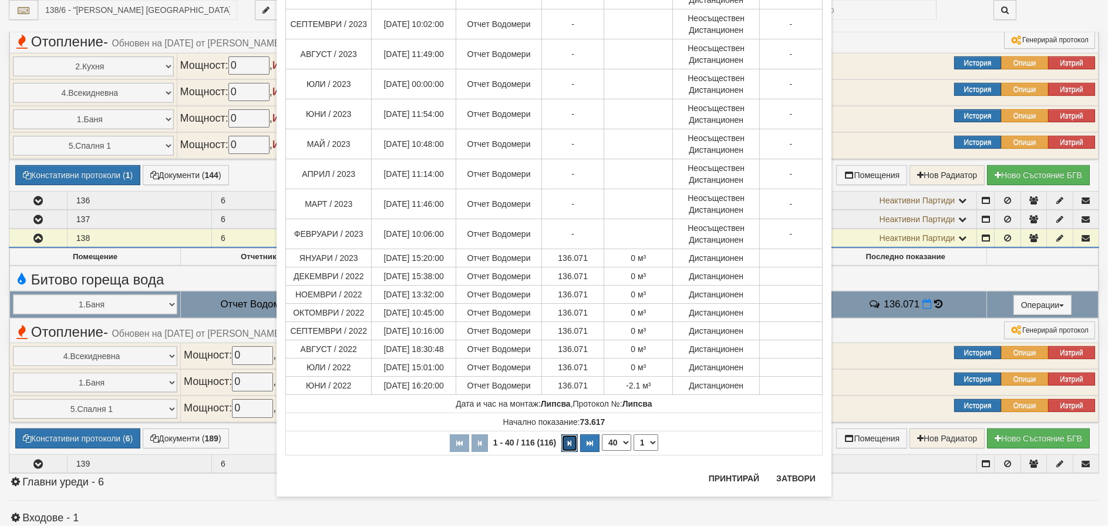
click at [568, 444] on icon "button" at bounding box center [570, 443] width 4 height 6
select select "2"
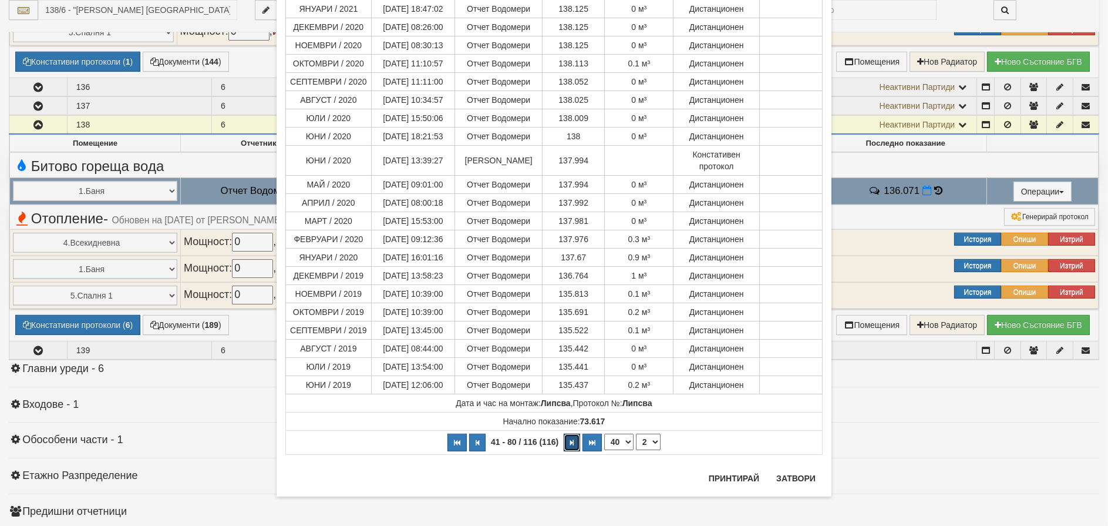
scroll to position [940, 0]
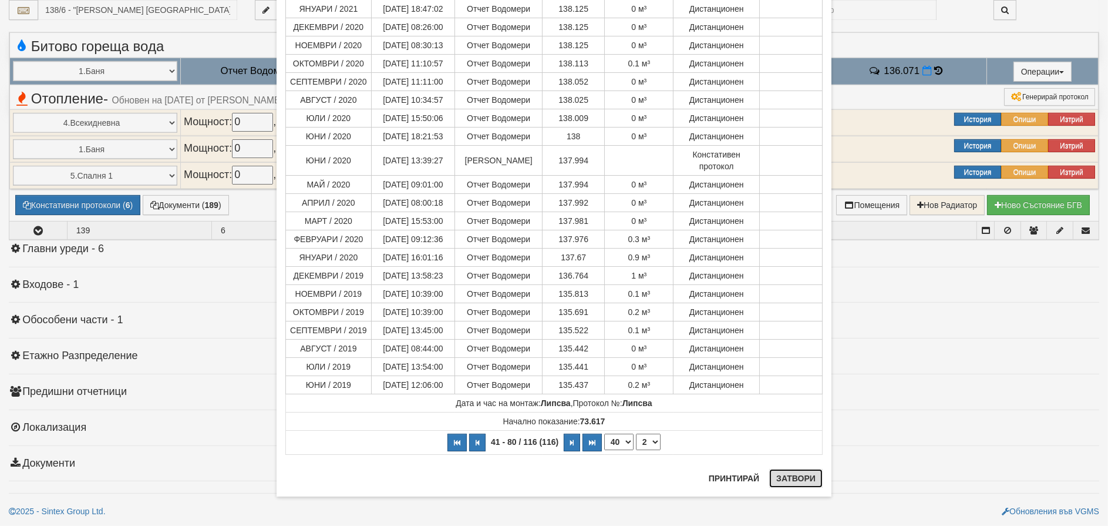
click at [796, 475] on button "Затвори" at bounding box center [796, 478] width 53 height 19
